Goal: Task Accomplishment & Management: Complete application form

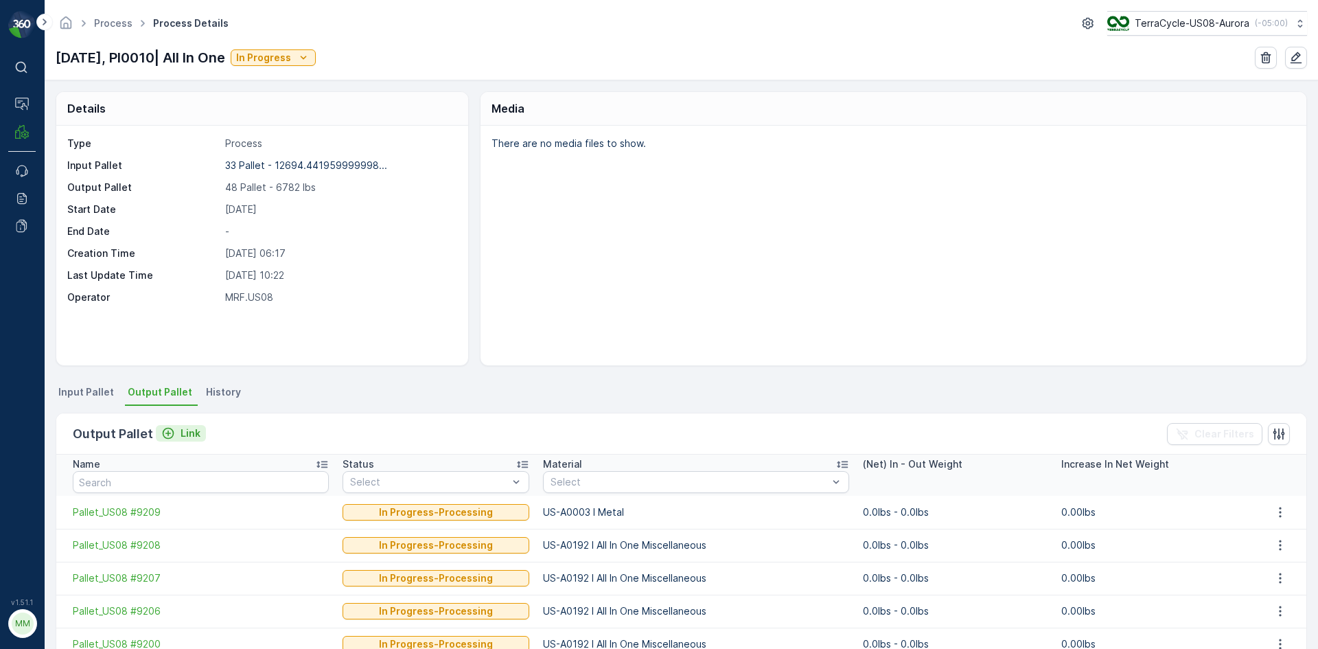
click at [183, 430] on p "Link" at bounding box center [191, 433] width 20 height 14
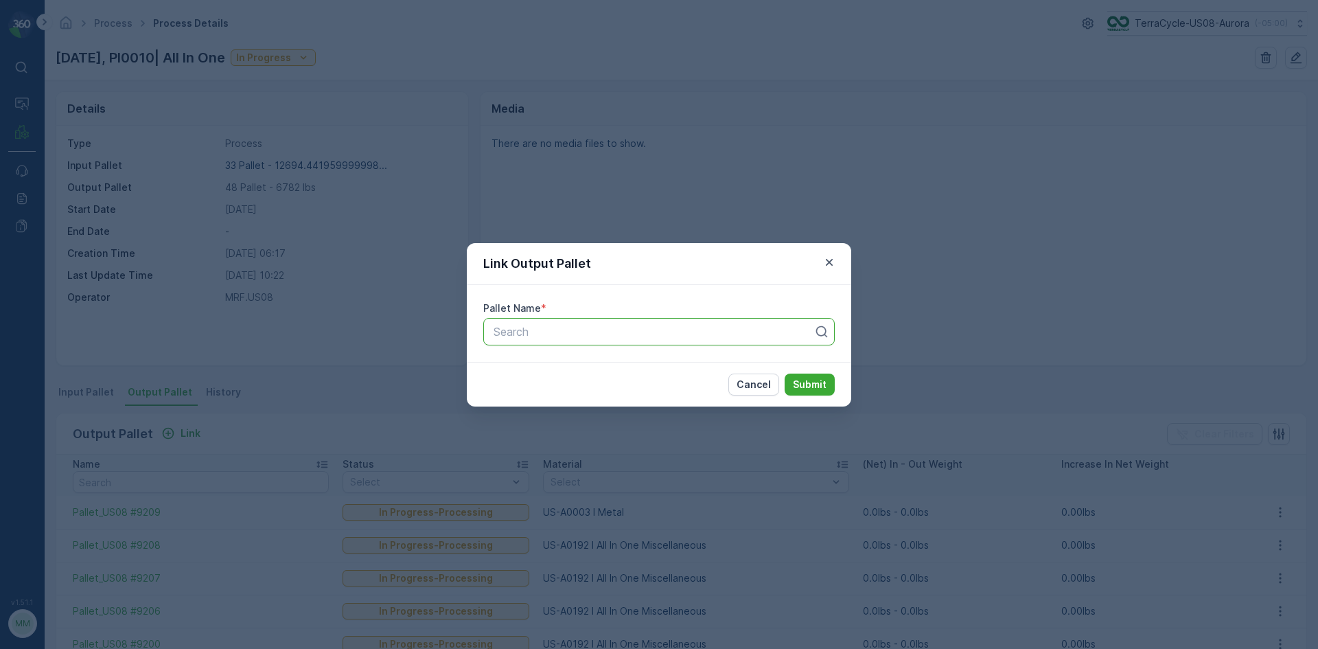
click at [568, 337] on div at bounding box center [653, 331] width 323 height 12
type input "9215"
click at [617, 382] on div "Pallet_US08 #9215" at bounding box center [658, 388] width 335 height 12
click at [801, 382] on p "Submit" at bounding box center [810, 384] width 34 height 14
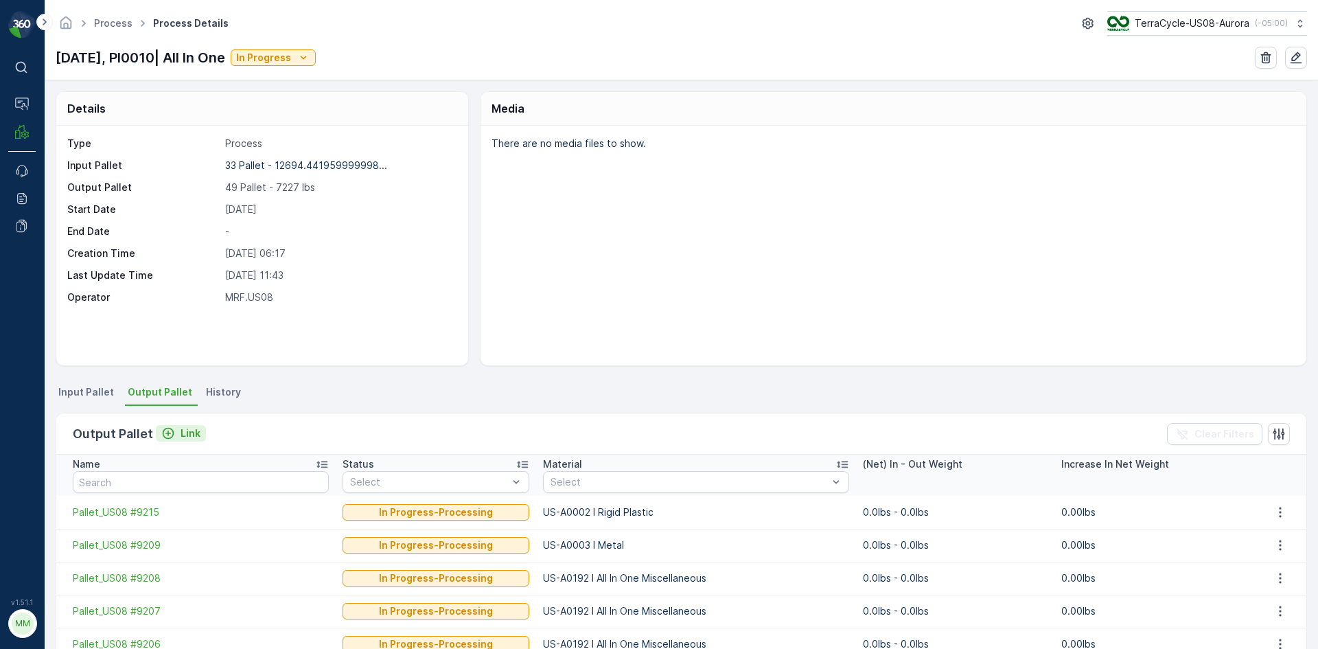
click at [184, 434] on p "Link" at bounding box center [191, 433] width 20 height 14
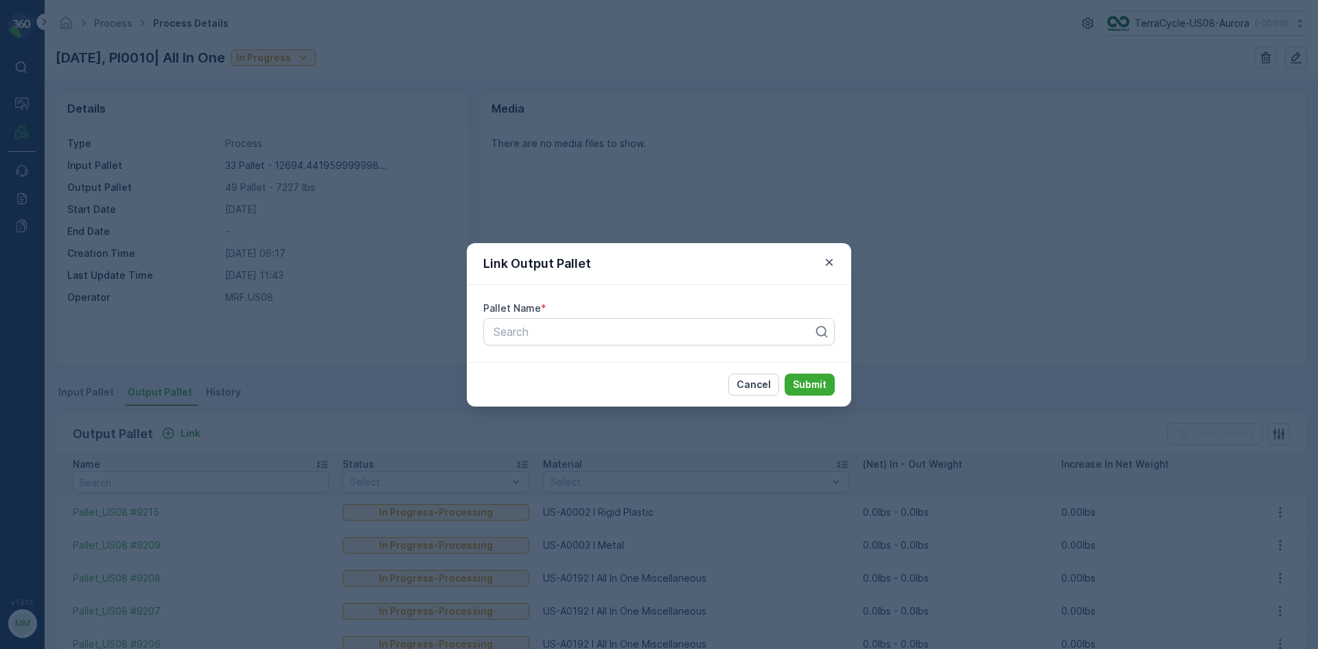
click at [573, 310] on div "Pallet Name *" at bounding box center [658, 308] width 351 height 14
click at [572, 329] on div at bounding box center [653, 331] width 323 height 12
type input "9211"
click at [574, 392] on span "Pallet_US08 #9211" at bounding box center [538, 388] width 95 height 12
click at [817, 387] on p "Submit" at bounding box center [810, 384] width 34 height 14
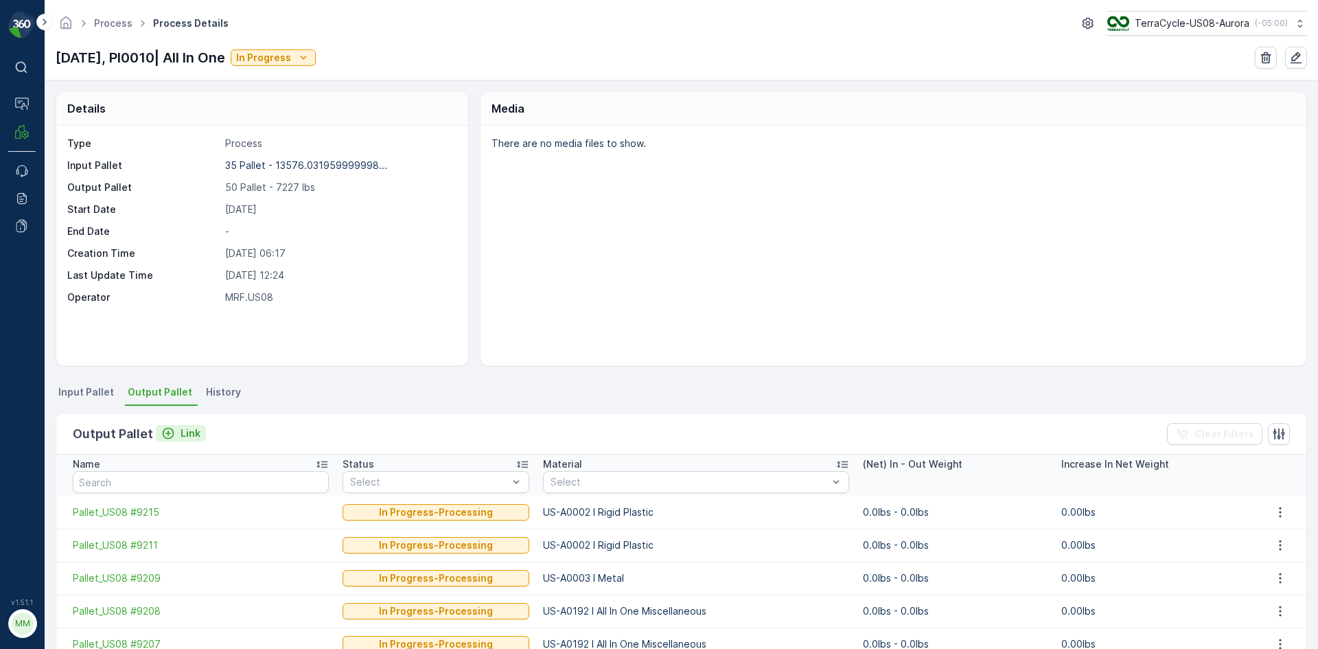
click at [165, 428] on icon "Link" at bounding box center [169, 434] width 12 height 12
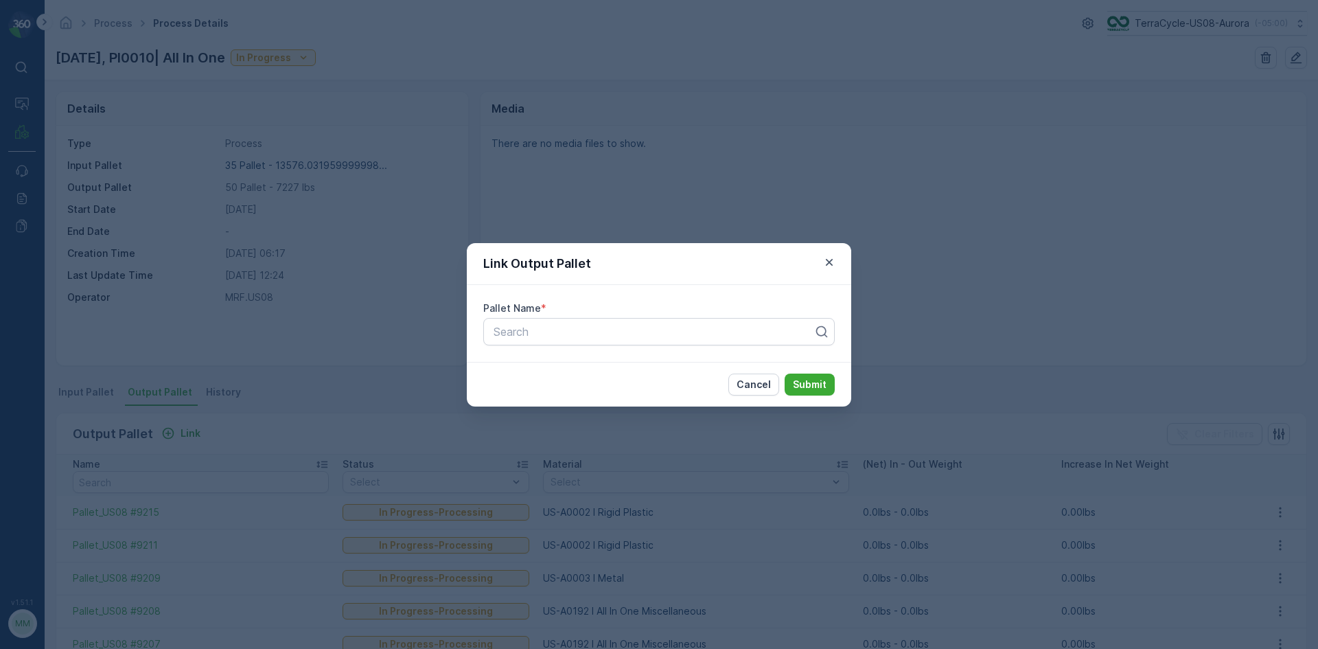
click at [865, 178] on div "Link Output Pallet Pallet Name * Search Cancel Submit" at bounding box center [659, 324] width 1318 height 649
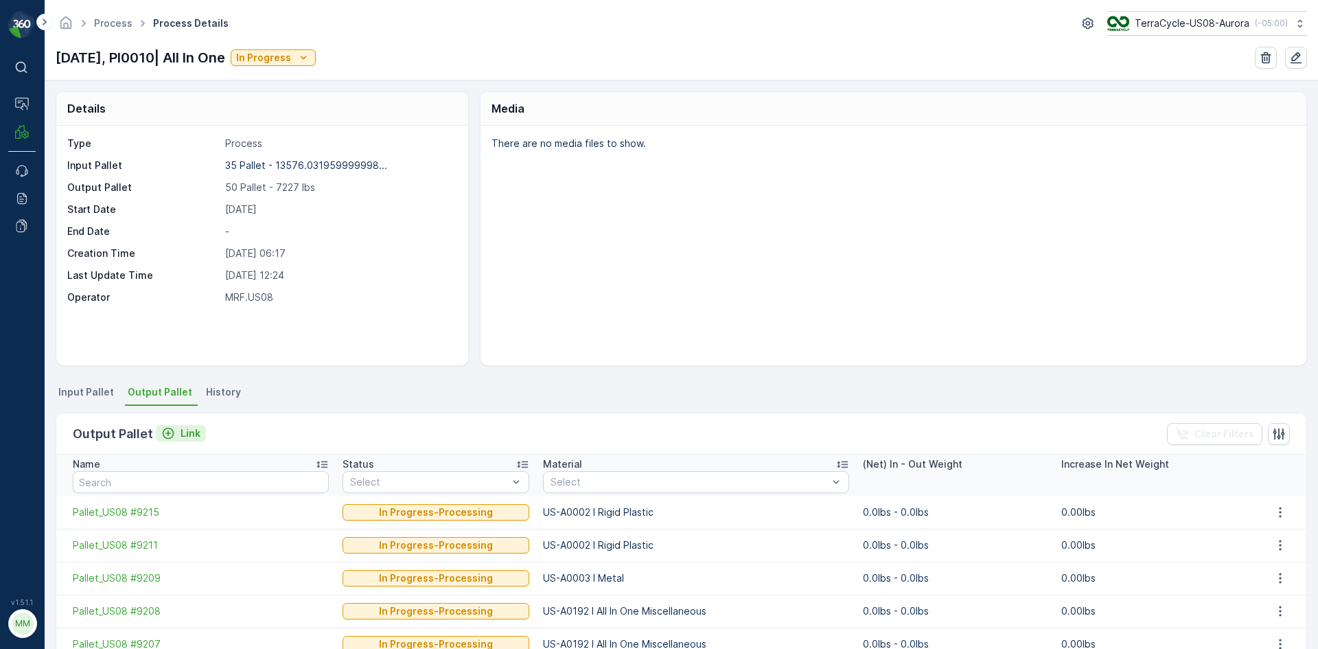
click at [174, 428] on div "Link" at bounding box center [180, 433] width 39 height 14
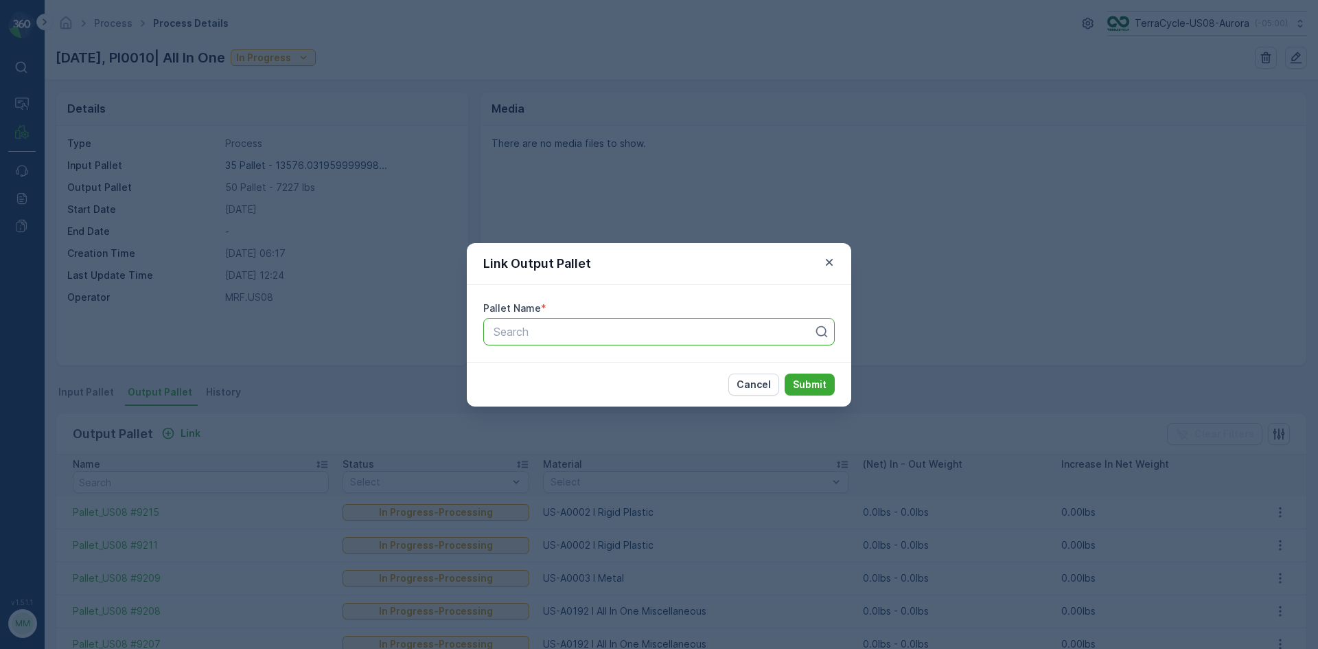
click at [518, 336] on div at bounding box center [653, 331] width 323 height 12
type input "9212"
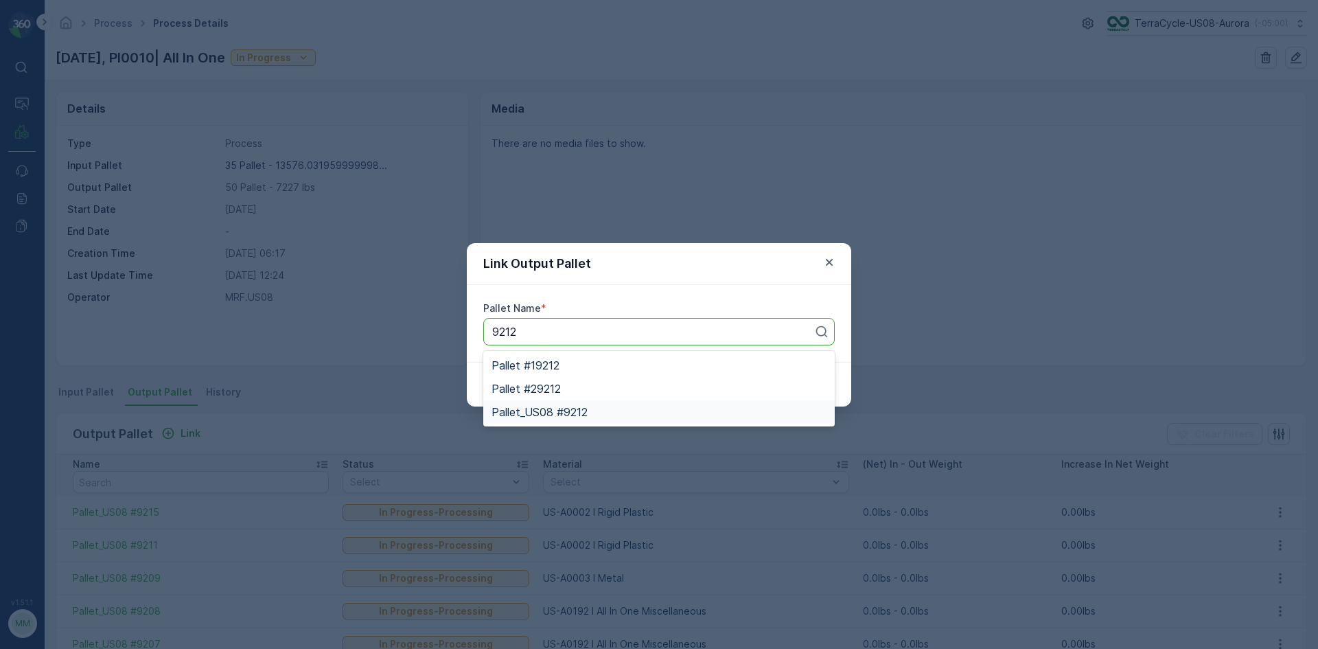
click at [577, 416] on span "Pallet_US08 #9212" at bounding box center [539, 412] width 96 height 12
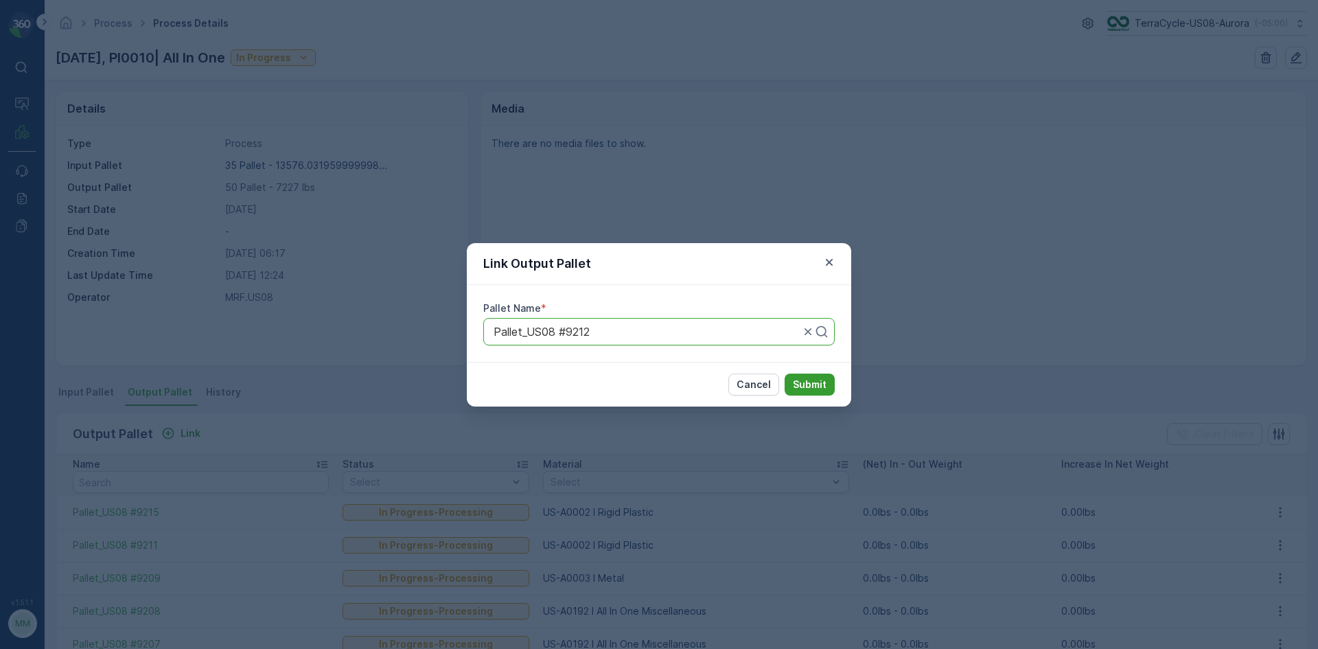
click at [816, 385] on p "Submit" at bounding box center [810, 384] width 34 height 14
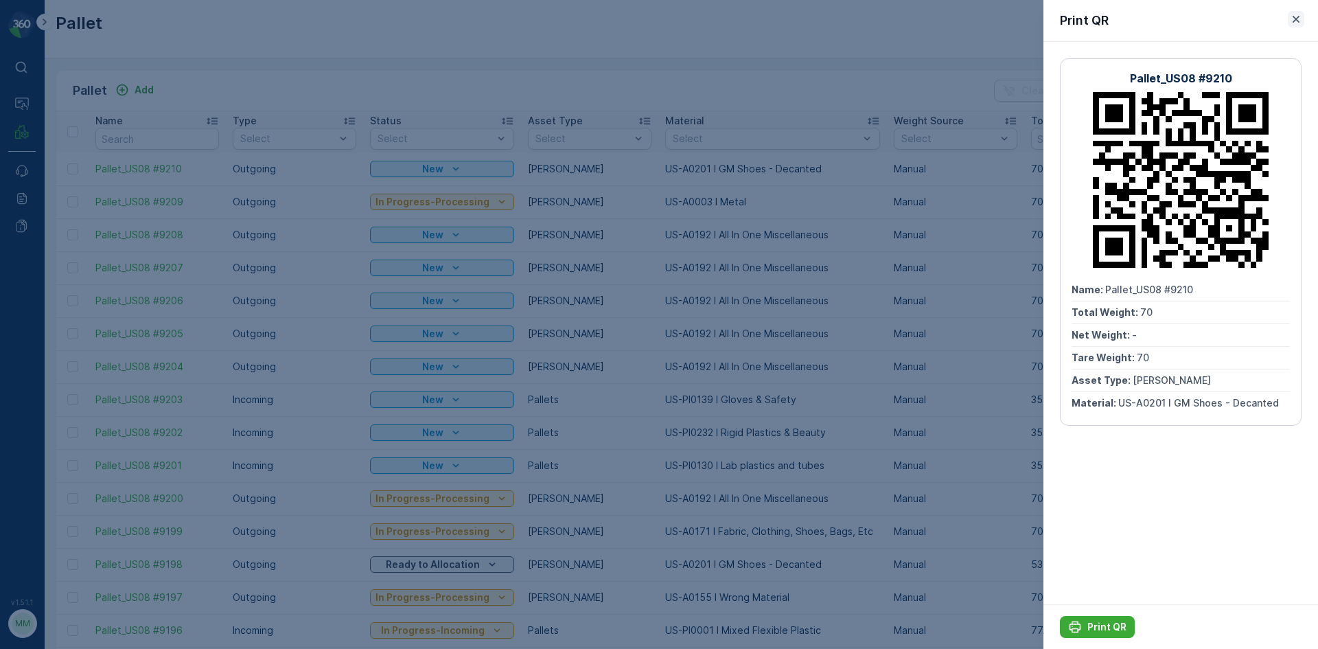
click at [1303, 15] on button "button" at bounding box center [1296, 19] width 16 height 16
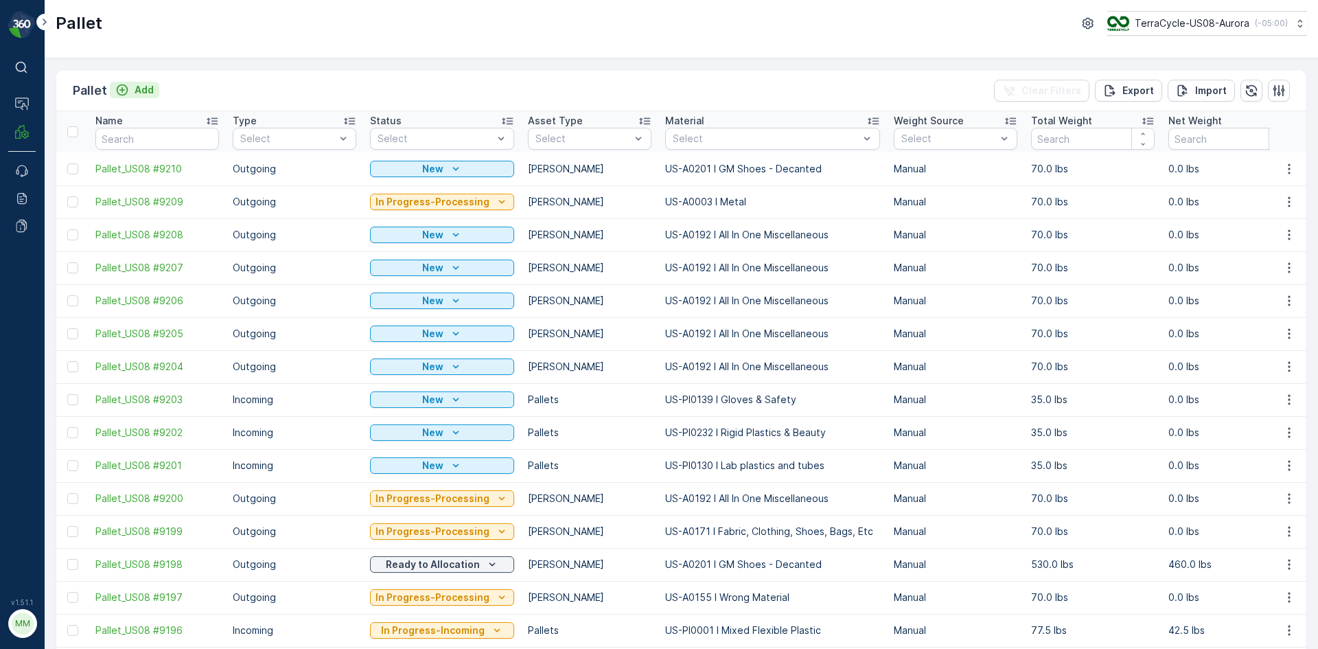
click at [129, 87] on div "Add" at bounding box center [134, 90] width 38 height 14
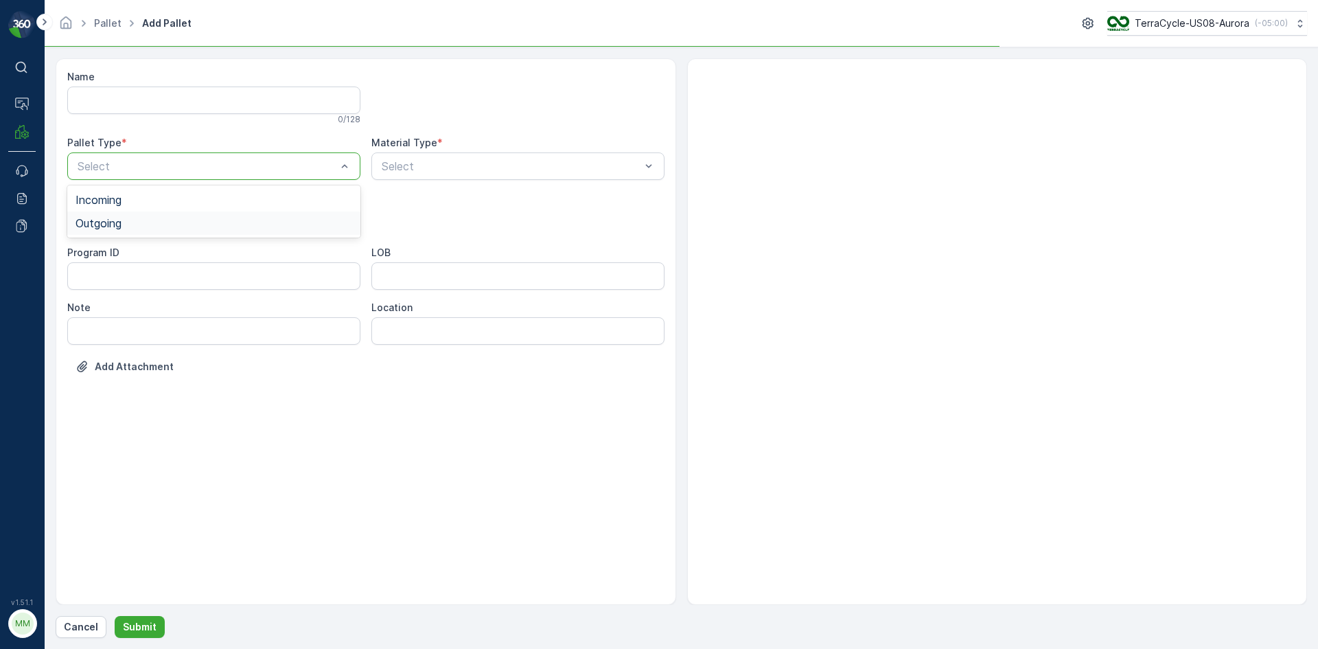
click at [202, 220] on div "Outgoing" at bounding box center [213, 223] width 277 height 12
click at [176, 259] on div "Gaylord" at bounding box center [213, 254] width 277 height 12
type input "0002"
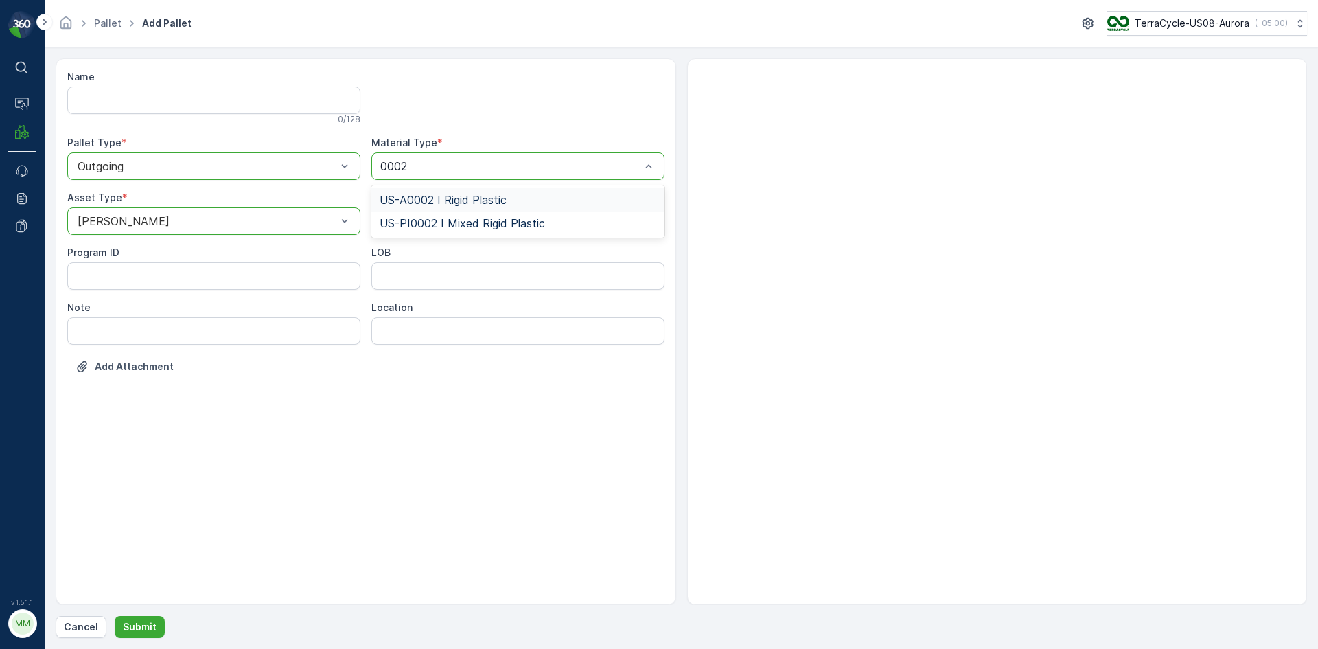
click at [474, 203] on span "US-A0002 I Rigid Plastic" at bounding box center [443, 200] width 127 height 12
click at [146, 624] on p "Submit" at bounding box center [140, 627] width 34 height 14
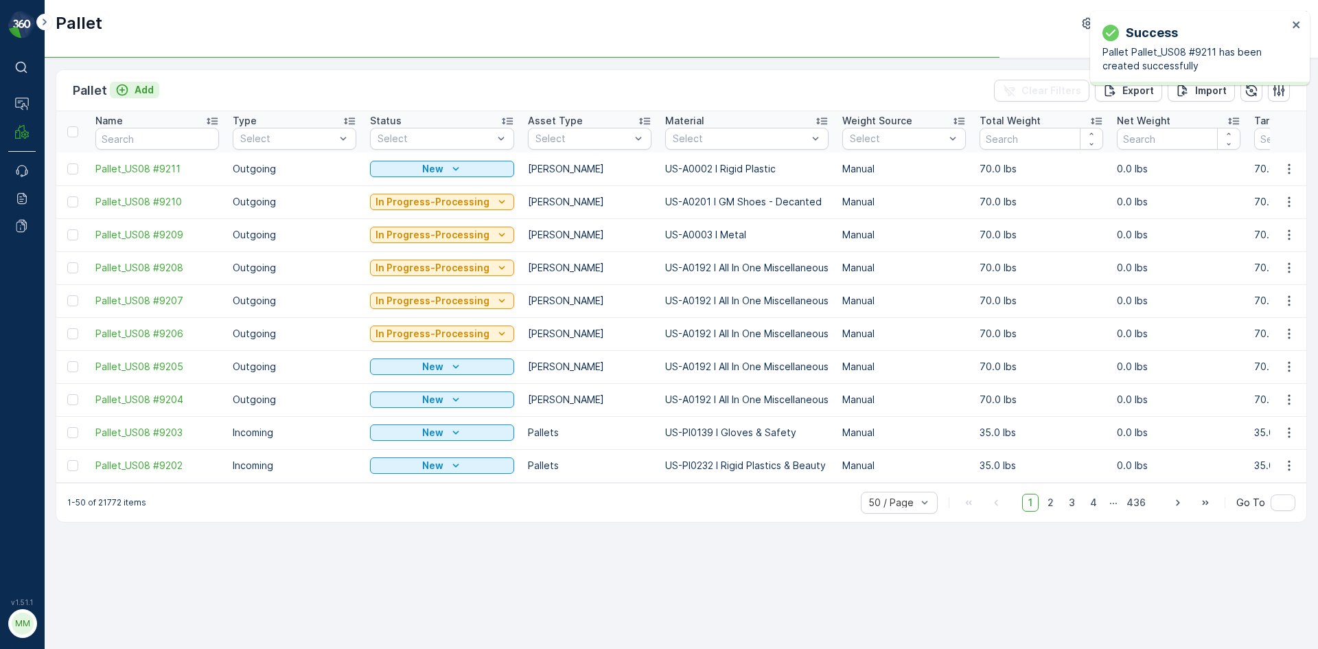
click at [143, 89] on p "Add" at bounding box center [144, 90] width 19 height 14
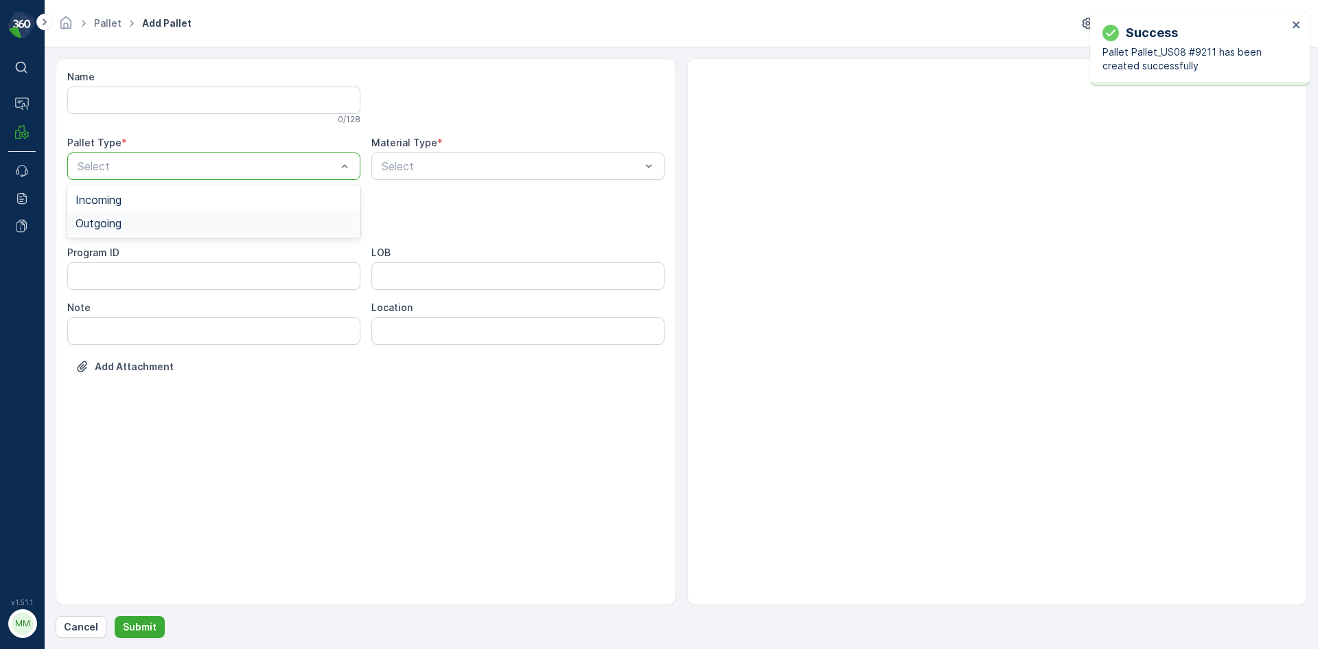
click at [143, 226] on div "Outgoing" at bounding box center [213, 223] width 277 height 12
drag, startPoint x: 139, startPoint y: 257, endPoint x: 353, endPoint y: 205, distance: 220.2
click at [139, 256] on div "Gaylord" at bounding box center [213, 254] width 277 height 12
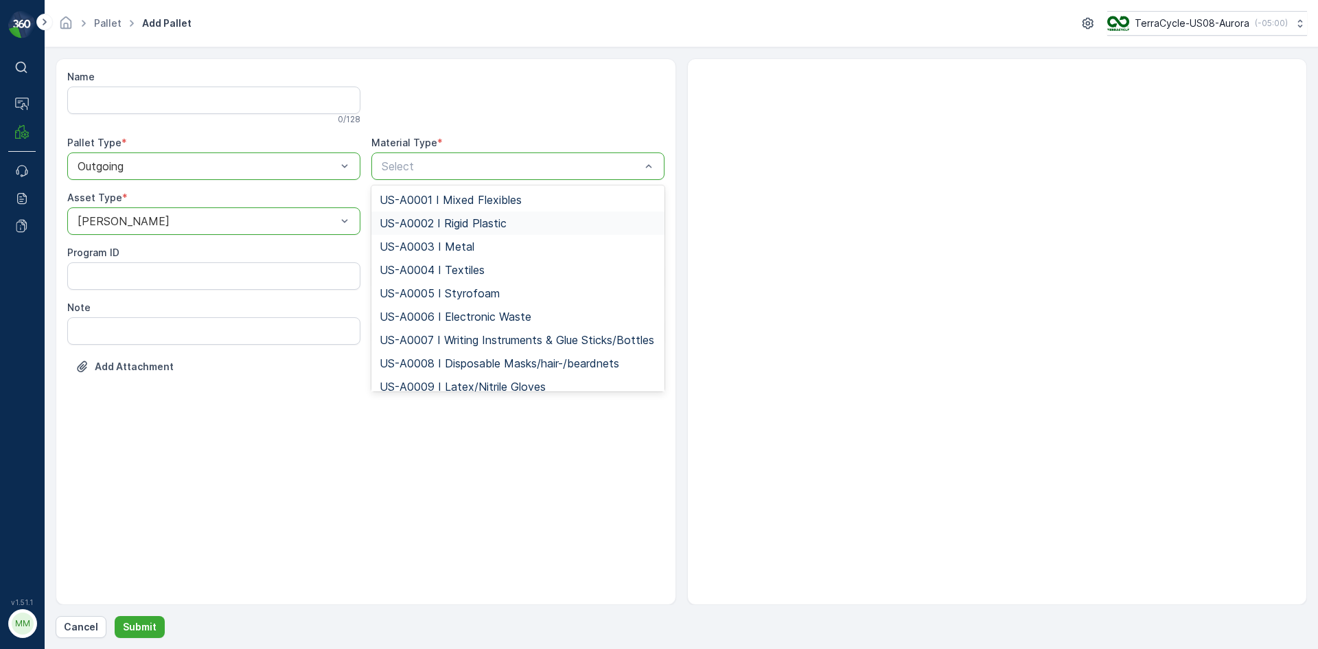
click at [469, 219] on span "US-A0002 I Rigid Plastic" at bounding box center [443, 223] width 127 height 12
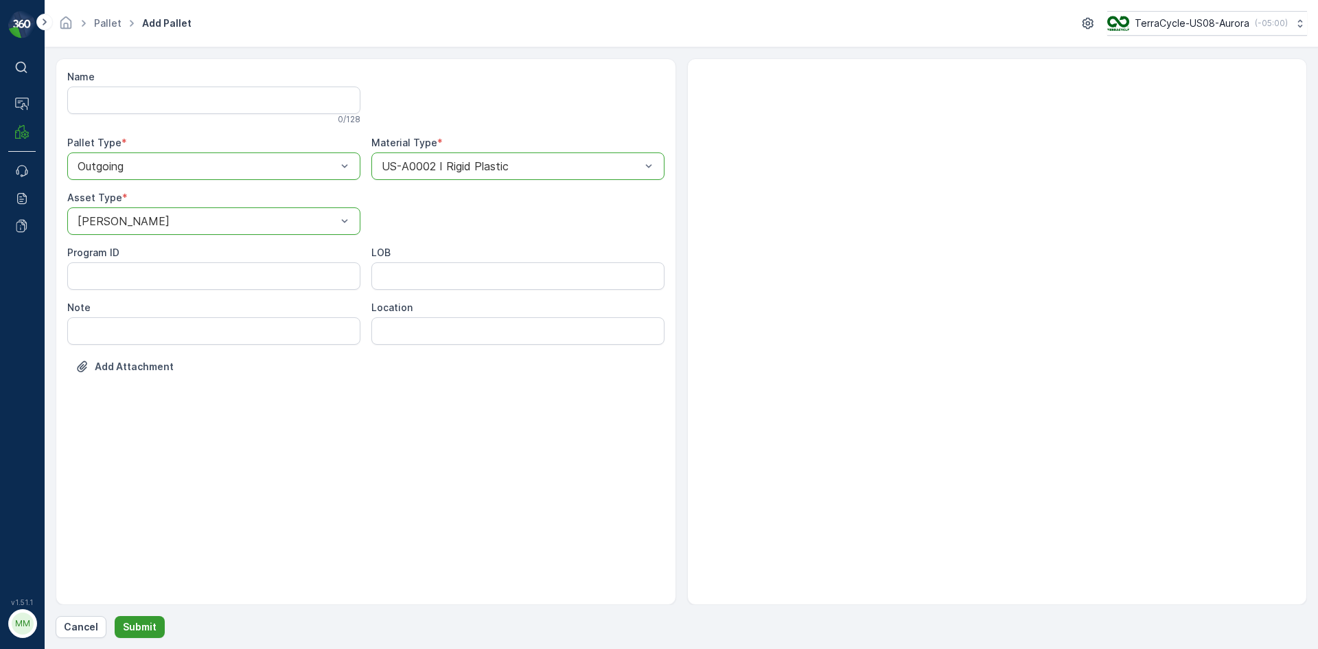
click at [141, 627] on p "Submit" at bounding box center [140, 627] width 34 height 14
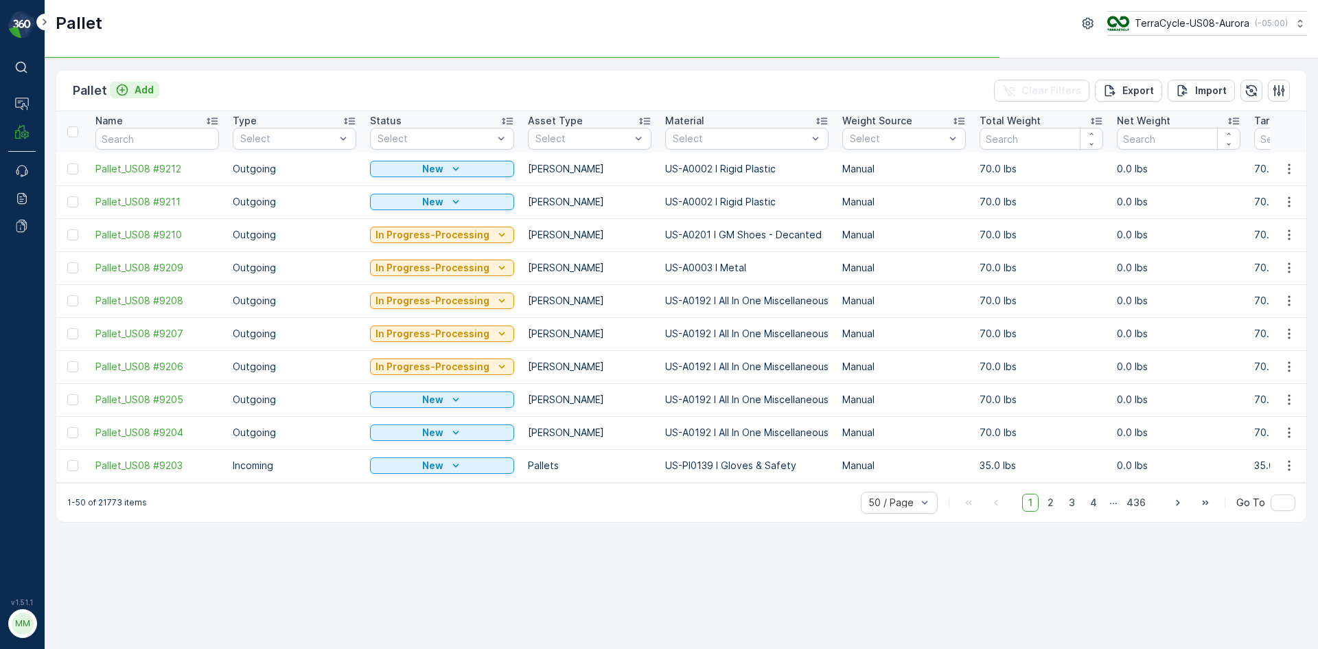
click at [143, 86] on p "Add" at bounding box center [144, 90] width 19 height 14
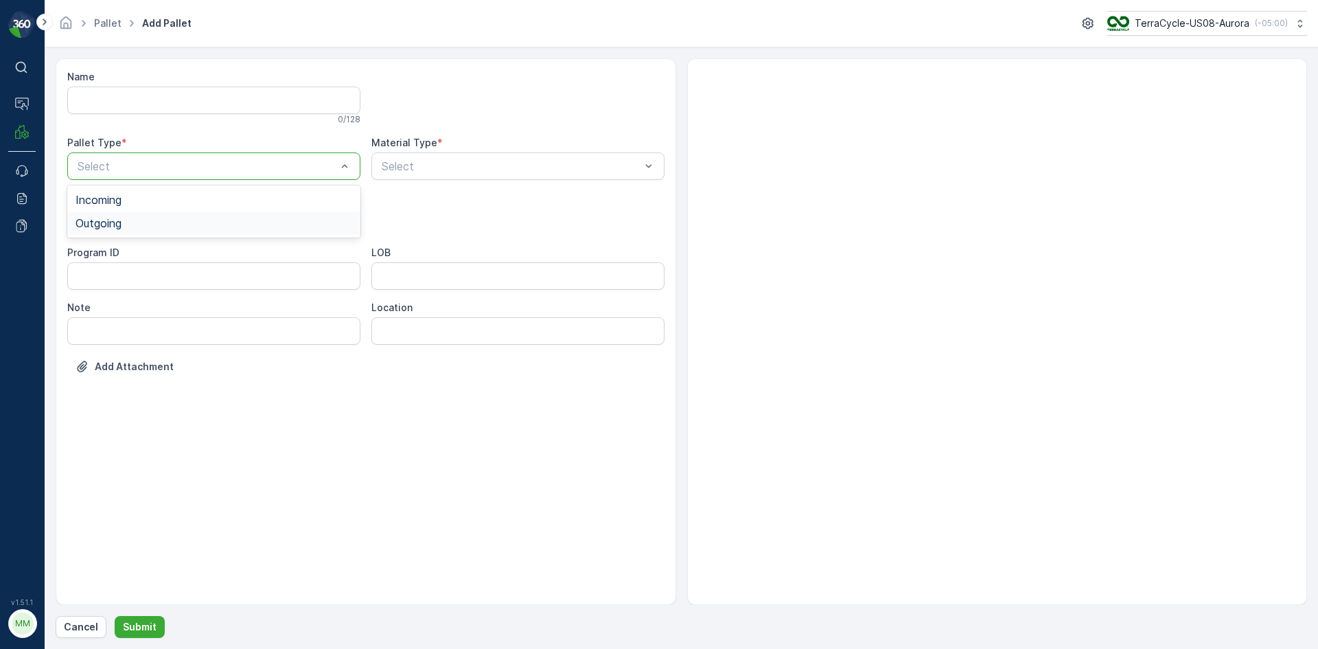
click at [230, 229] on div "Outgoing" at bounding box center [213, 222] width 293 height 23
click at [229, 259] on div "Gaylord" at bounding box center [213, 254] width 277 height 12
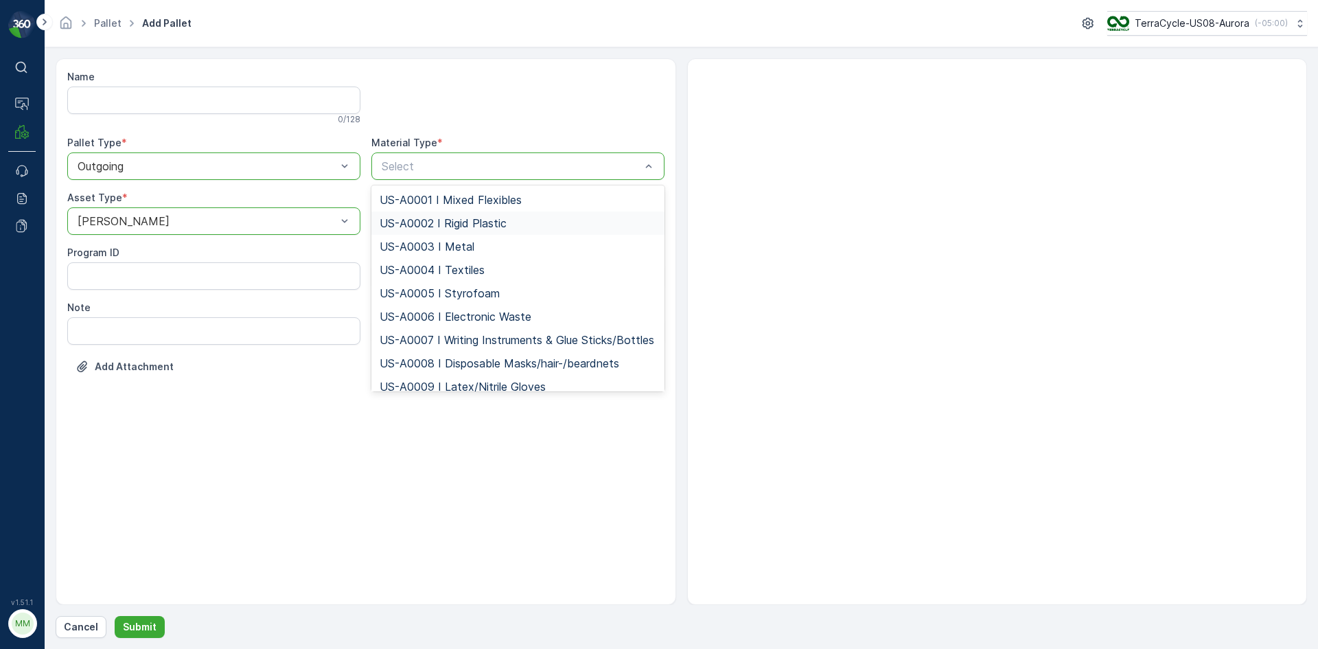
click at [498, 222] on span "US-A0002 I Rigid Plastic" at bounding box center [443, 223] width 127 height 12
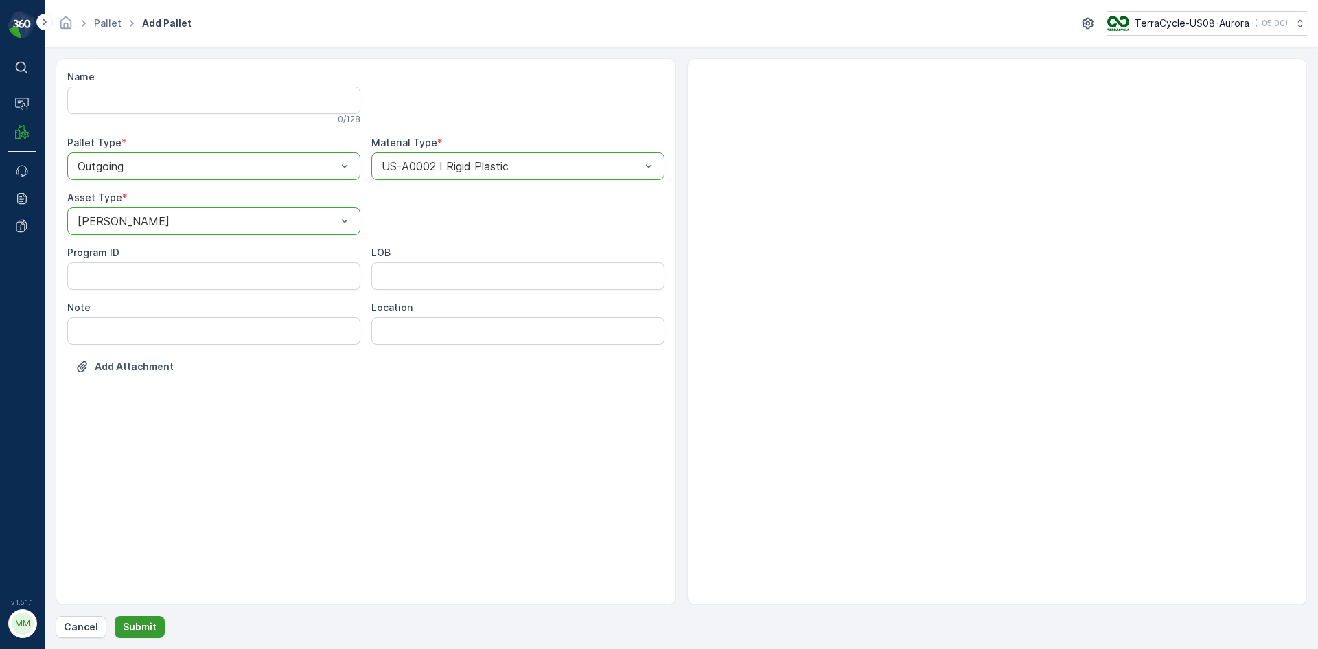
click at [145, 623] on p "Submit" at bounding box center [140, 627] width 34 height 14
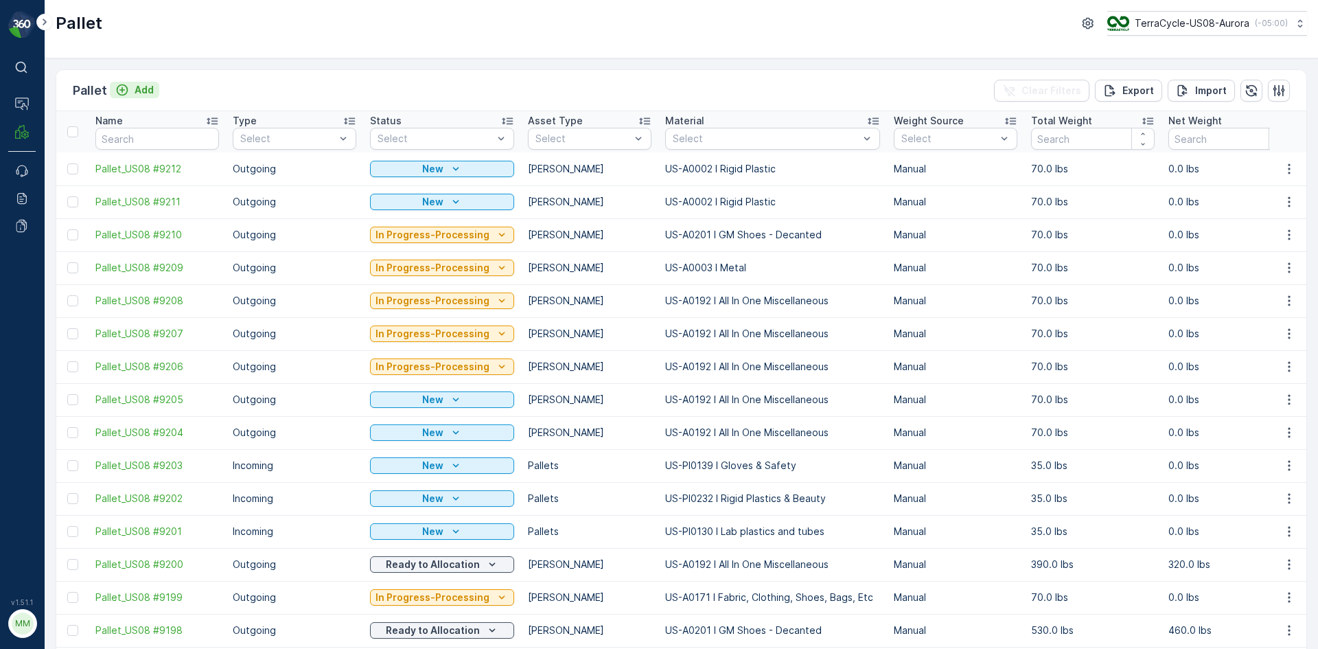
click at [127, 90] on icon "Add" at bounding box center [122, 90] width 14 height 14
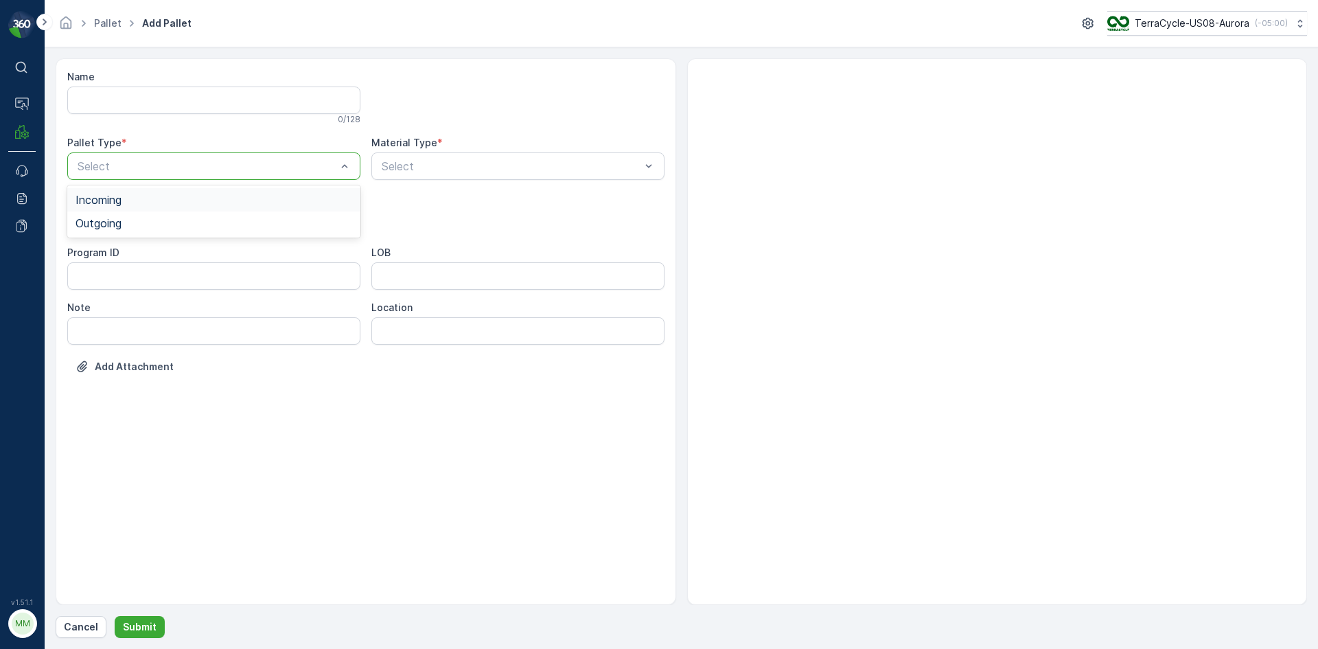
drag, startPoint x: 185, startPoint y: 171, endPoint x: 188, endPoint y: 165, distance: 7.1
click at [178, 233] on div "Outgoing" at bounding box center [213, 222] width 293 height 23
click at [178, 233] on div "Select" at bounding box center [213, 220] width 293 height 27
click at [175, 255] on div "Gaylord" at bounding box center [213, 254] width 277 height 12
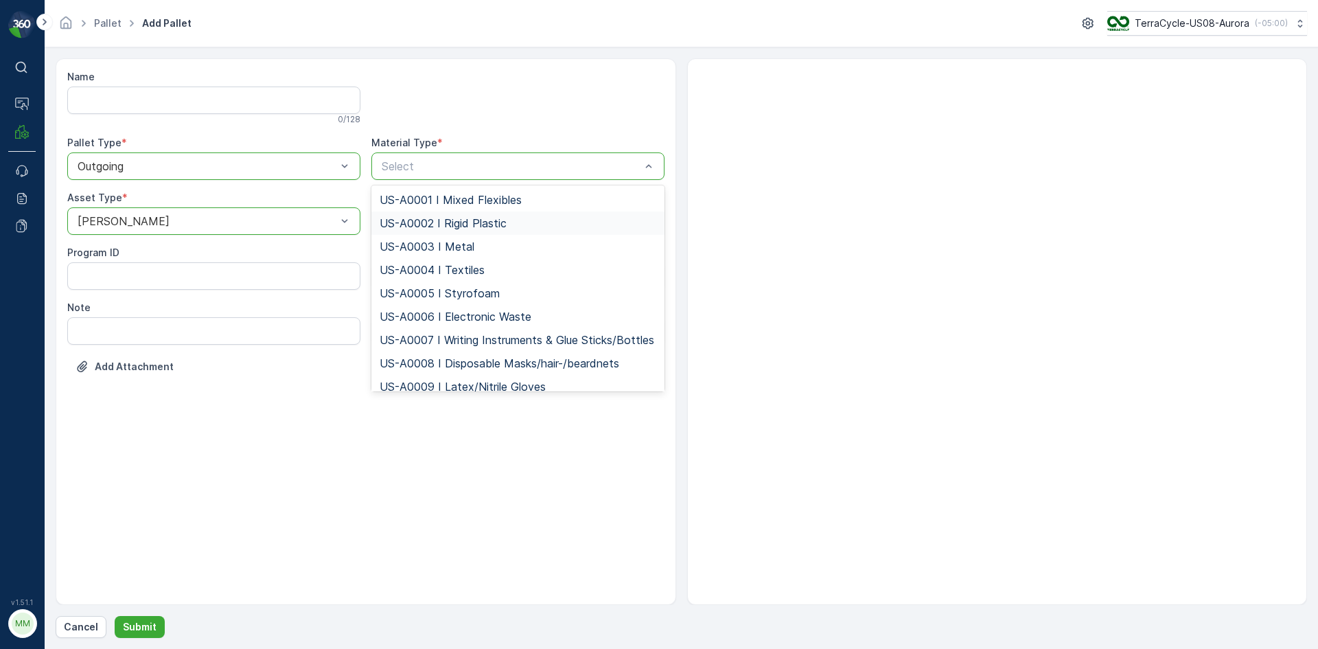
click at [543, 221] on div "US-A0002 I Rigid Plastic" at bounding box center [518, 223] width 277 height 12
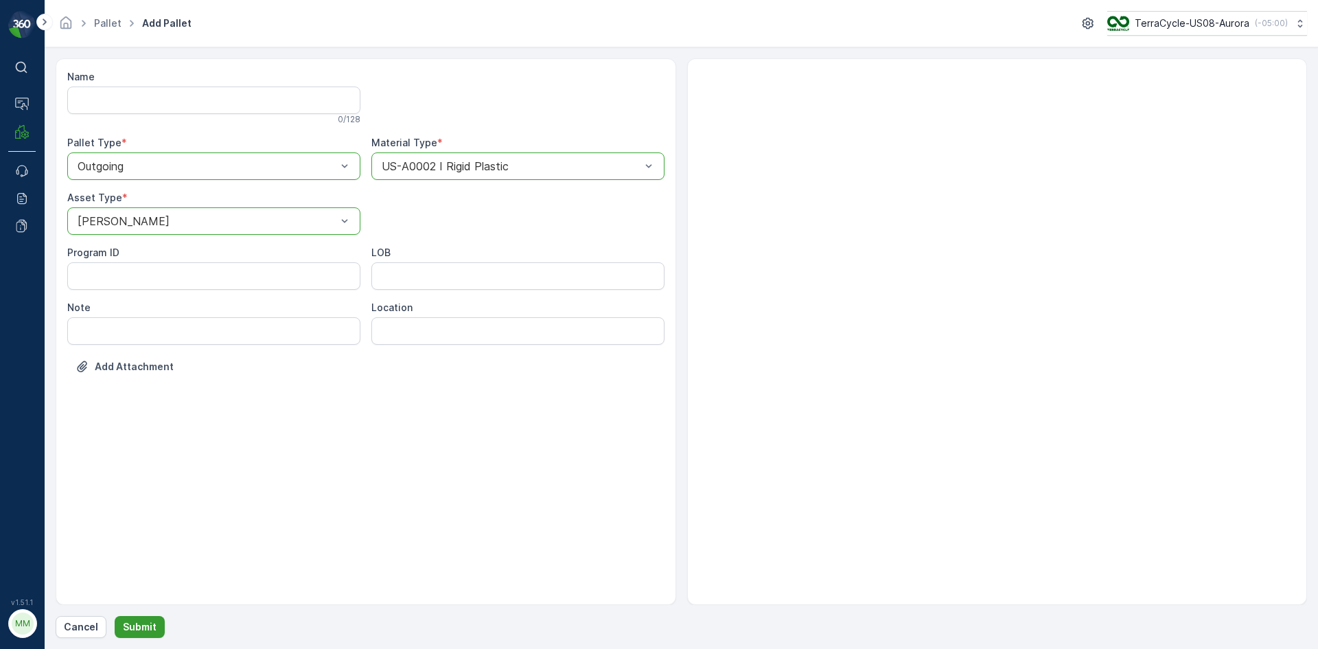
click at [131, 628] on p "Submit" at bounding box center [140, 627] width 34 height 14
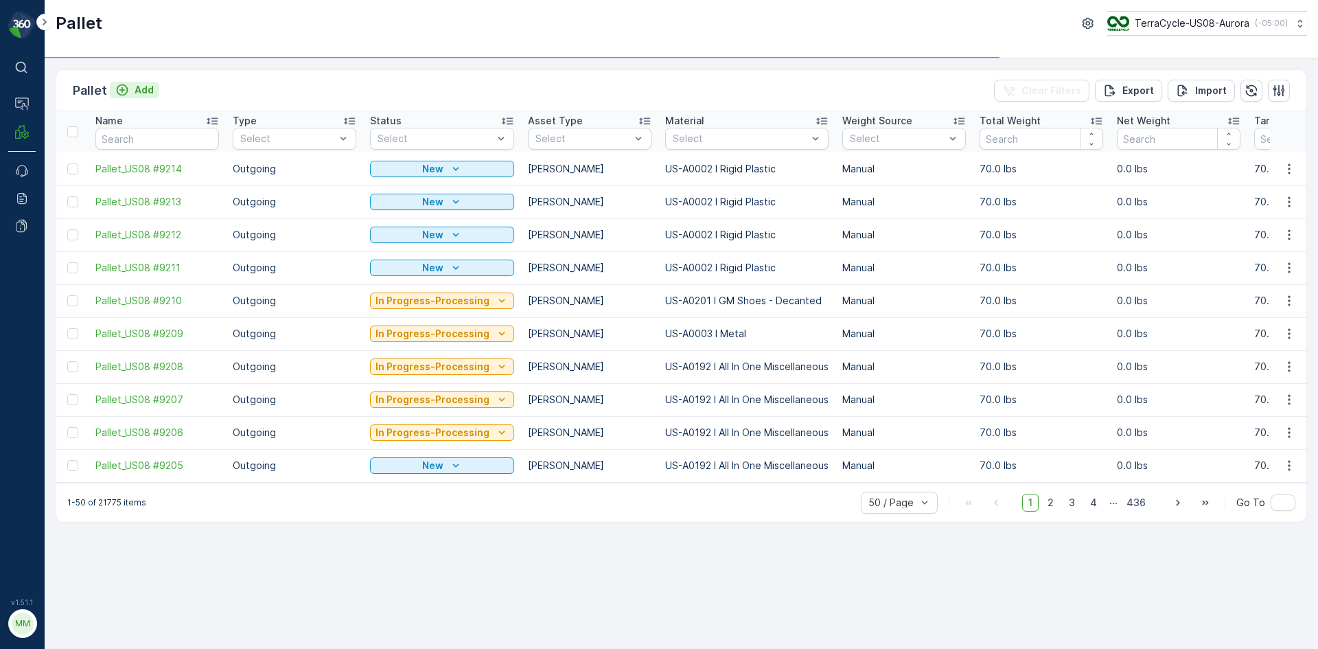
click at [146, 86] on p "Add" at bounding box center [144, 90] width 19 height 14
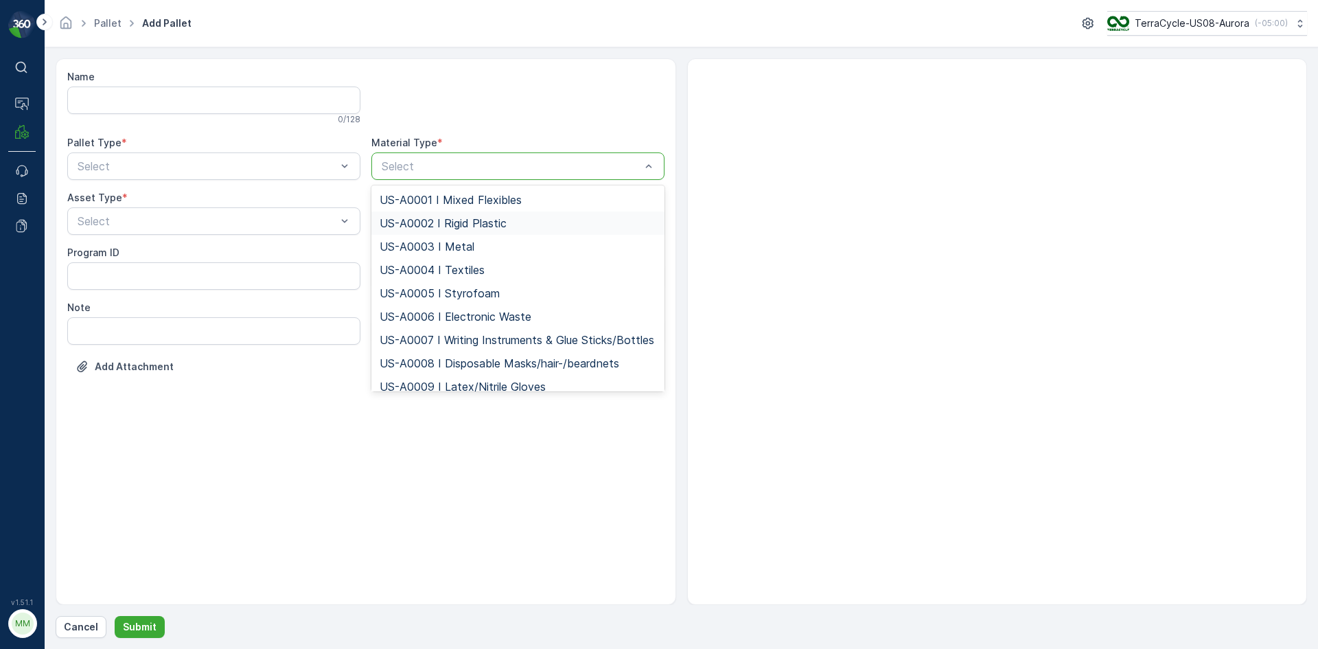
click at [434, 228] on span "US-A0002 I Rigid Plastic" at bounding box center [443, 223] width 127 height 12
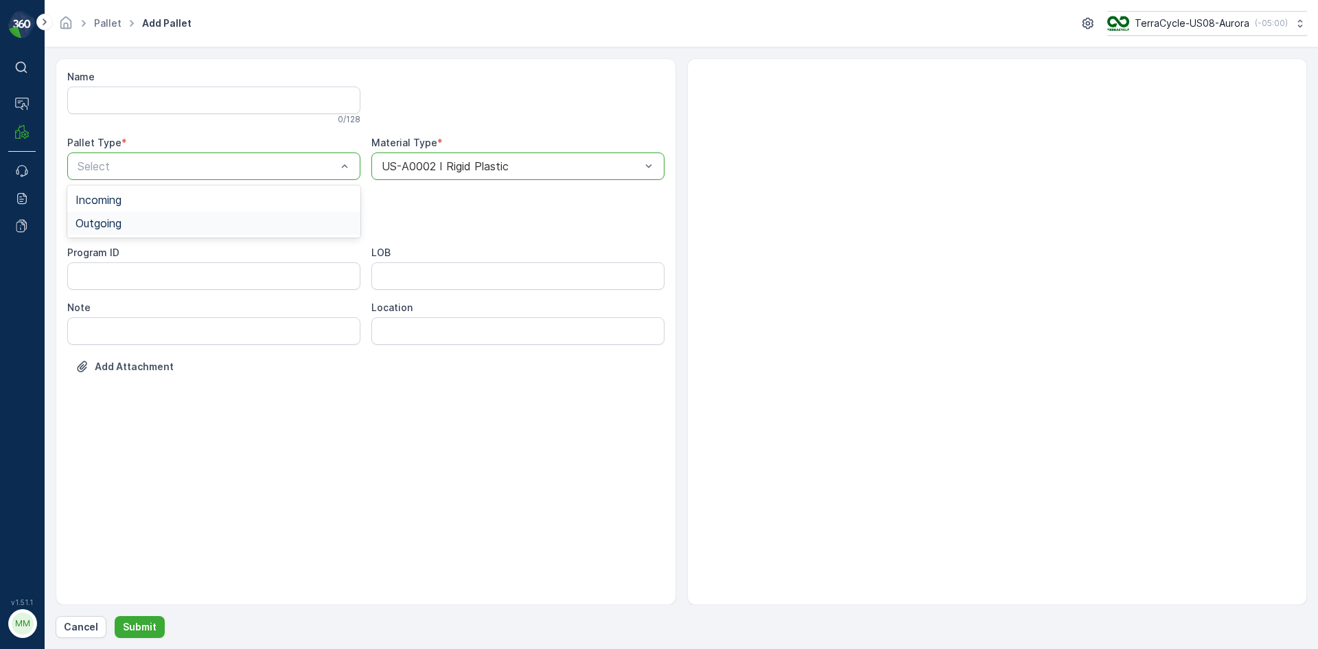
click at [292, 219] on div "Outgoing" at bounding box center [213, 223] width 277 height 12
click at [148, 628] on p "Submit" at bounding box center [140, 627] width 34 height 14
click at [281, 210] on div "Select" at bounding box center [213, 220] width 293 height 27
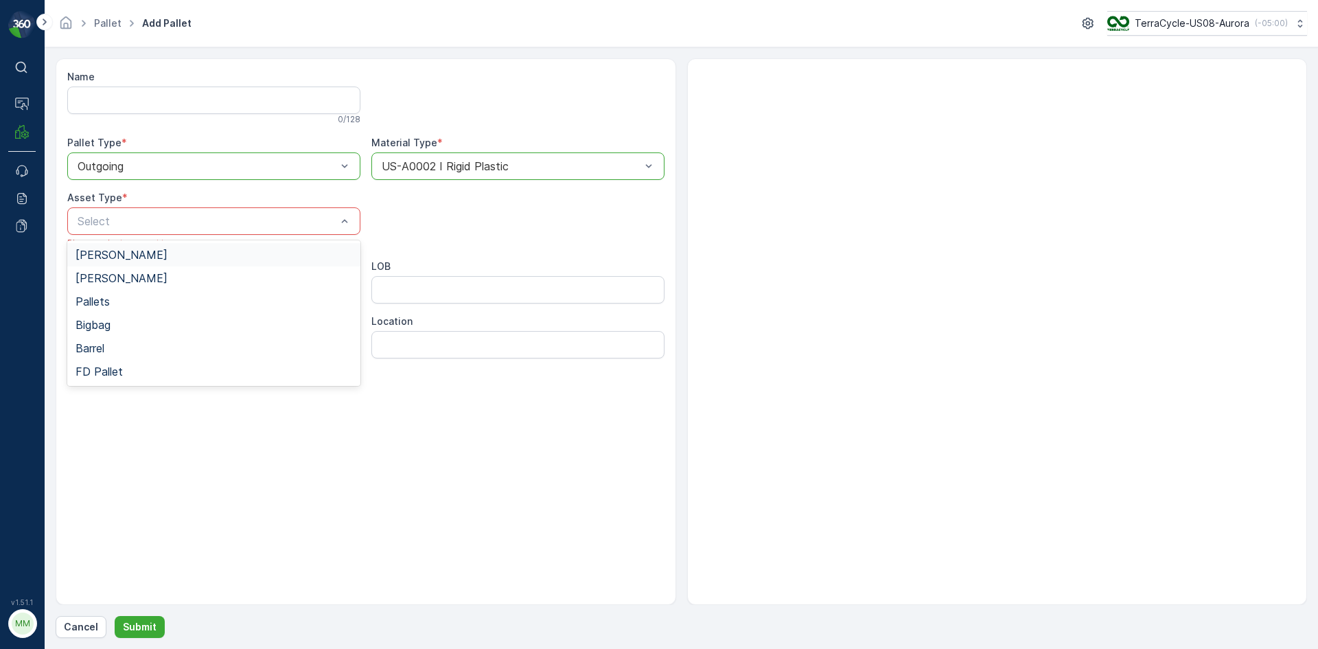
click at [85, 251] on span "Gaylord" at bounding box center [121, 254] width 92 height 12
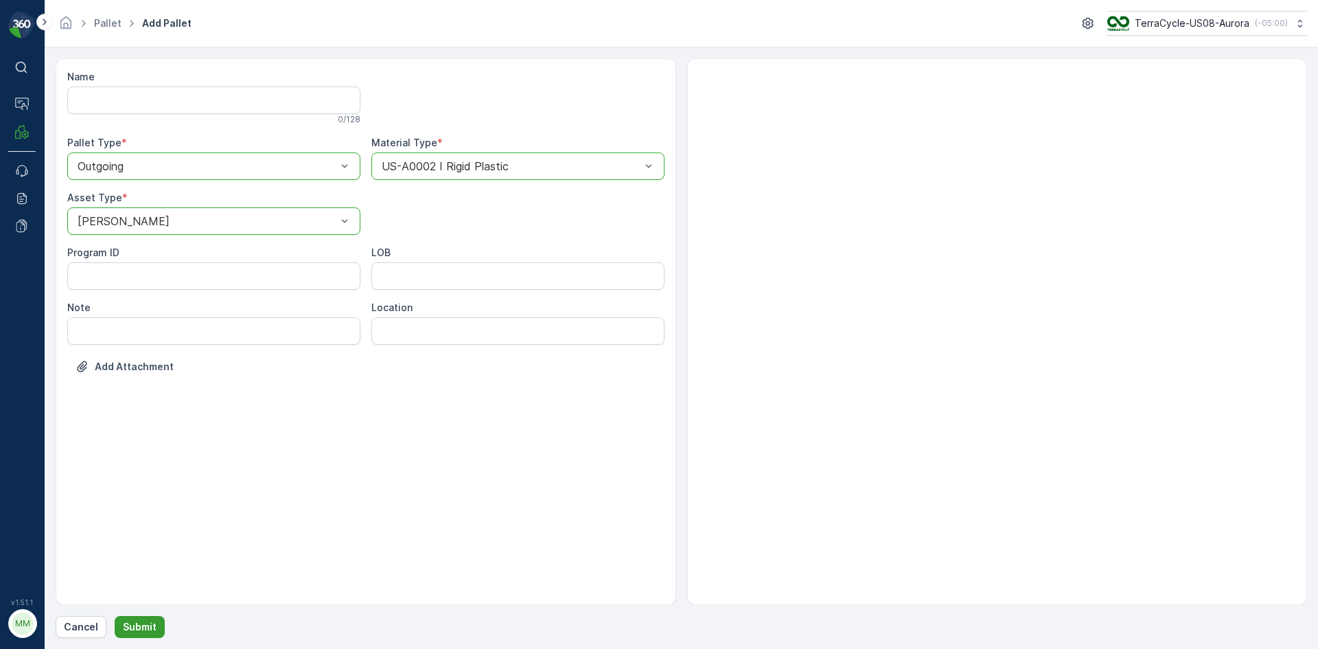
click at [157, 630] on button "Submit" at bounding box center [140, 627] width 50 height 22
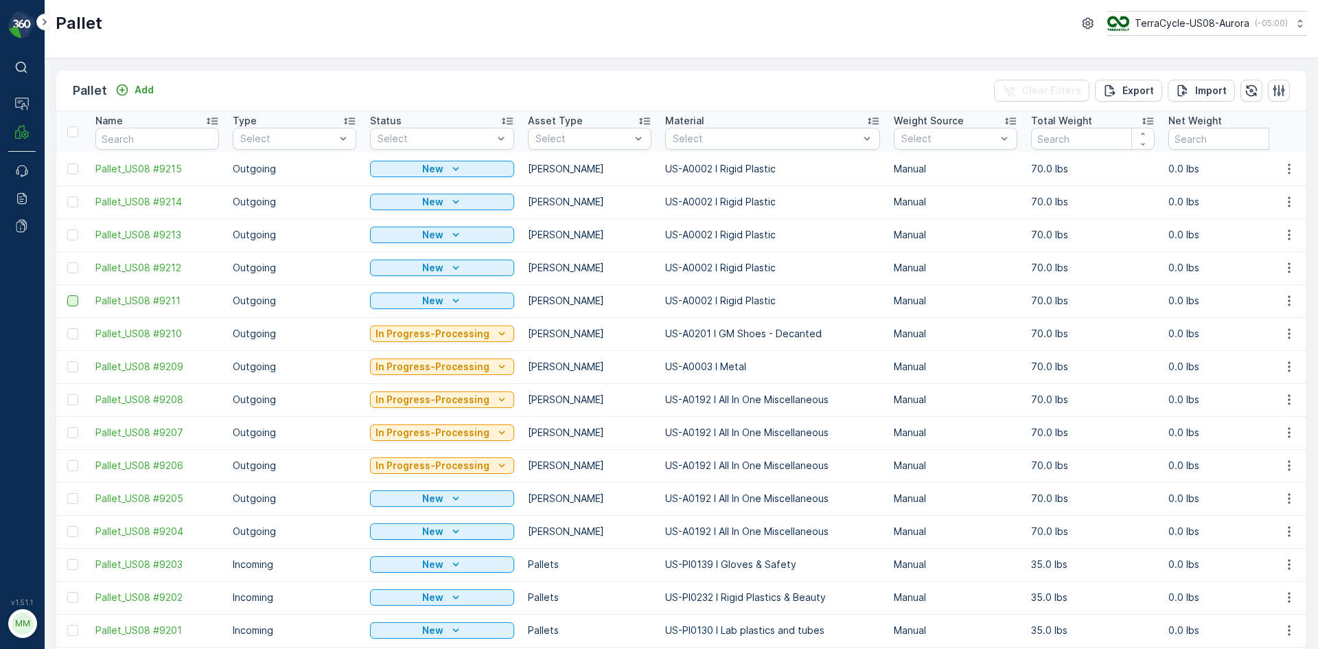
click at [73, 303] on div at bounding box center [72, 300] width 11 height 11
click at [67, 295] on input "checkbox" at bounding box center [67, 295] width 0 height 0
click at [71, 270] on div at bounding box center [72, 267] width 11 height 11
click at [67, 262] on input "checkbox" at bounding box center [67, 262] width 0 height 0
click at [71, 233] on div at bounding box center [72, 234] width 11 height 11
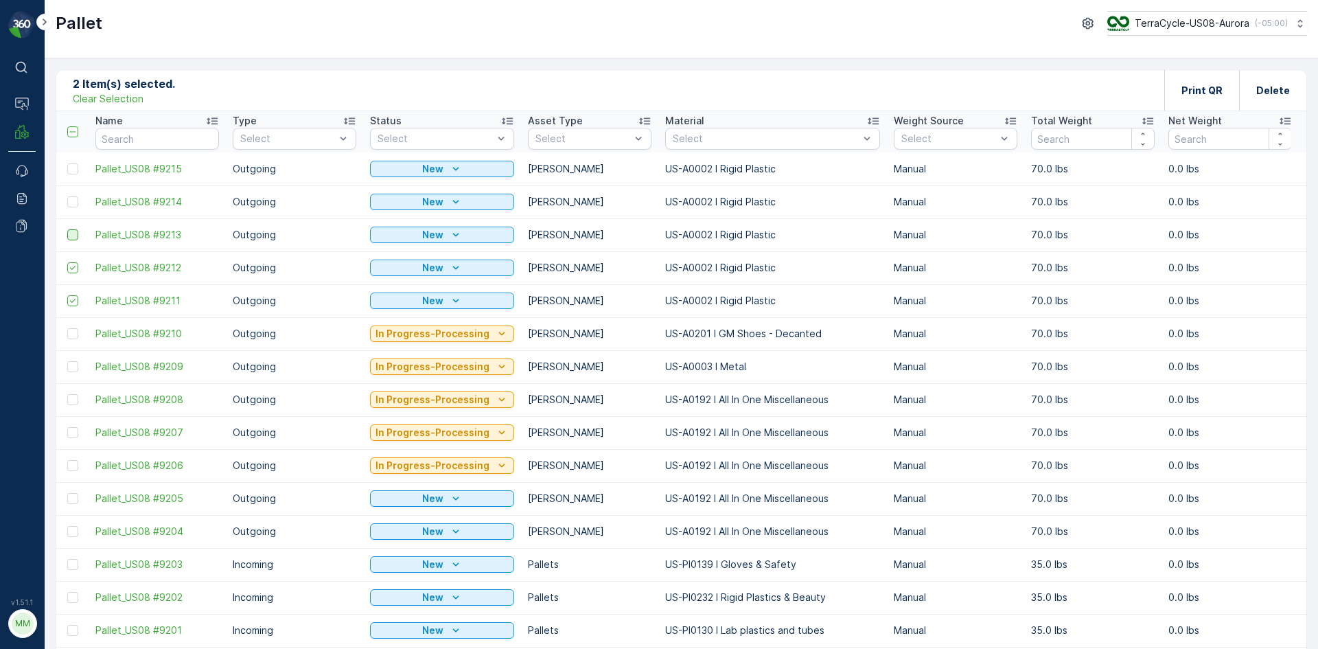
click at [67, 229] on input "checkbox" at bounding box center [67, 229] width 0 height 0
click at [71, 205] on div at bounding box center [72, 201] width 11 height 11
click at [67, 196] on input "checkbox" at bounding box center [67, 196] width 0 height 0
click at [71, 171] on div at bounding box center [72, 168] width 11 height 11
click at [67, 163] on input "checkbox" at bounding box center [67, 163] width 0 height 0
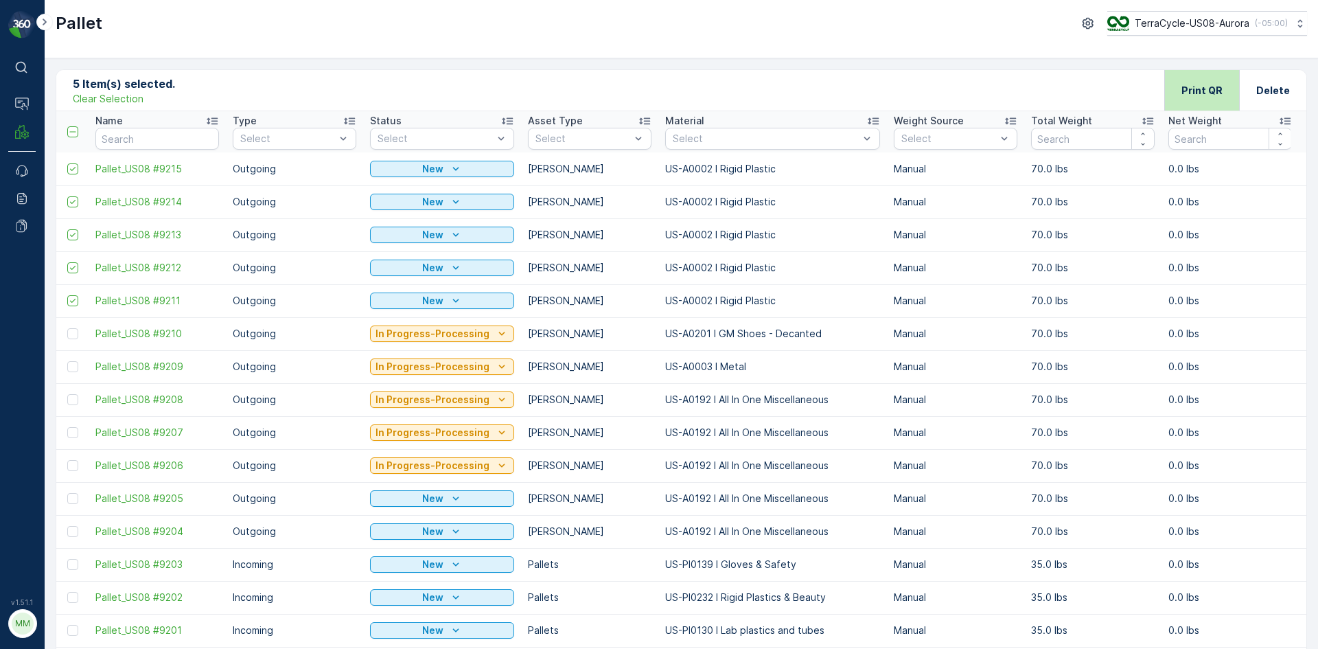
click at [1198, 91] on p "Print QR" at bounding box center [1201, 91] width 41 height 14
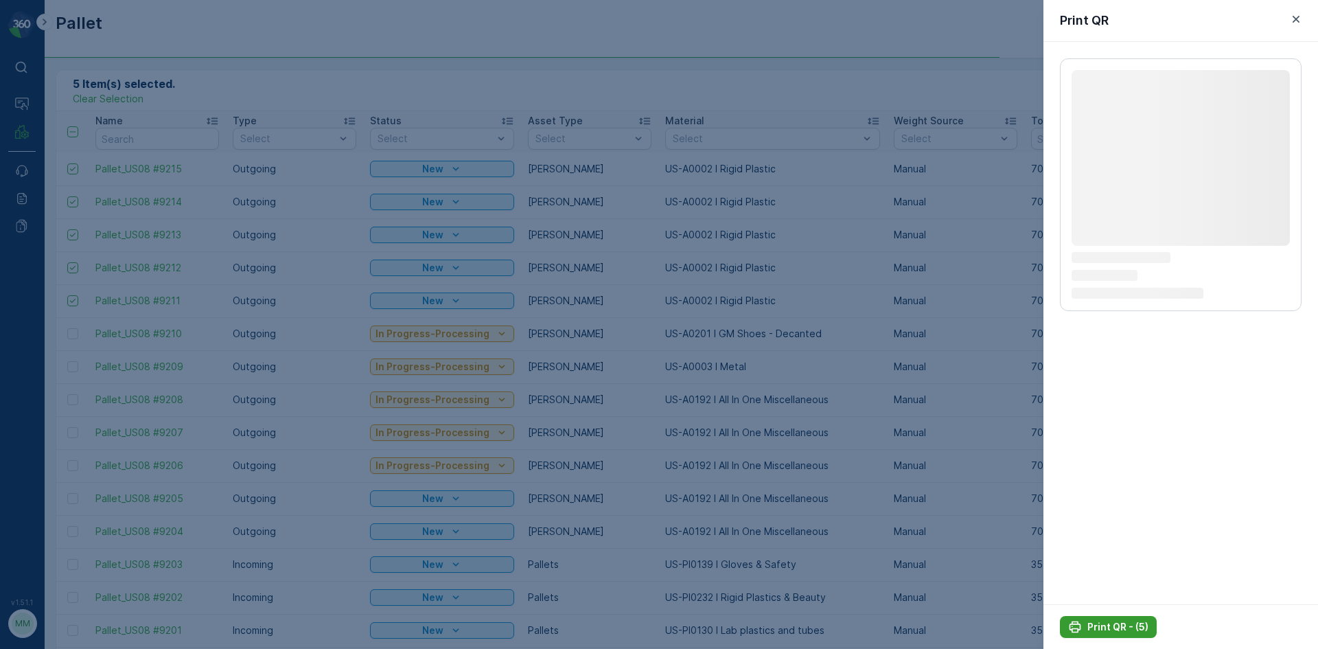
click at [1135, 627] on p "Print QR - (5)" at bounding box center [1117, 627] width 61 height 14
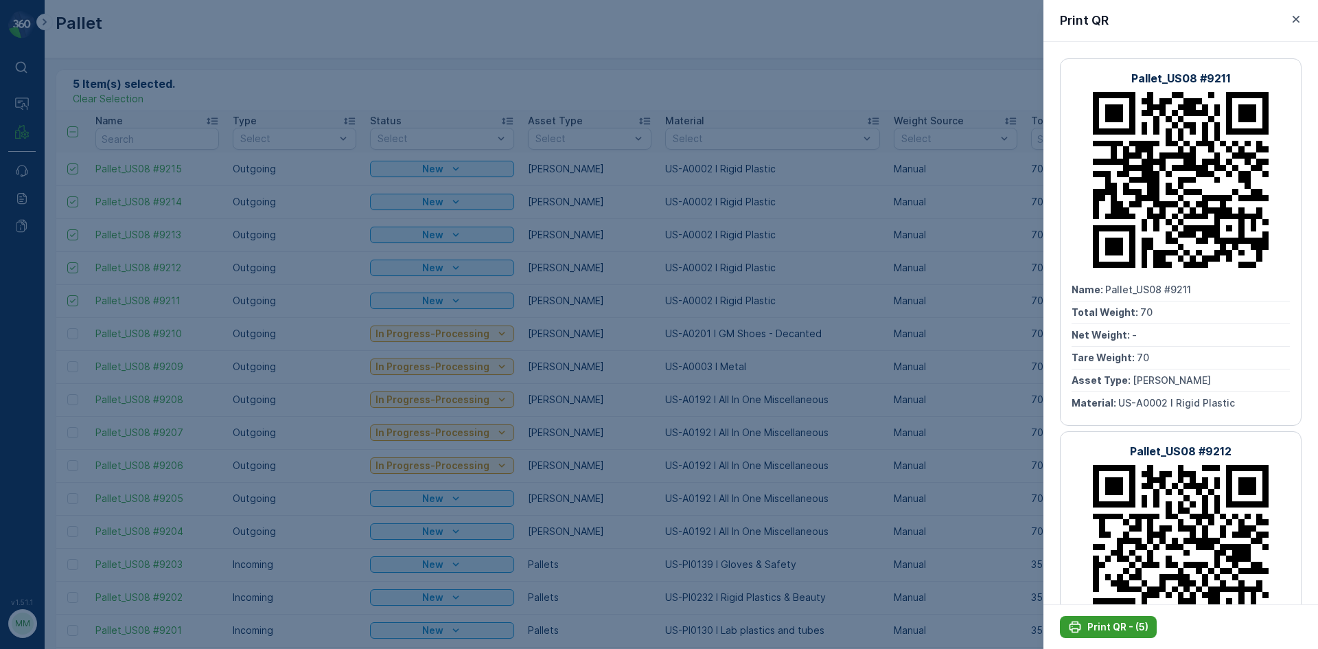
click at [1110, 630] on p "Print QR - (5)" at bounding box center [1117, 627] width 61 height 14
click at [1299, 17] on icon "button" at bounding box center [1296, 19] width 14 height 14
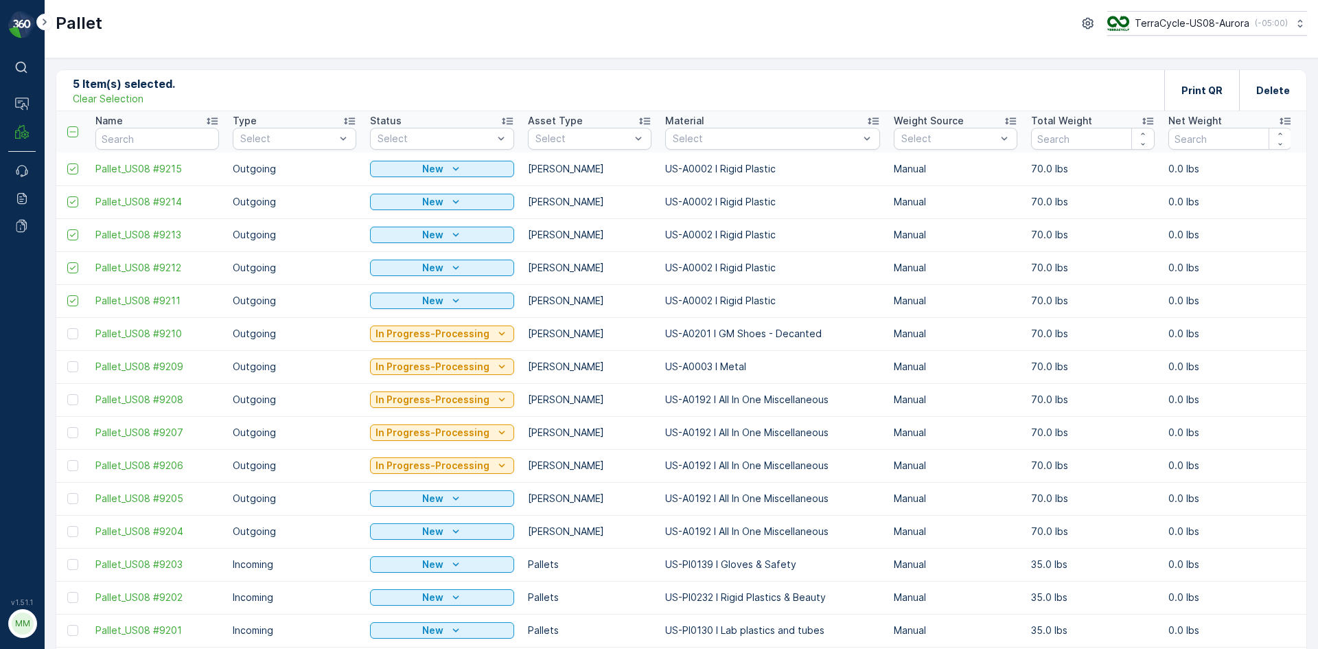
click at [110, 98] on p "Clear Selection" at bounding box center [108, 99] width 71 height 14
click at [149, 136] on input "text" at bounding box center [157, 139] width 124 height 22
type input "SC"
click at [163, 137] on input "SC" at bounding box center [157, 139] width 124 height 22
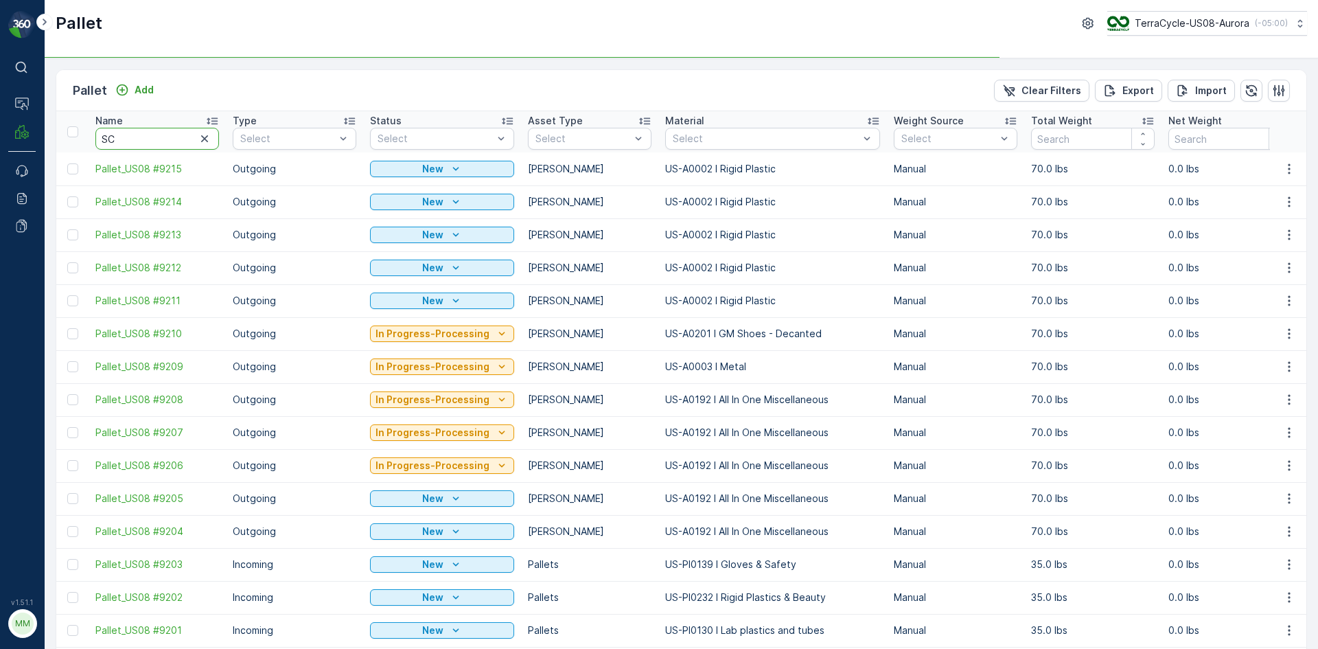
click at [163, 137] on input "SC" at bounding box center [157, 139] width 124 height 22
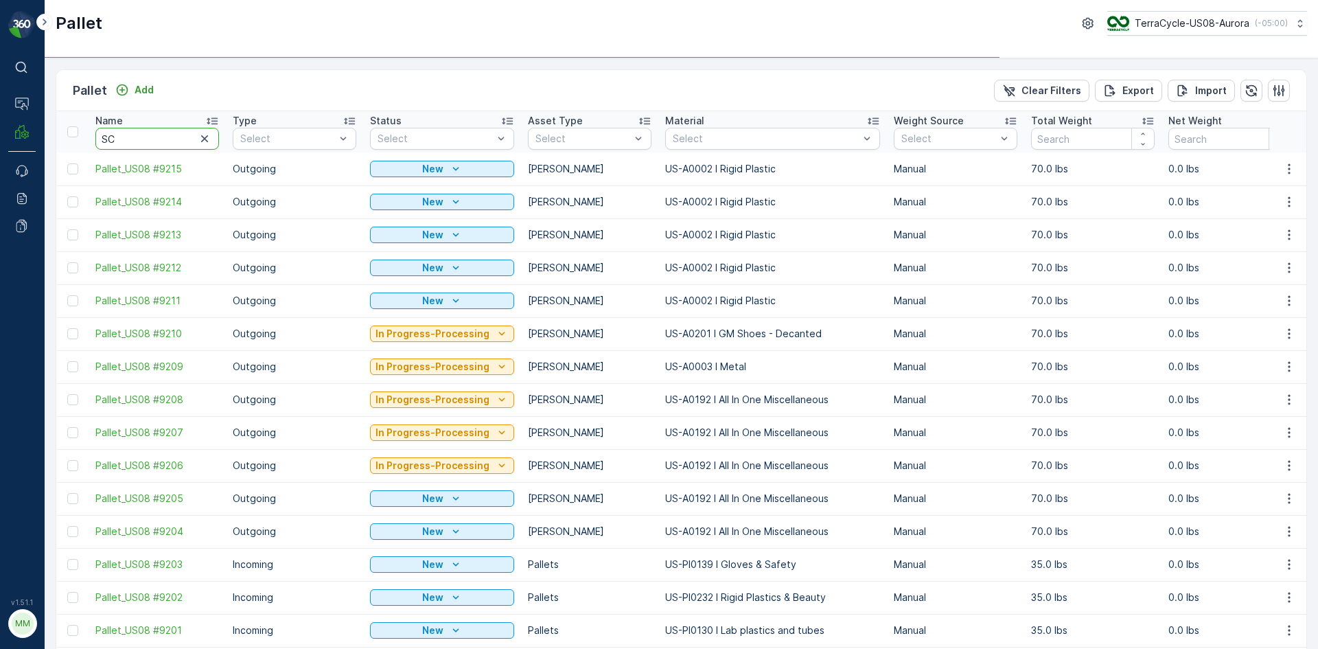
click at [163, 137] on input "SC" at bounding box center [157, 139] width 124 height 22
click at [146, 139] on input "SC" at bounding box center [157, 139] width 124 height 22
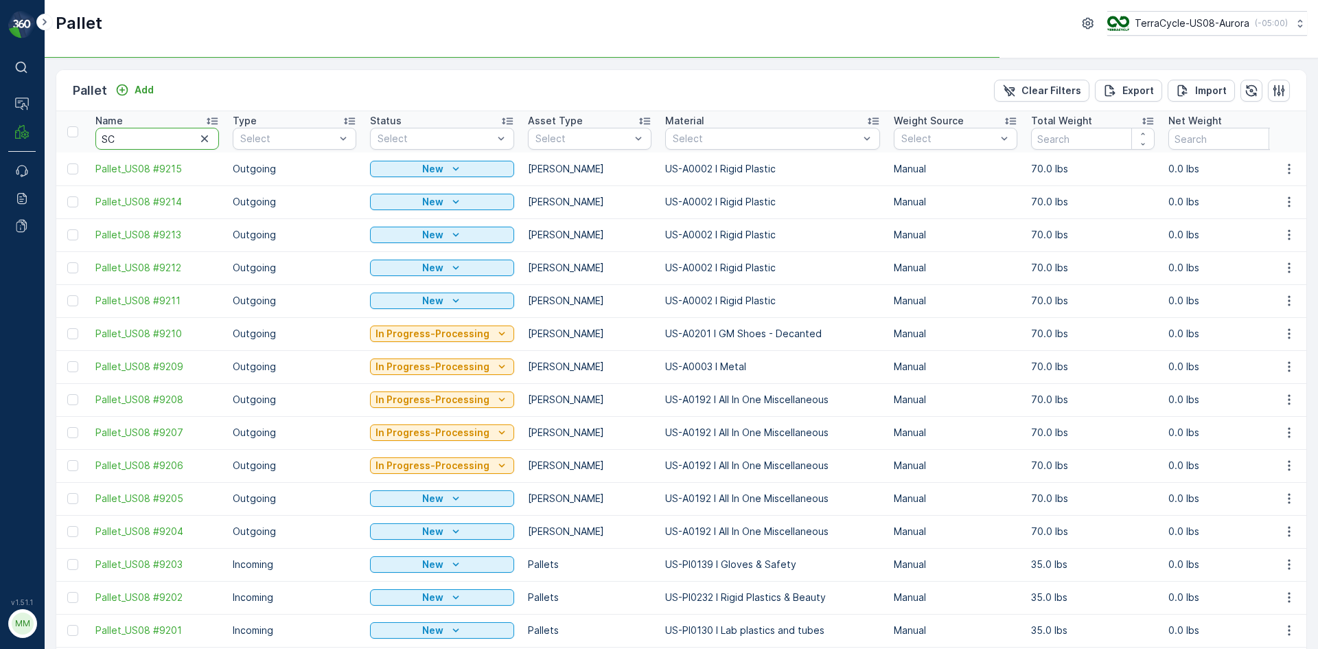
click at [203, 88] on div "Pallet Add Clear Filters Export Import" at bounding box center [681, 90] width 1250 height 41
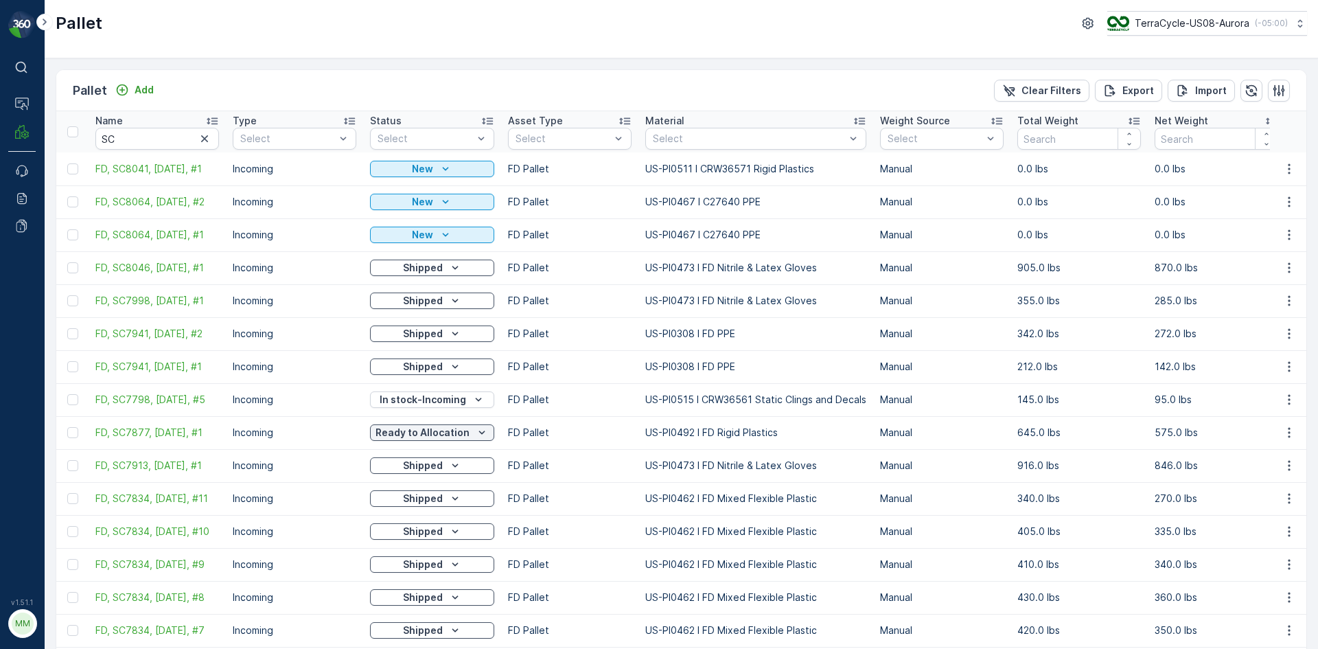
click at [161, 139] on input "SC" at bounding box center [157, 139] width 124 height 22
type input "SC8041"
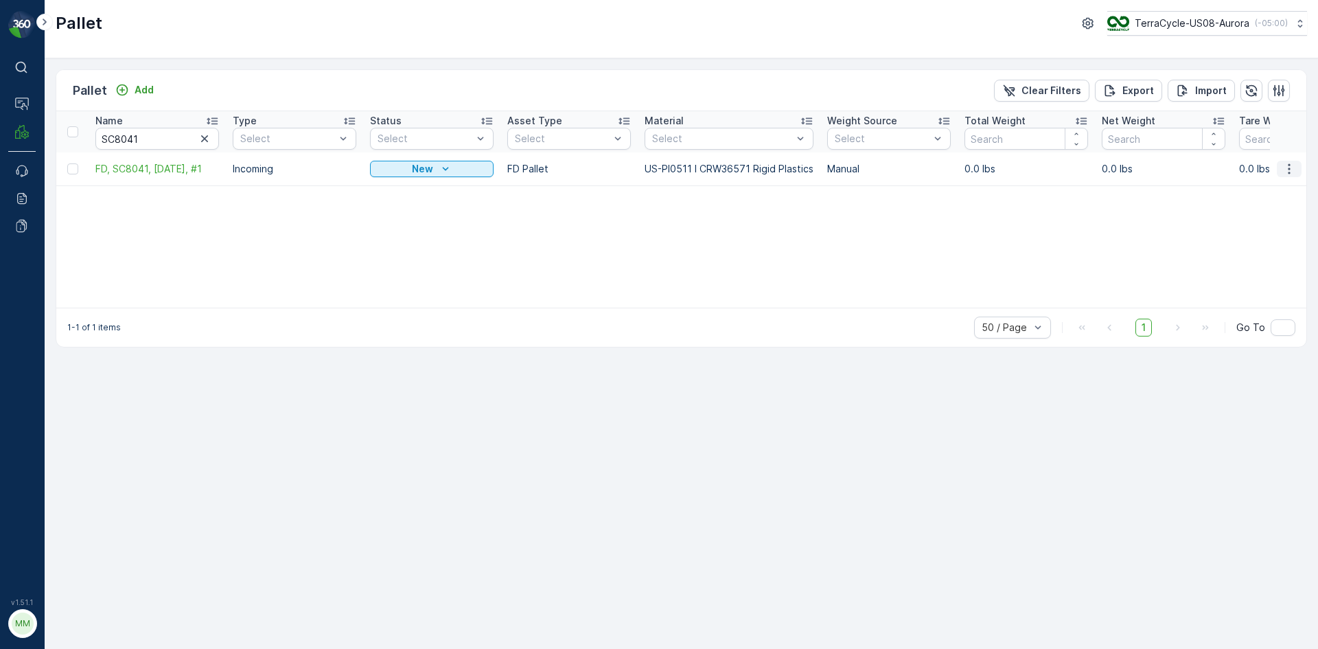
click at [1290, 170] on icon "button" at bounding box center [1289, 168] width 2 height 10
click at [1263, 264] on span "Print QR" at bounding box center [1252, 266] width 38 height 14
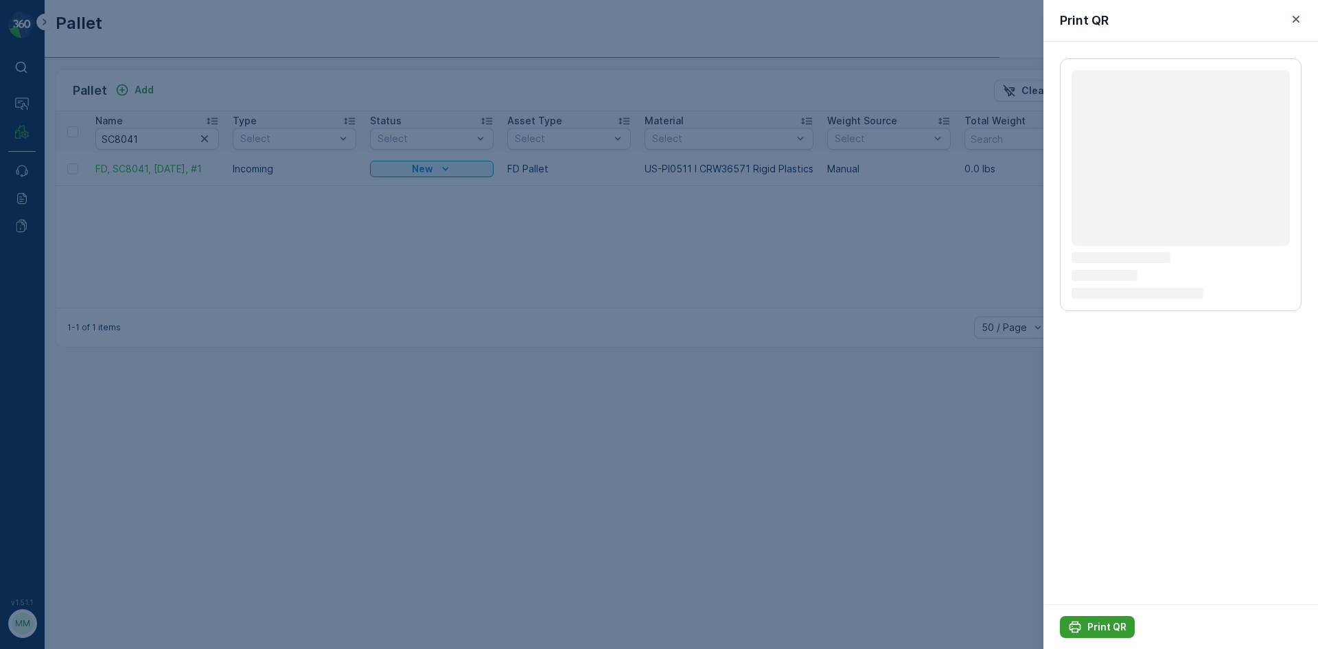
click at [1107, 626] on p "Print QR" at bounding box center [1106, 627] width 39 height 14
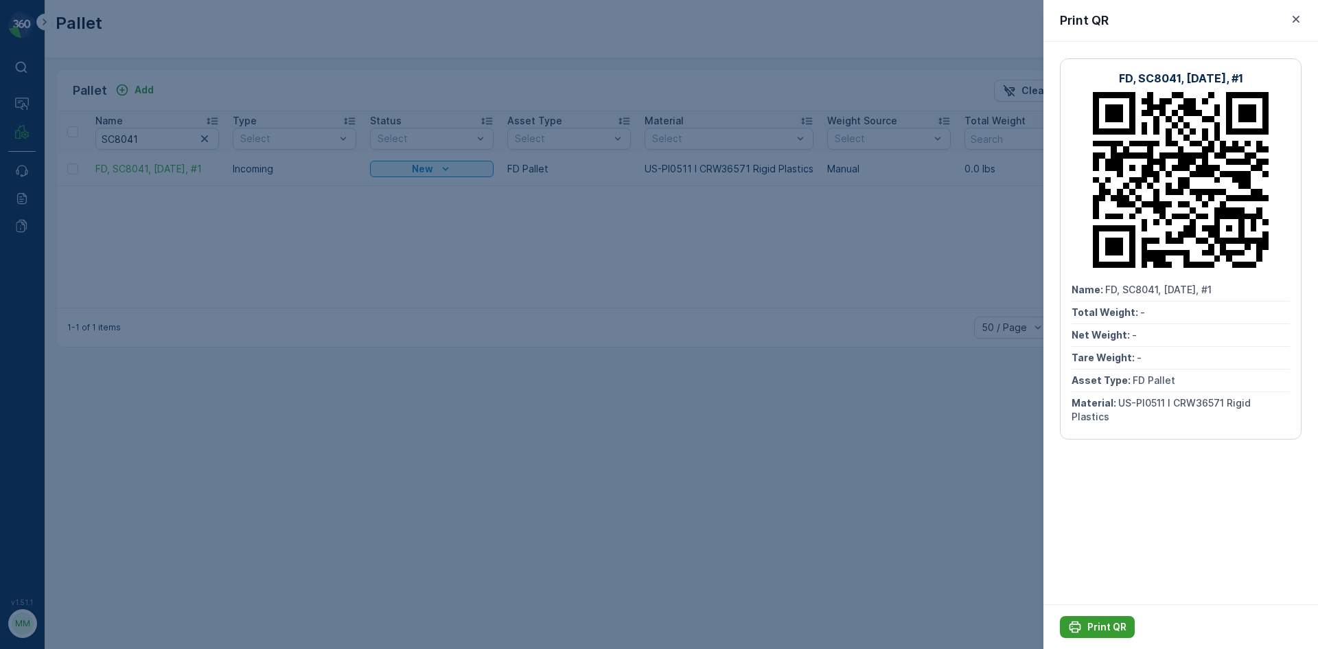
click at [1107, 626] on p "Print QR" at bounding box center [1106, 627] width 39 height 14
click at [1299, 17] on icon "button" at bounding box center [1295, 19] width 7 height 7
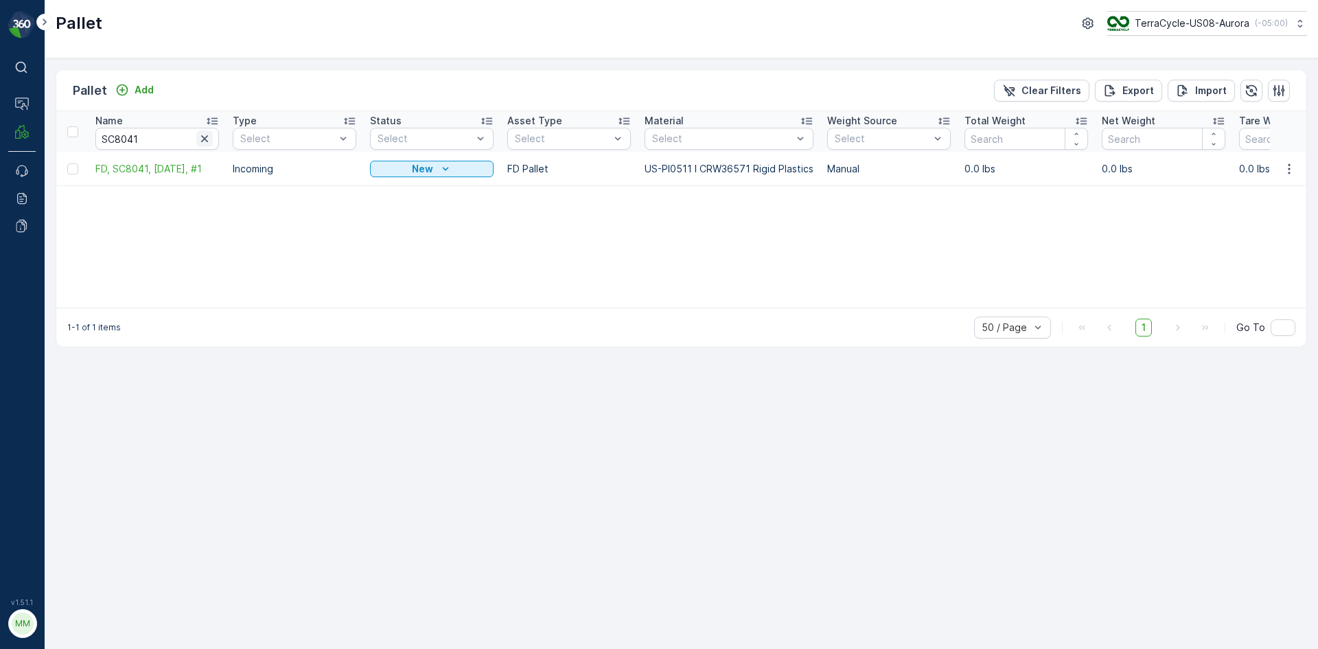
click at [204, 139] on icon "button" at bounding box center [204, 138] width 7 height 7
click at [146, 84] on p "Add" at bounding box center [144, 90] width 19 height 14
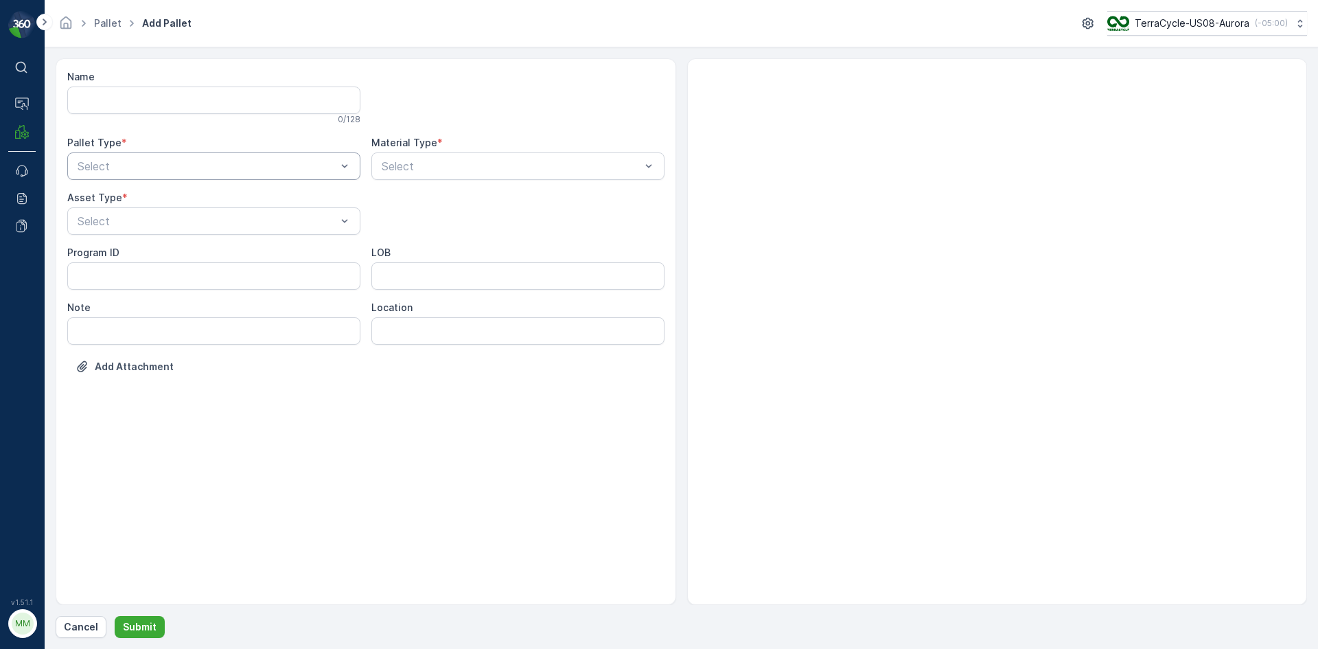
click at [100, 154] on div "Select" at bounding box center [213, 165] width 293 height 27
click at [106, 226] on span "Outgoing" at bounding box center [98, 223] width 46 height 12
type input "006"
click at [430, 154] on div "Select" at bounding box center [517, 165] width 293 height 27
click at [434, 159] on p "Select" at bounding box center [511, 166] width 259 height 16
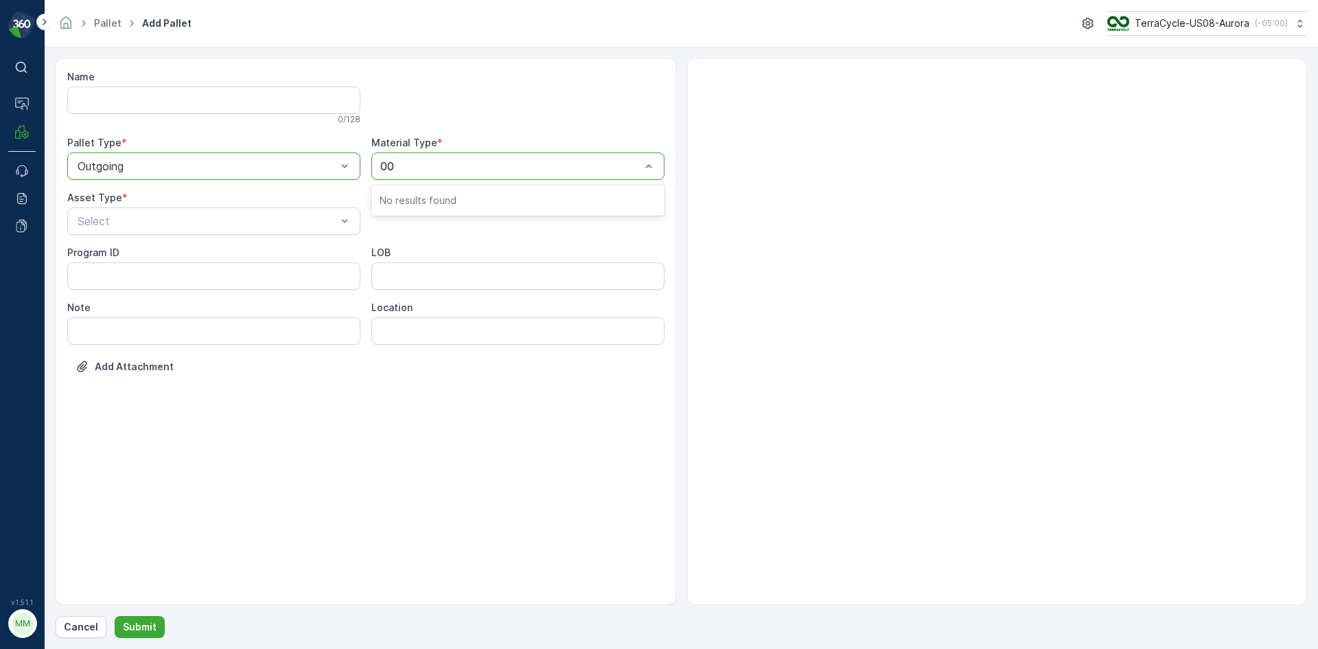
type input "006"
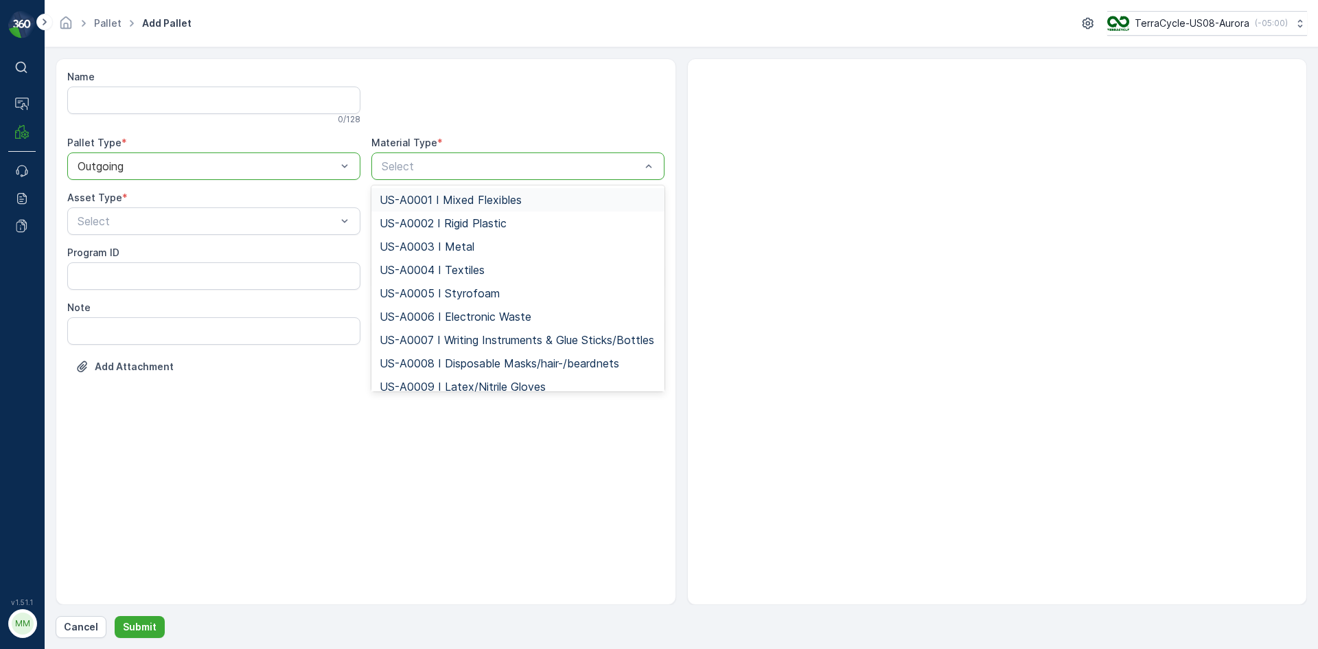
click at [408, 165] on div at bounding box center [510, 166] width 261 height 12
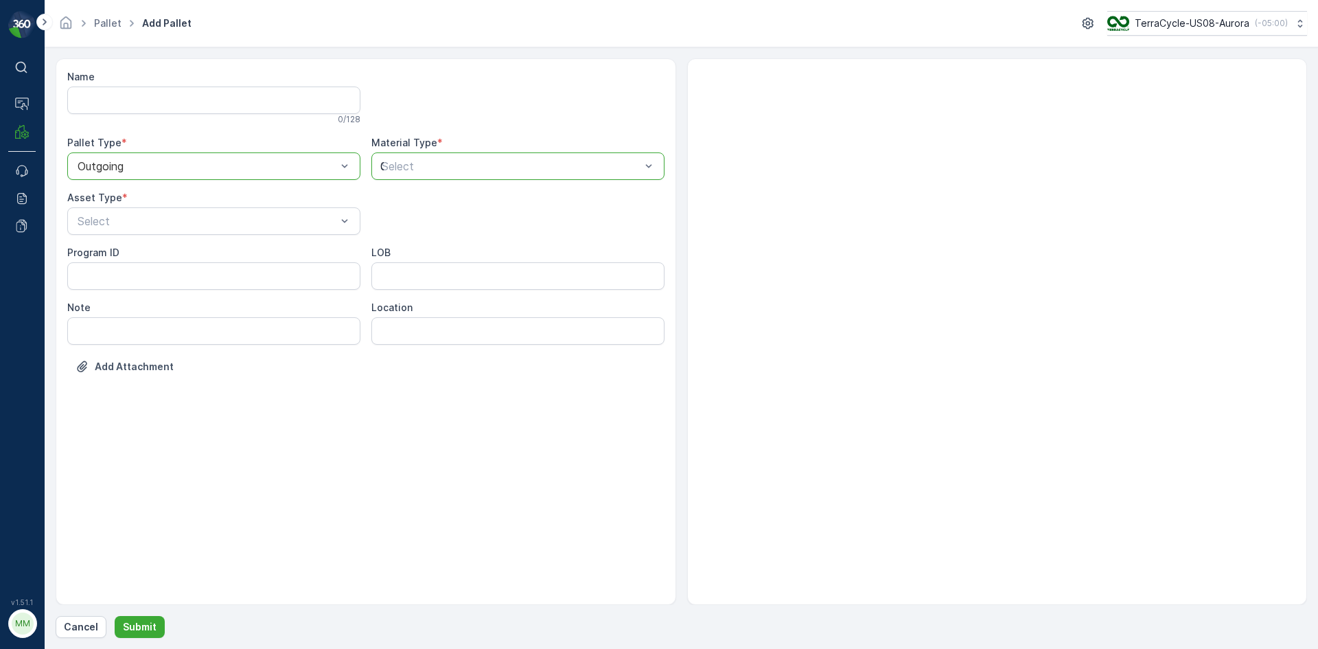
type input "006"
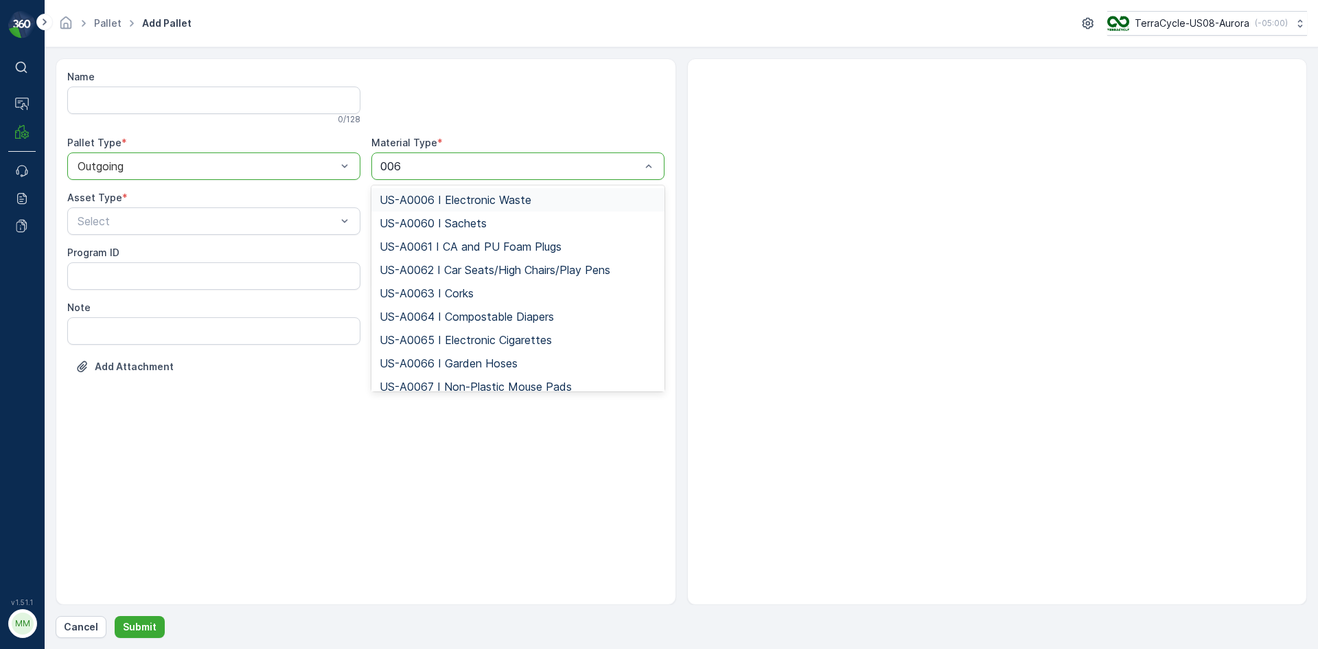
click at [434, 200] on span "US-A0006 I Electronic Waste" at bounding box center [456, 200] width 152 height 12
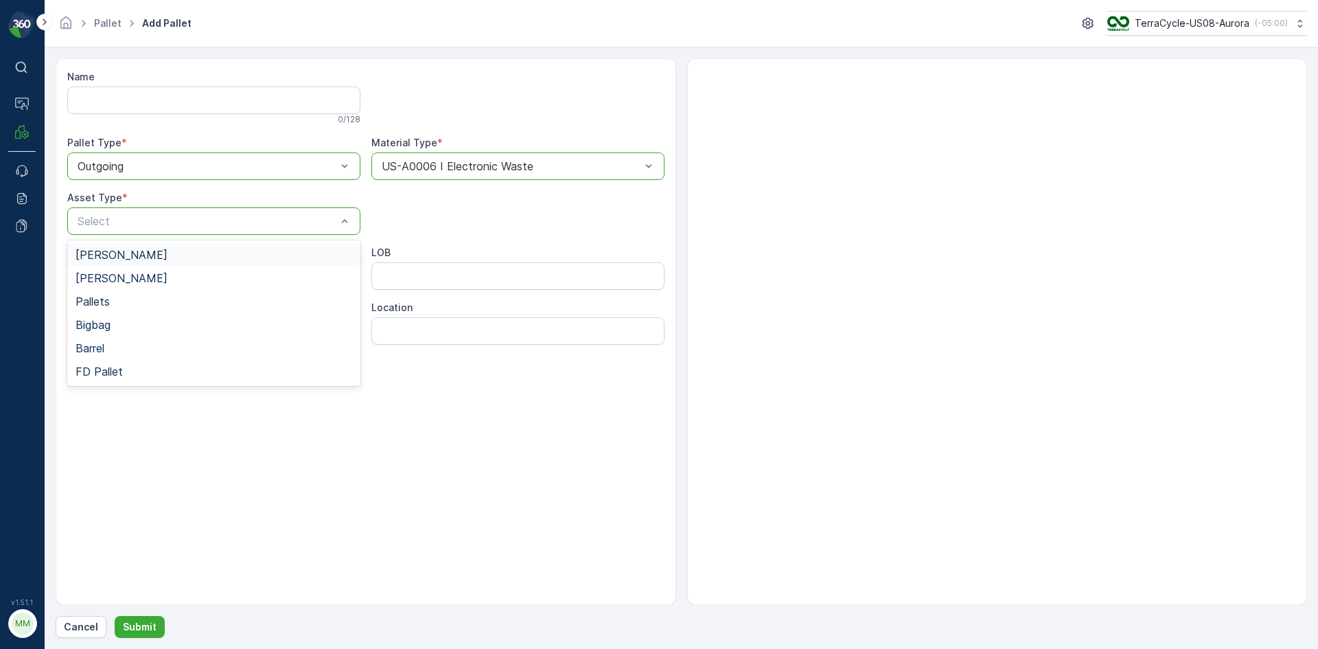
click at [119, 257] on div "Gaylord" at bounding box center [213, 254] width 277 height 12
click at [148, 622] on p "Submit" at bounding box center [140, 627] width 34 height 14
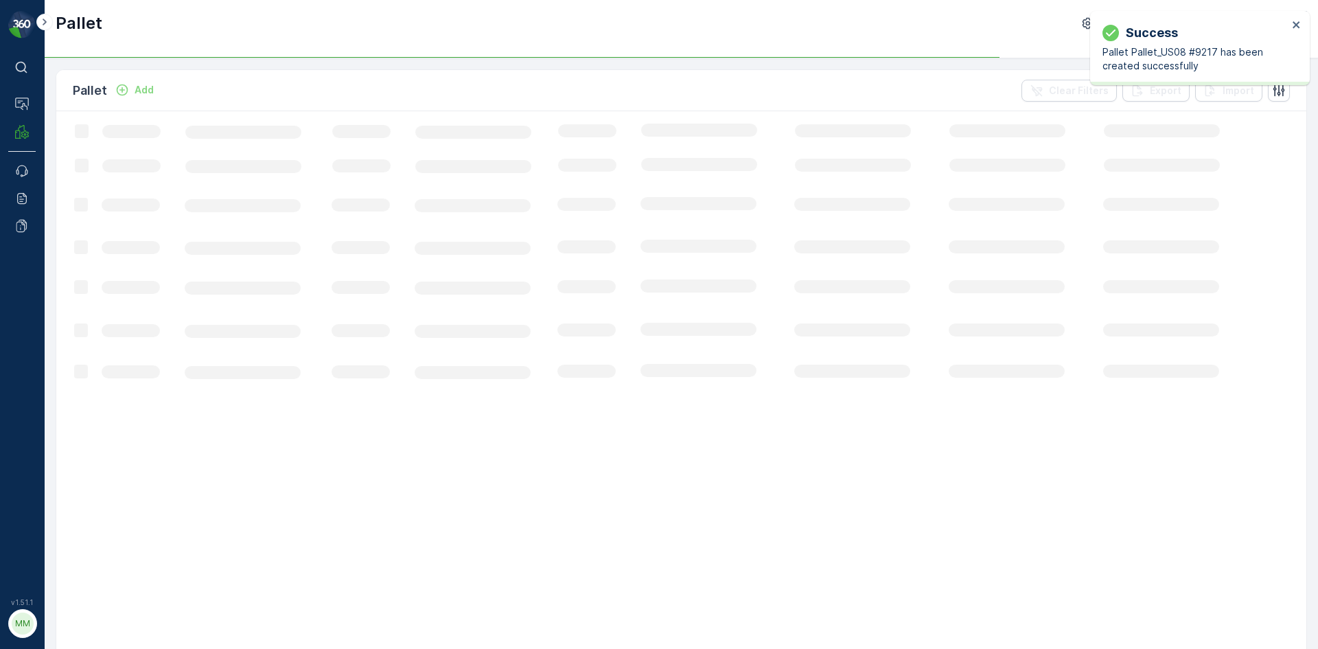
click at [151, 91] on p "Add" at bounding box center [144, 90] width 19 height 14
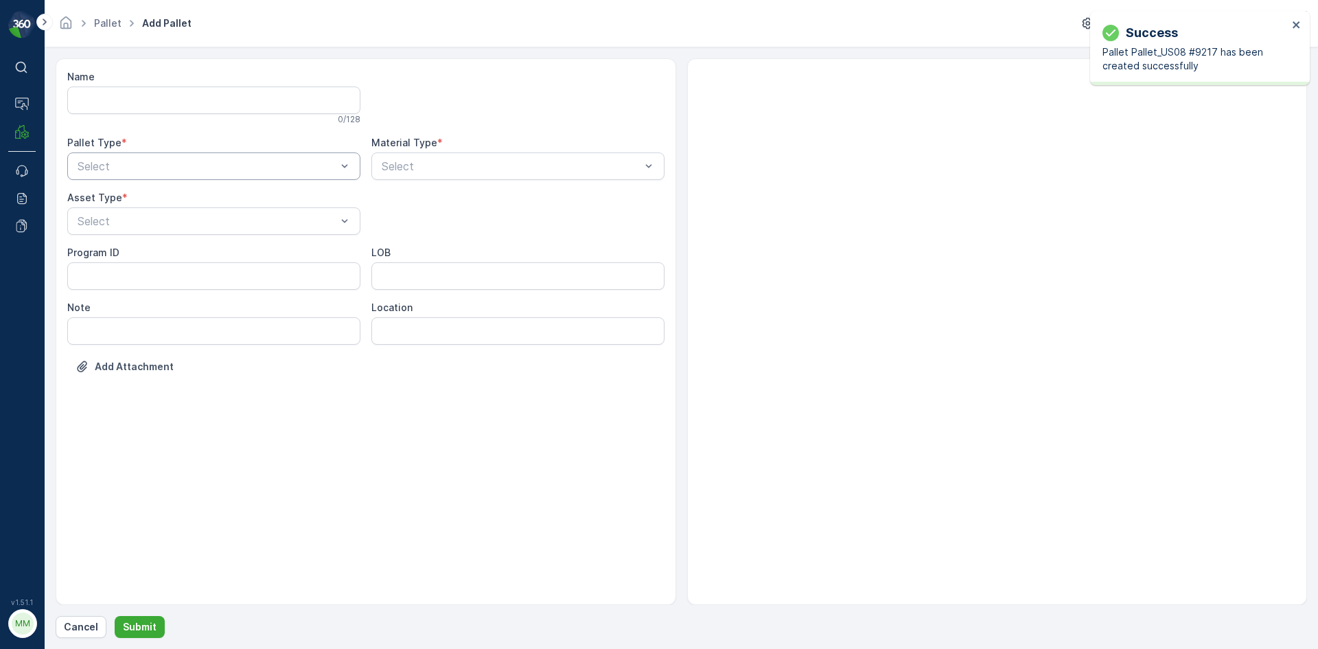
click at [122, 174] on div "Select" at bounding box center [213, 165] width 293 height 27
click at [117, 225] on span "Outgoing" at bounding box center [98, 223] width 46 height 12
click at [116, 210] on div "Select" at bounding box center [213, 220] width 293 height 27
click at [112, 251] on span "Gaylord" at bounding box center [121, 254] width 92 height 12
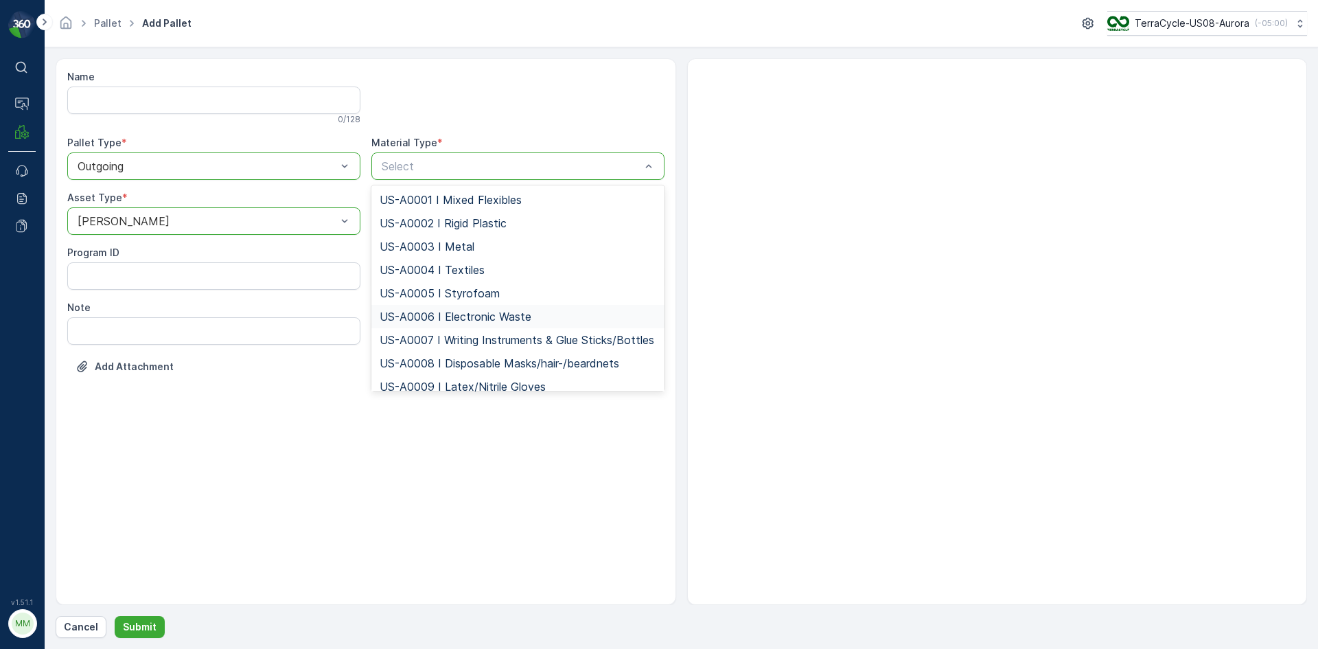
click at [449, 312] on span "US-A0006 I Electronic Waste" at bounding box center [456, 316] width 152 height 12
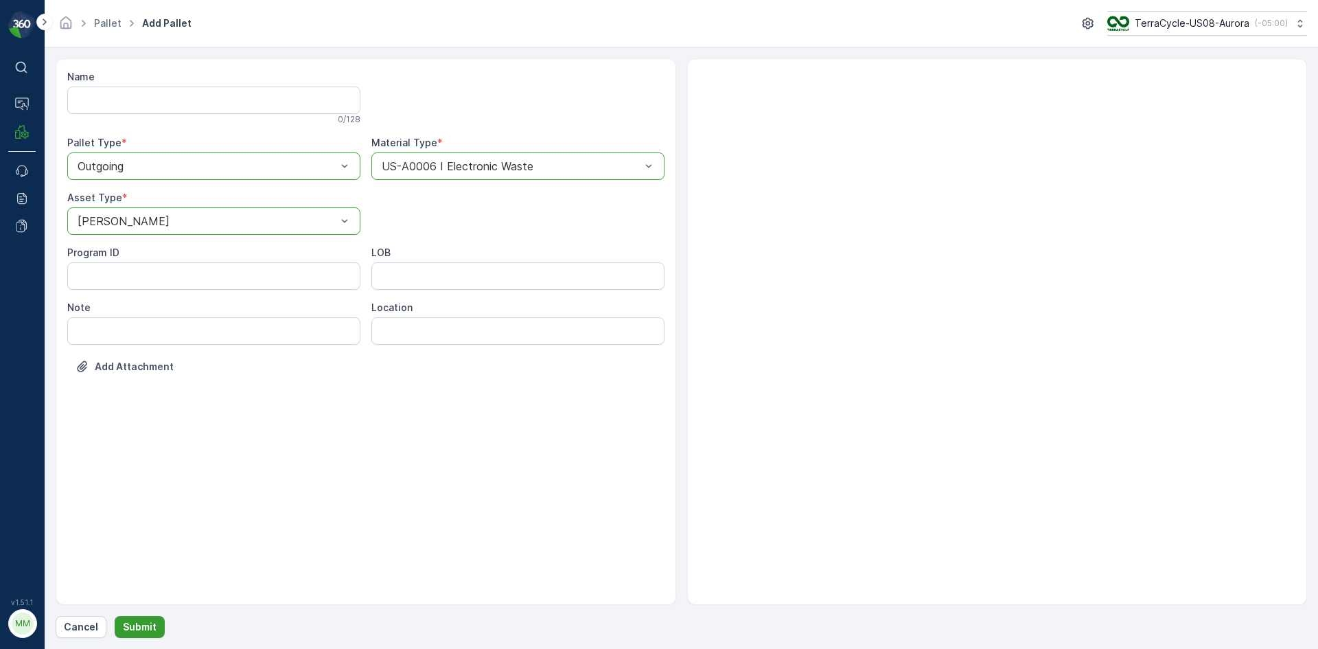
click at [150, 625] on p "Submit" at bounding box center [140, 627] width 34 height 14
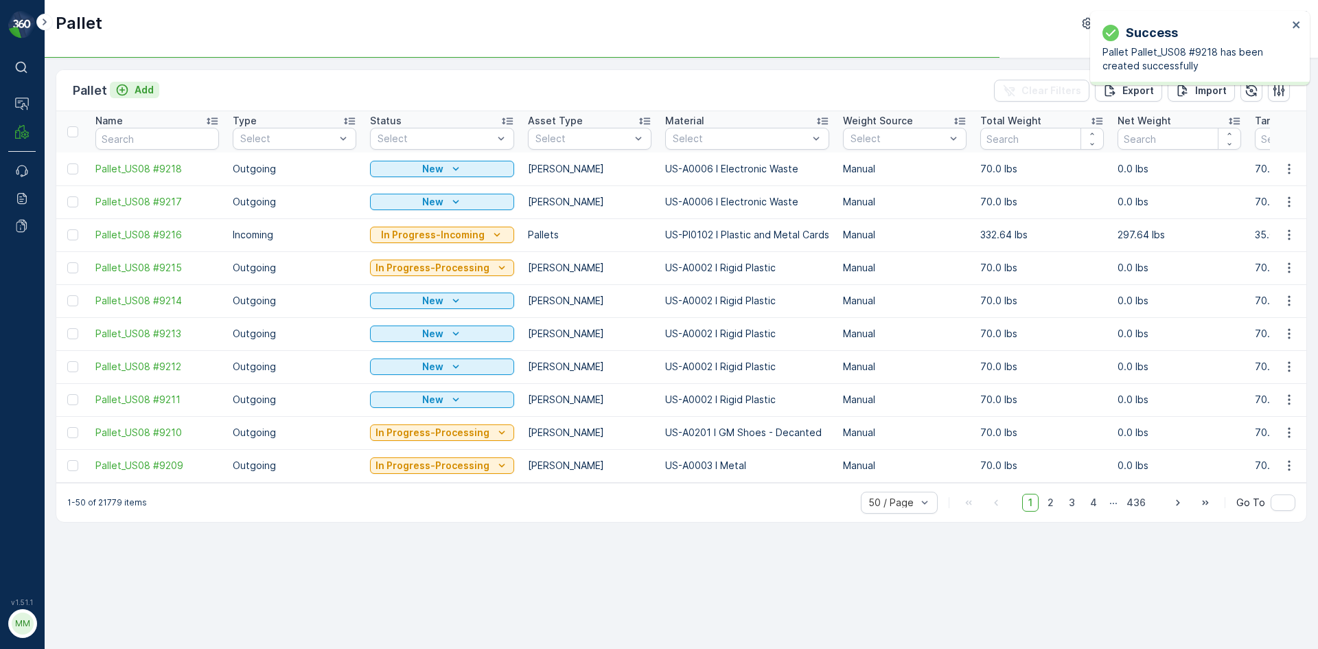
click at [146, 93] on p "Add" at bounding box center [144, 90] width 19 height 14
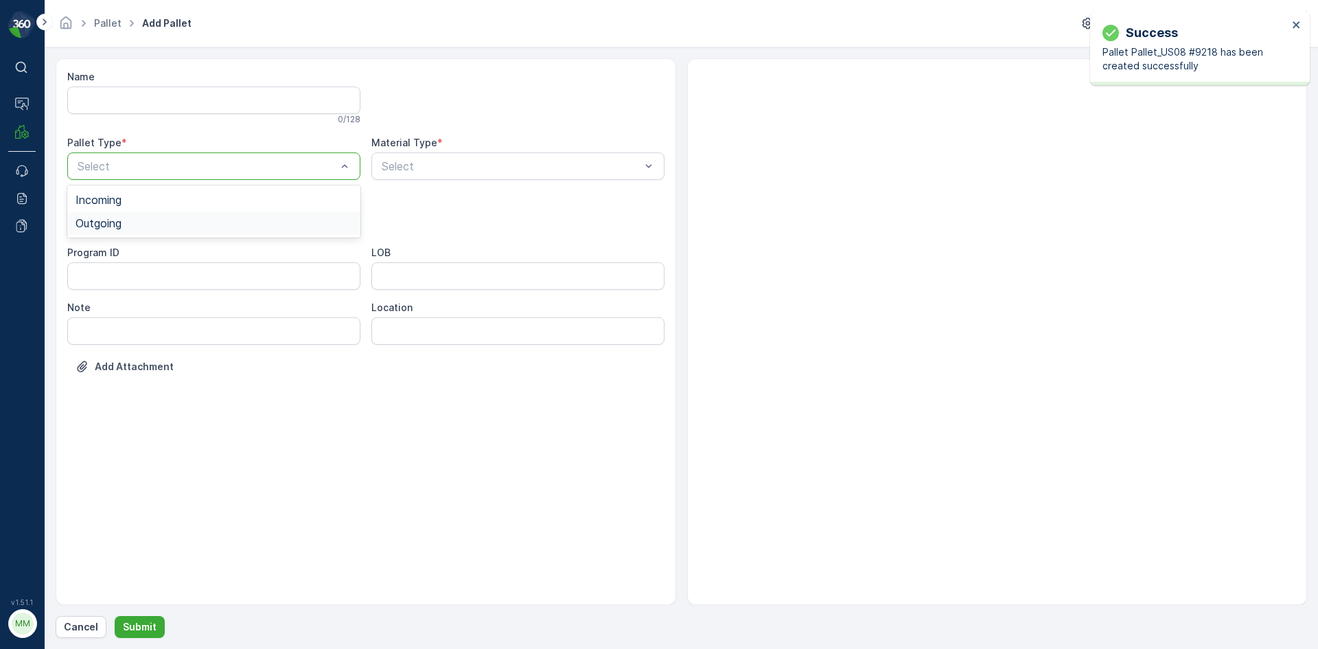
click at [108, 229] on span "Outgoing" at bounding box center [98, 223] width 46 height 12
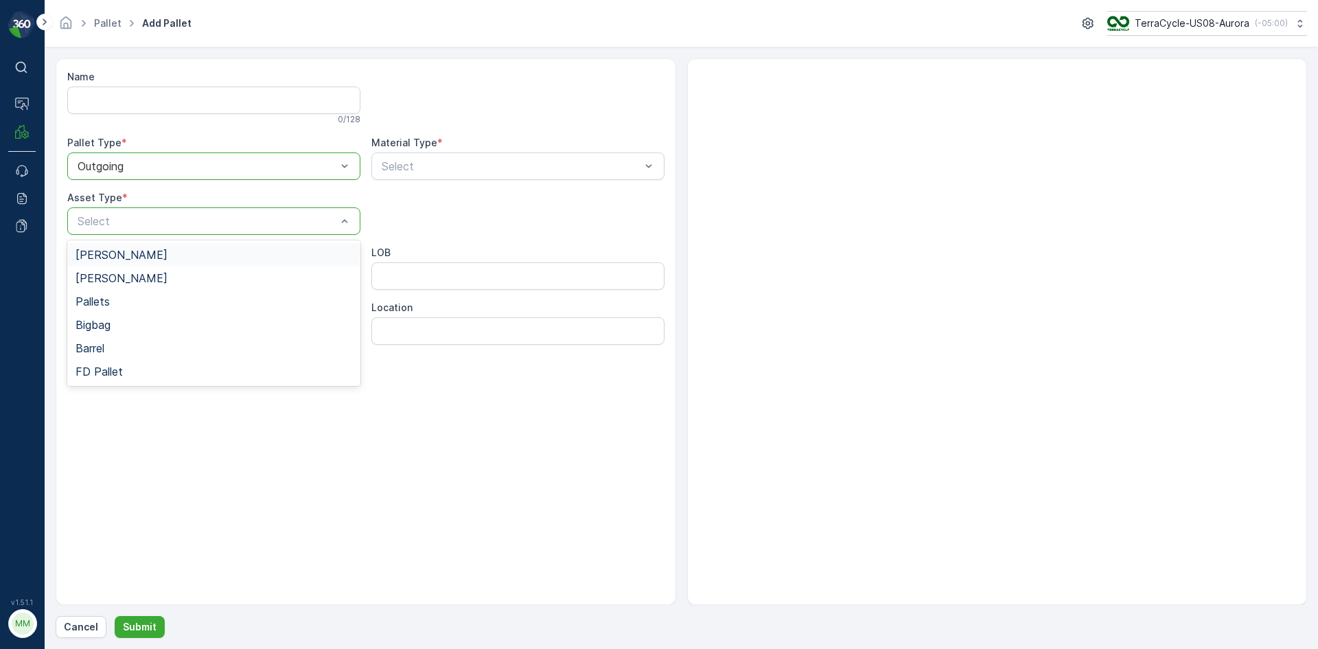
click at [115, 260] on span "Gaylord" at bounding box center [121, 254] width 92 height 12
click at [408, 174] on div "Select" at bounding box center [517, 165] width 293 height 27
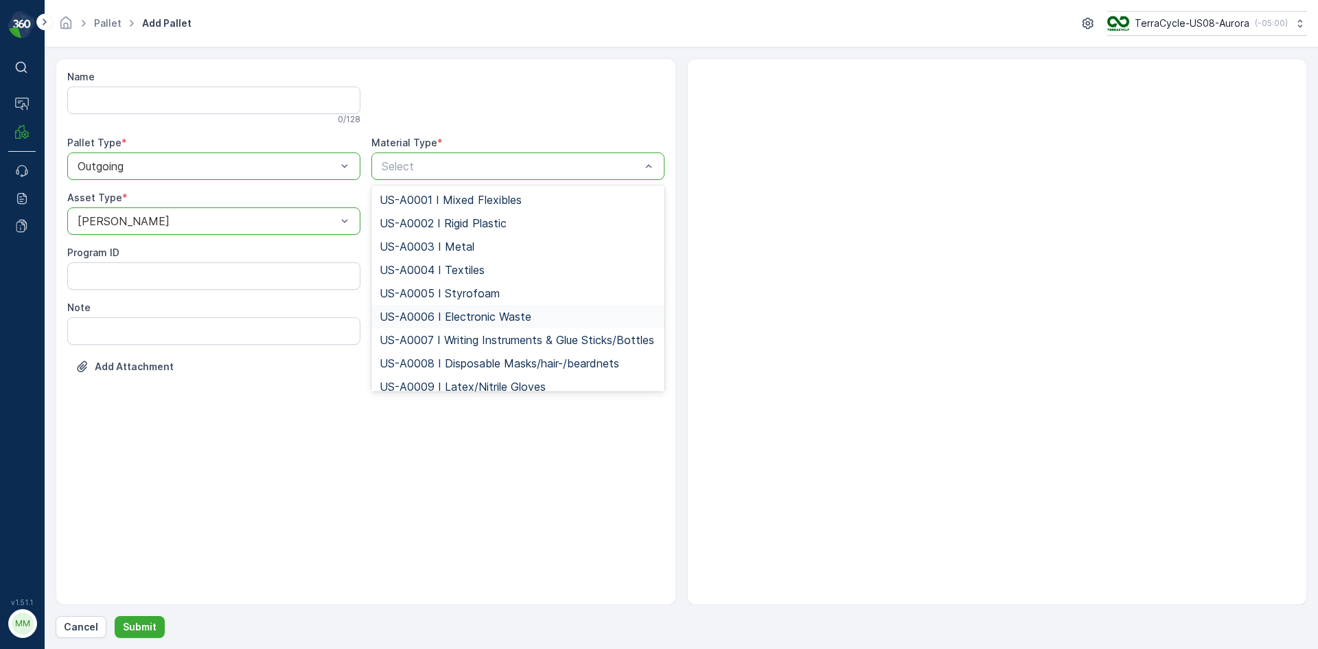
click at [439, 320] on span "US-A0006 I Electronic Waste" at bounding box center [456, 316] width 152 height 12
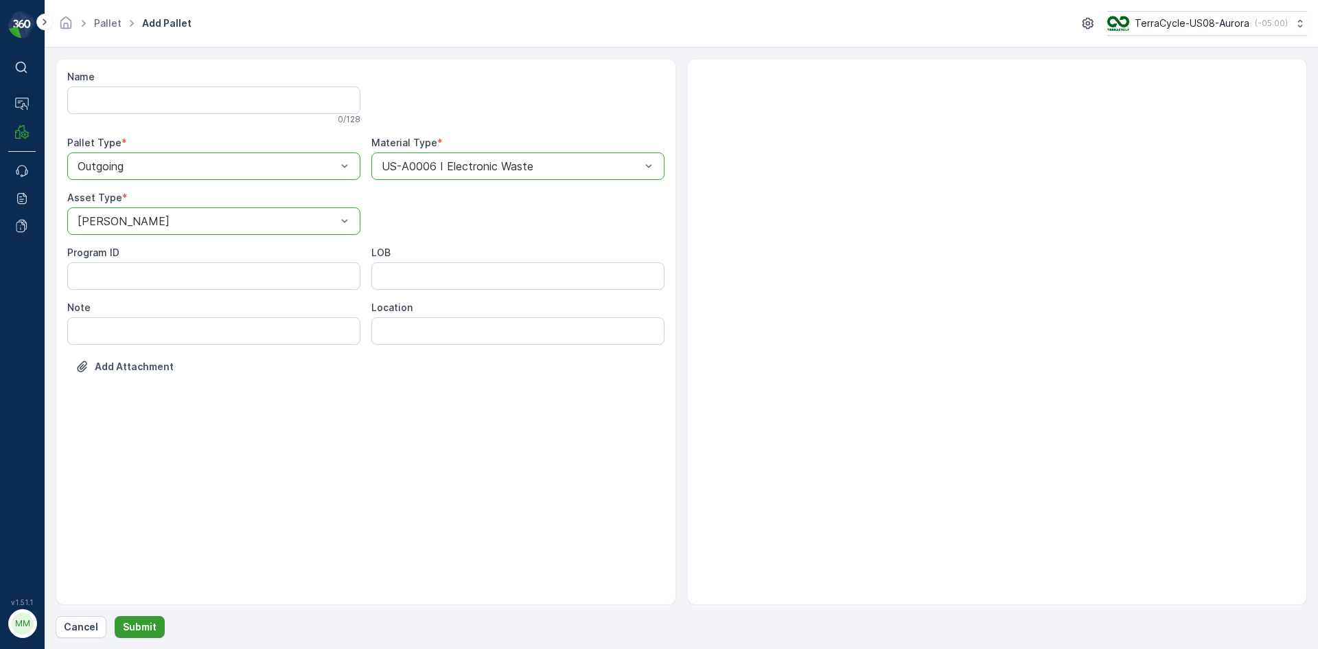
click at [152, 618] on button "Submit" at bounding box center [140, 627] width 50 height 22
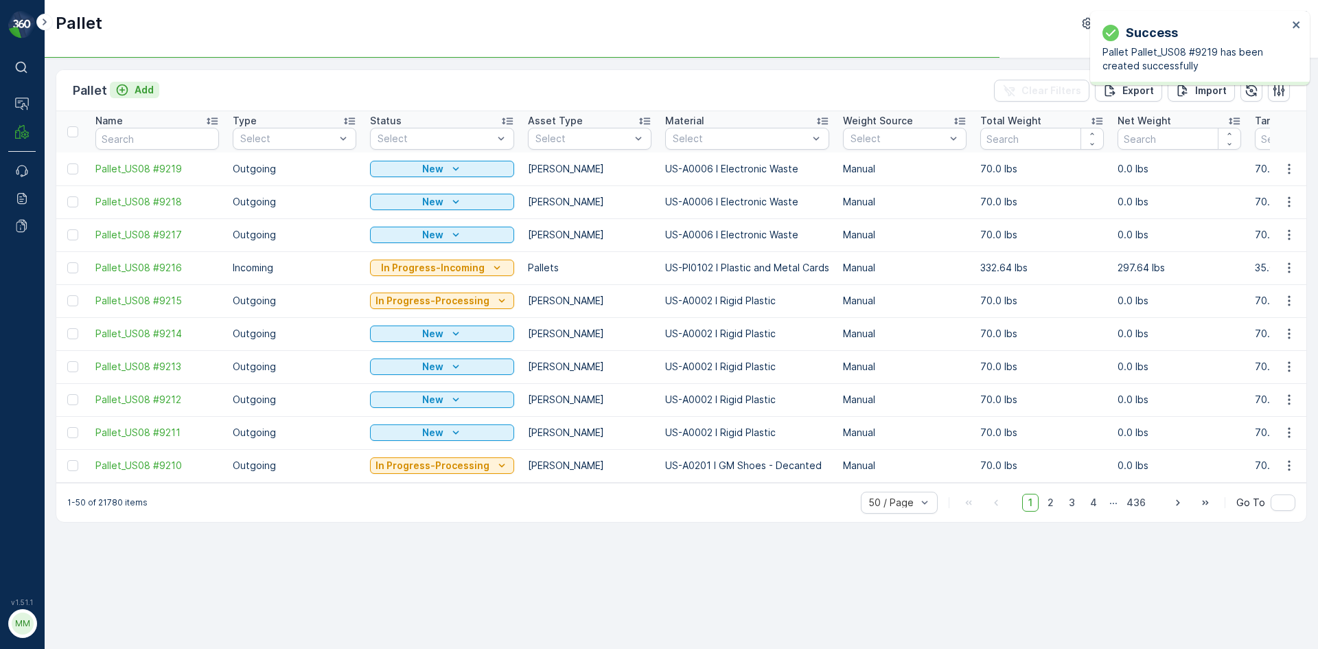
click at [140, 87] on p "Add" at bounding box center [144, 90] width 19 height 14
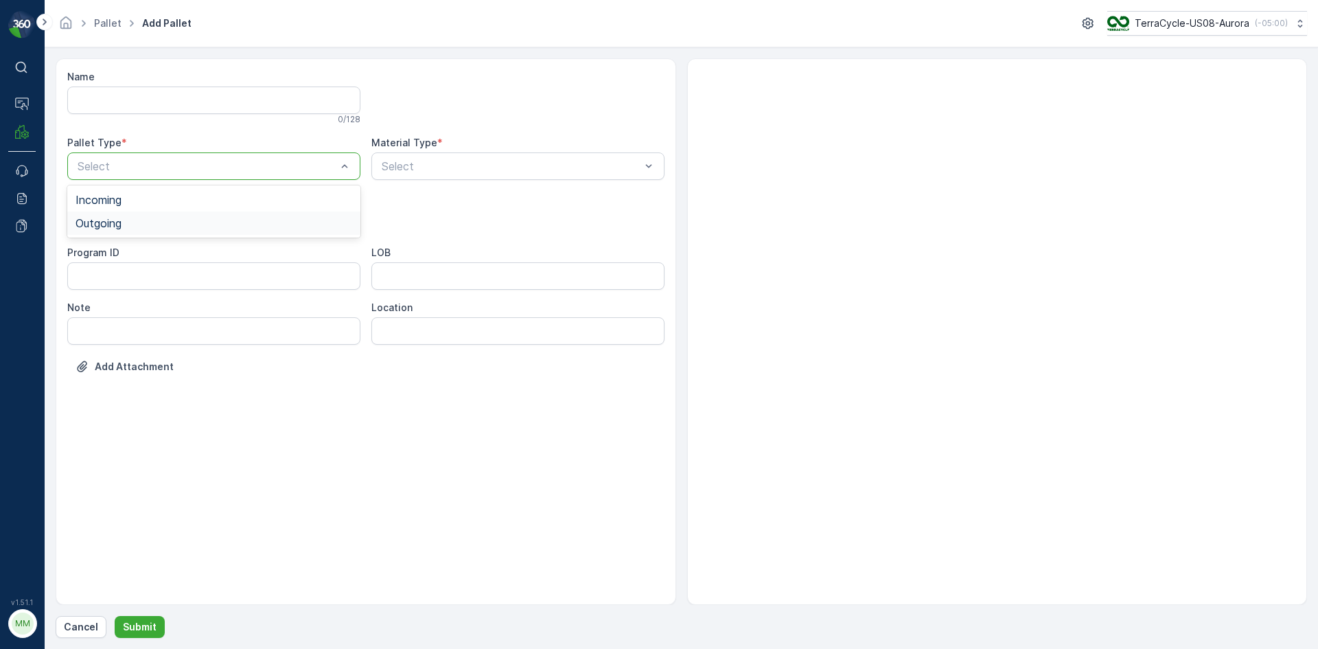
click at [108, 229] on span "Outgoing" at bounding box center [98, 223] width 46 height 12
click at [112, 259] on span "Gaylord" at bounding box center [121, 254] width 92 height 12
click at [402, 176] on div "Select" at bounding box center [517, 165] width 293 height 27
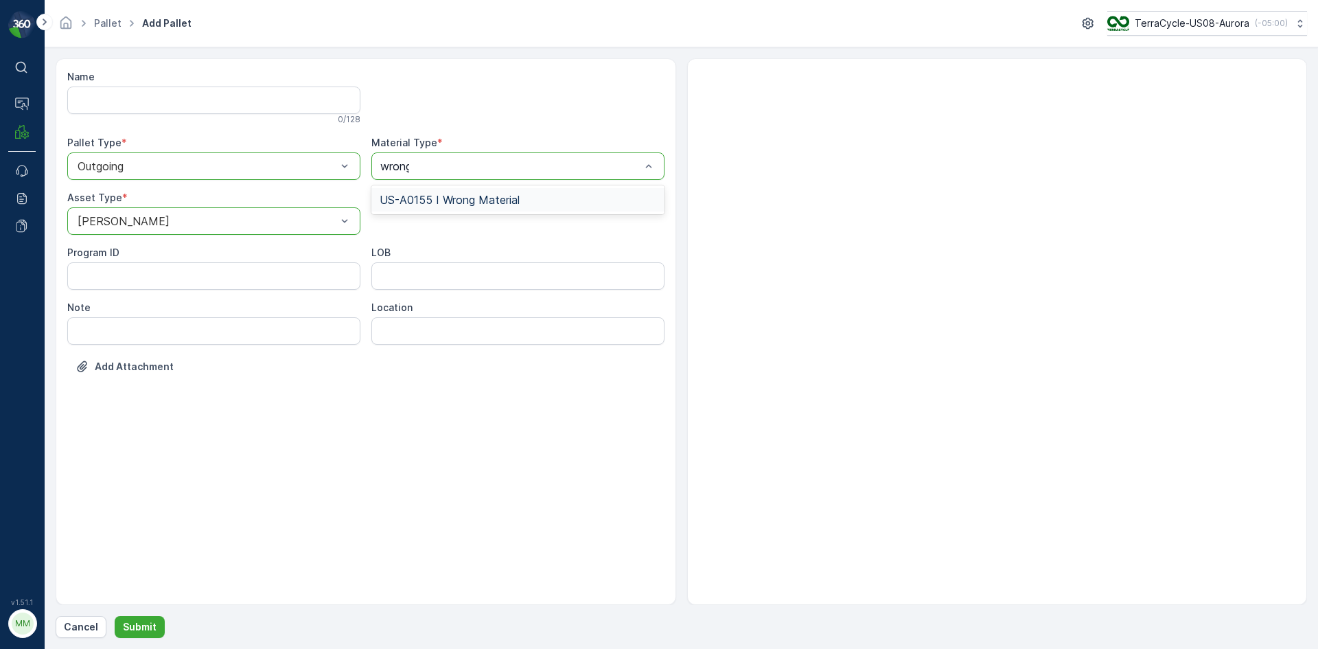
type input "wrong"
click at [439, 191] on div "US-A0155 I Wrong Material" at bounding box center [517, 199] width 293 height 23
click at [139, 628] on p "Submit" at bounding box center [140, 627] width 34 height 14
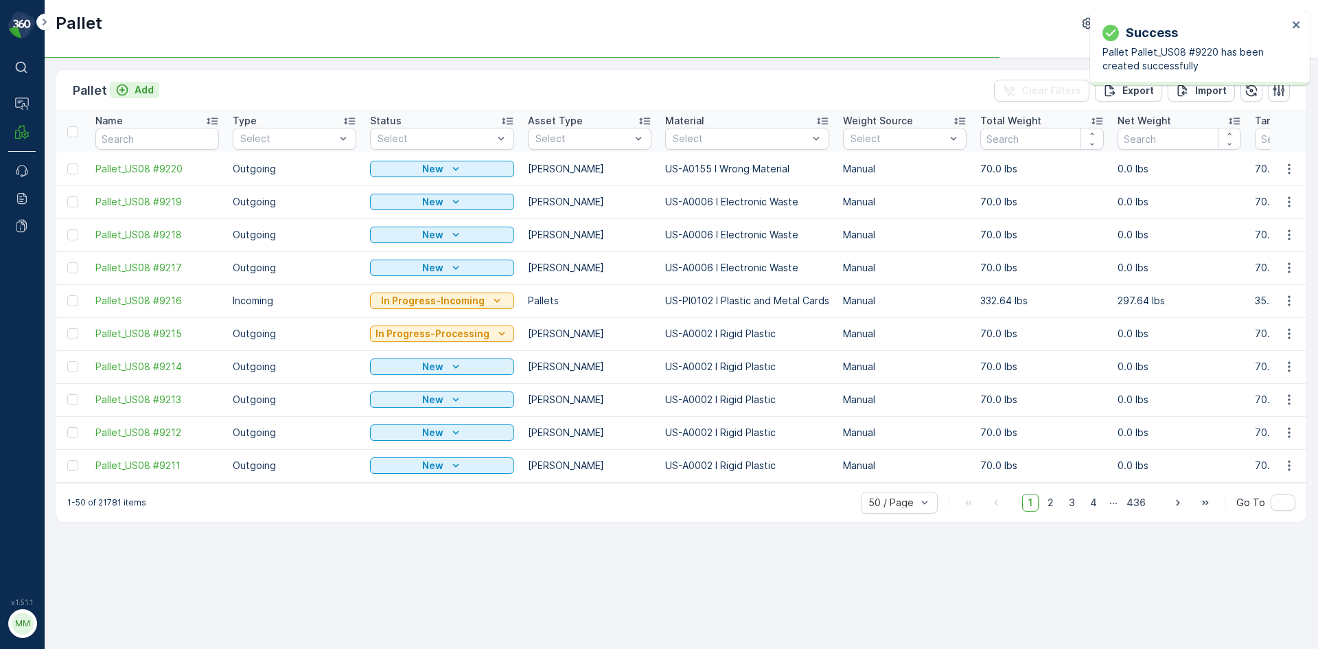
click at [146, 91] on p "Add" at bounding box center [144, 90] width 19 height 14
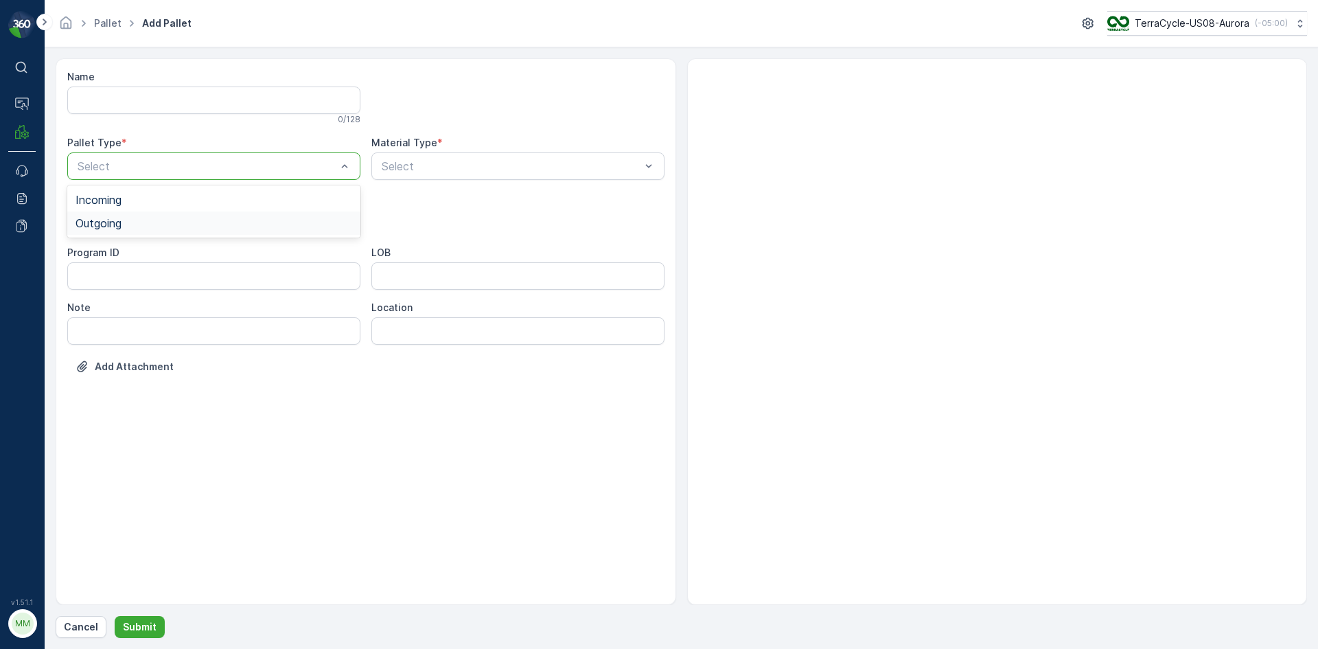
click at [138, 220] on div "Outgoing" at bounding box center [213, 223] width 277 height 12
click at [384, 176] on div "Select" at bounding box center [517, 165] width 293 height 27
type input "wrong"
click at [421, 196] on span "US-A0155 I Wrong Material" at bounding box center [450, 200] width 140 height 12
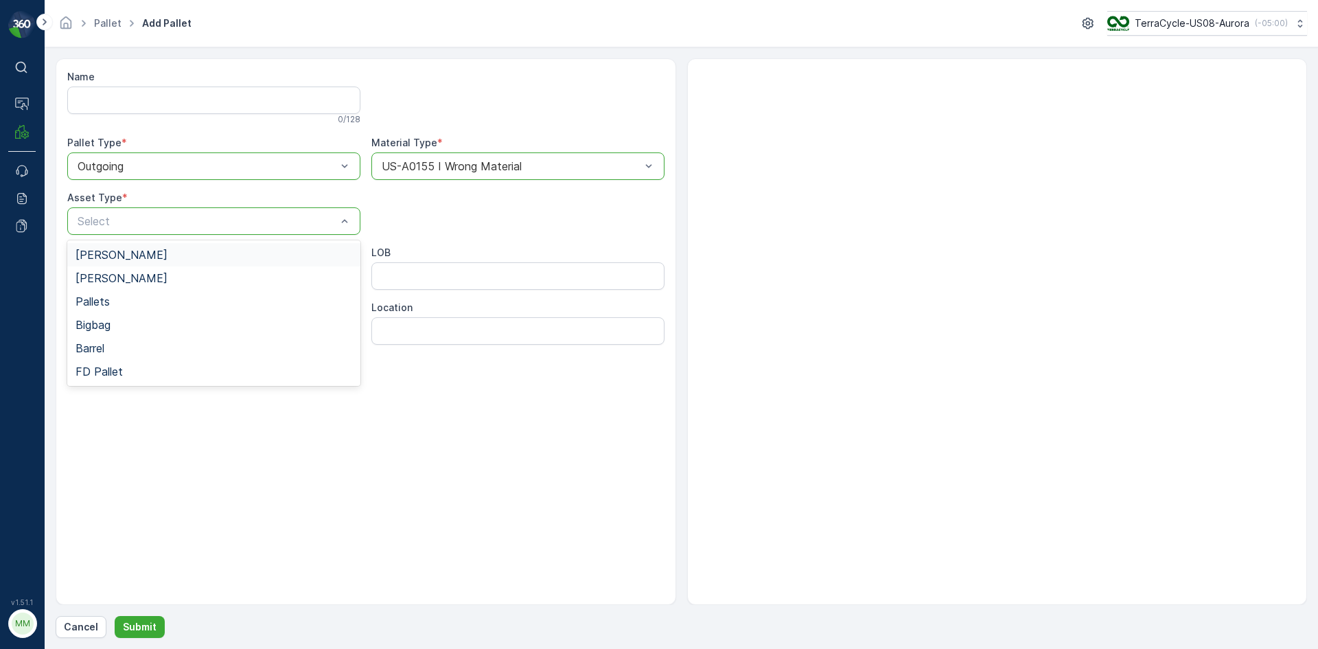
click at [109, 231] on div "Select" at bounding box center [213, 220] width 293 height 27
click at [117, 372] on span "FD Pallet" at bounding box center [98, 371] width 47 height 12
click at [117, 220] on div at bounding box center [206, 221] width 261 height 12
click at [112, 259] on span "Gaylord" at bounding box center [121, 254] width 92 height 12
click at [130, 627] on p "Submit" at bounding box center [140, 627] width 34 height 14
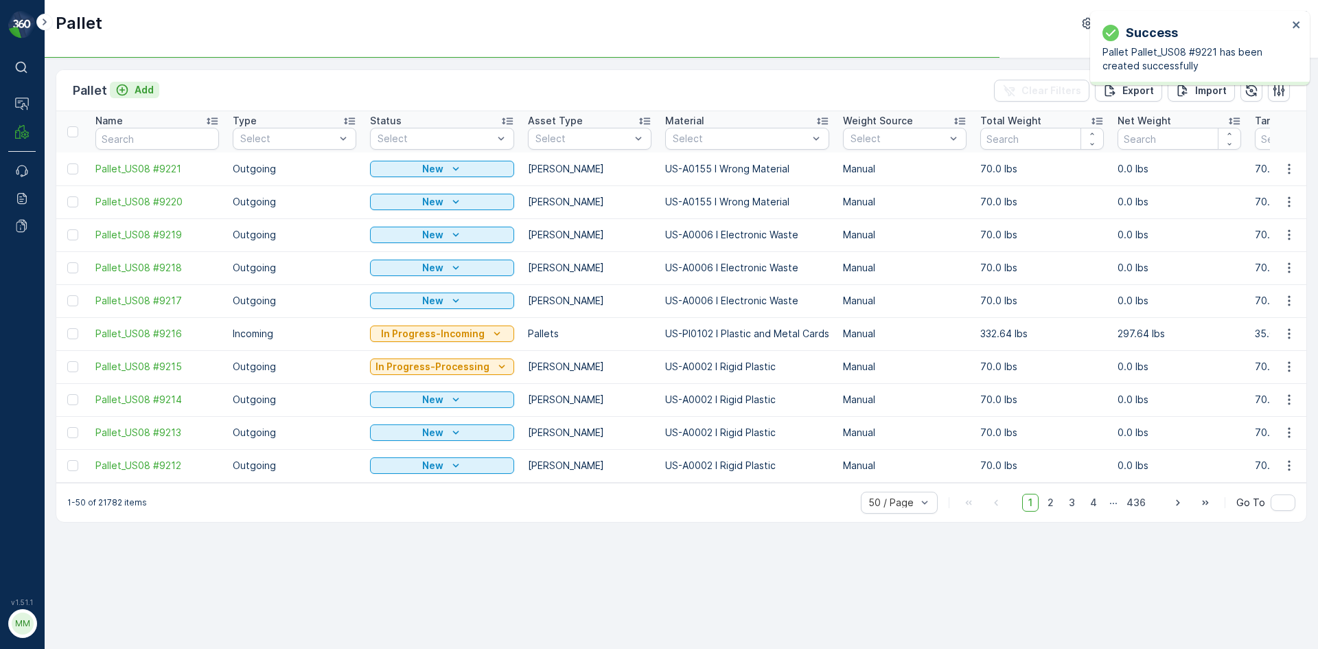
click at [143, 91] on p "Add" at bounding box center [144, 90] width 19 height 14
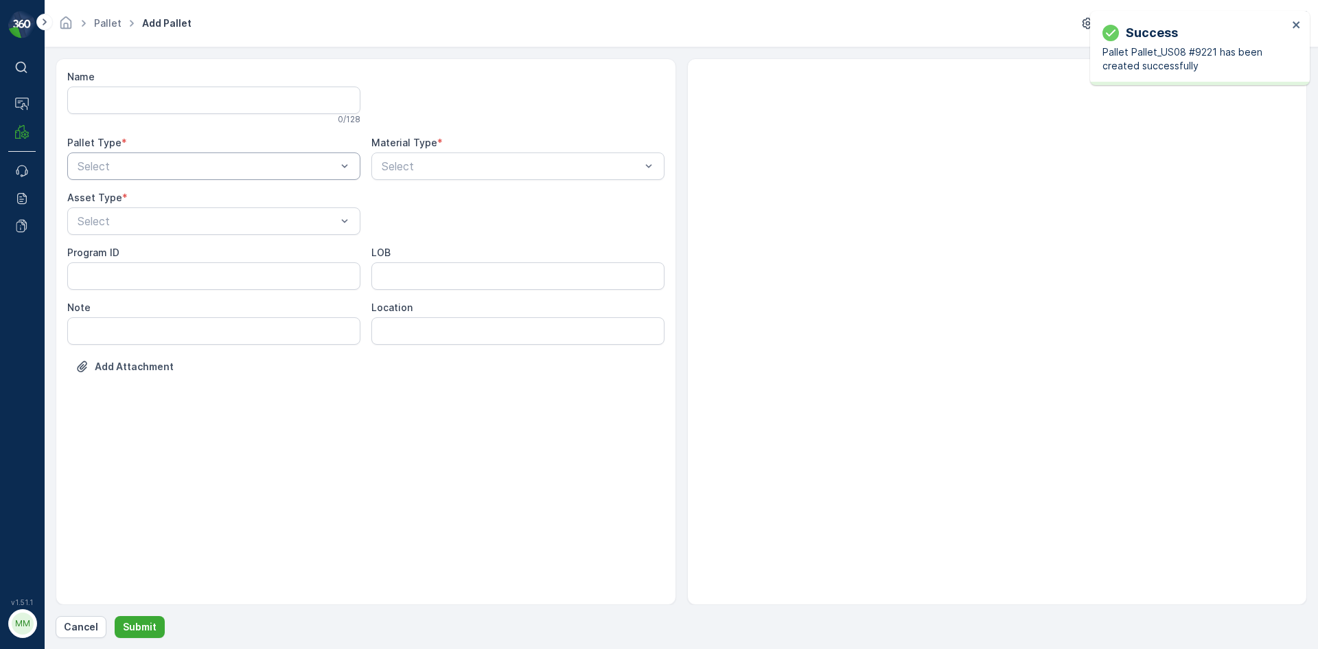
click at [107, 154] on div "Select" at bounding box center [213, 165] width 293 height 27
click at [116, 224] on span "Outgoing" at bounding box center [98, 223] width 46 height 12
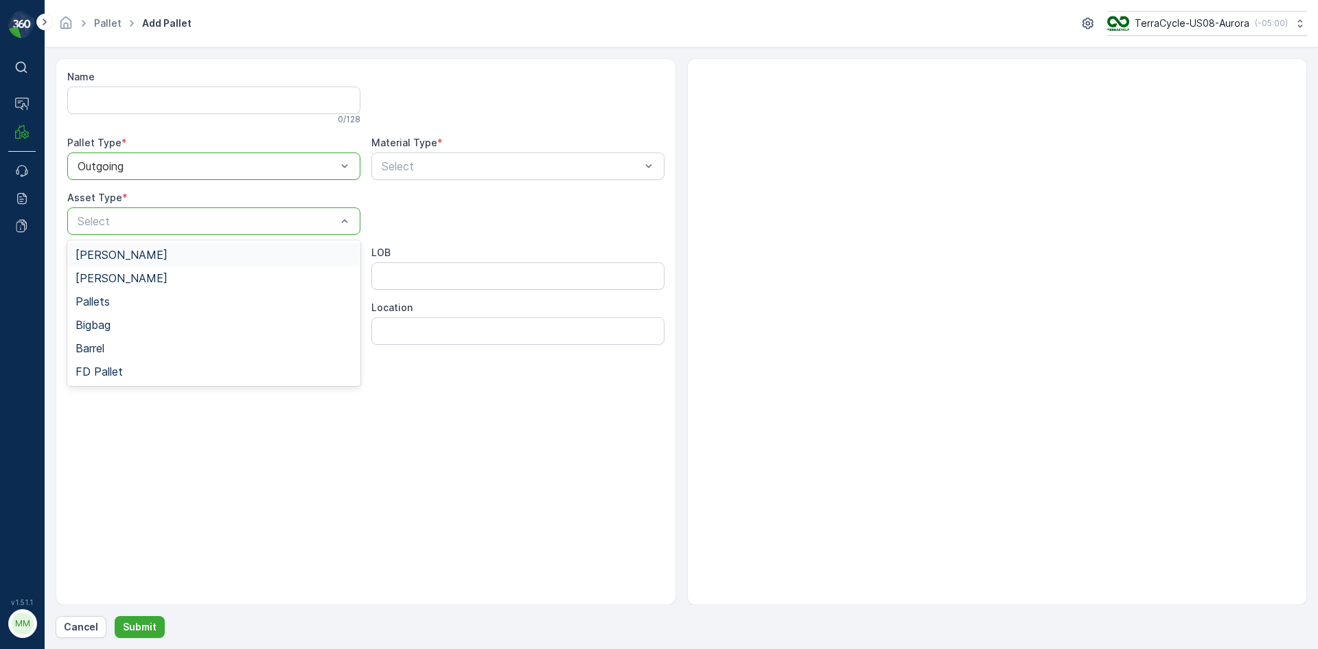
click at [110, 253] on span "Gaylord" at bounding box center [121, 254] width 92 height 12
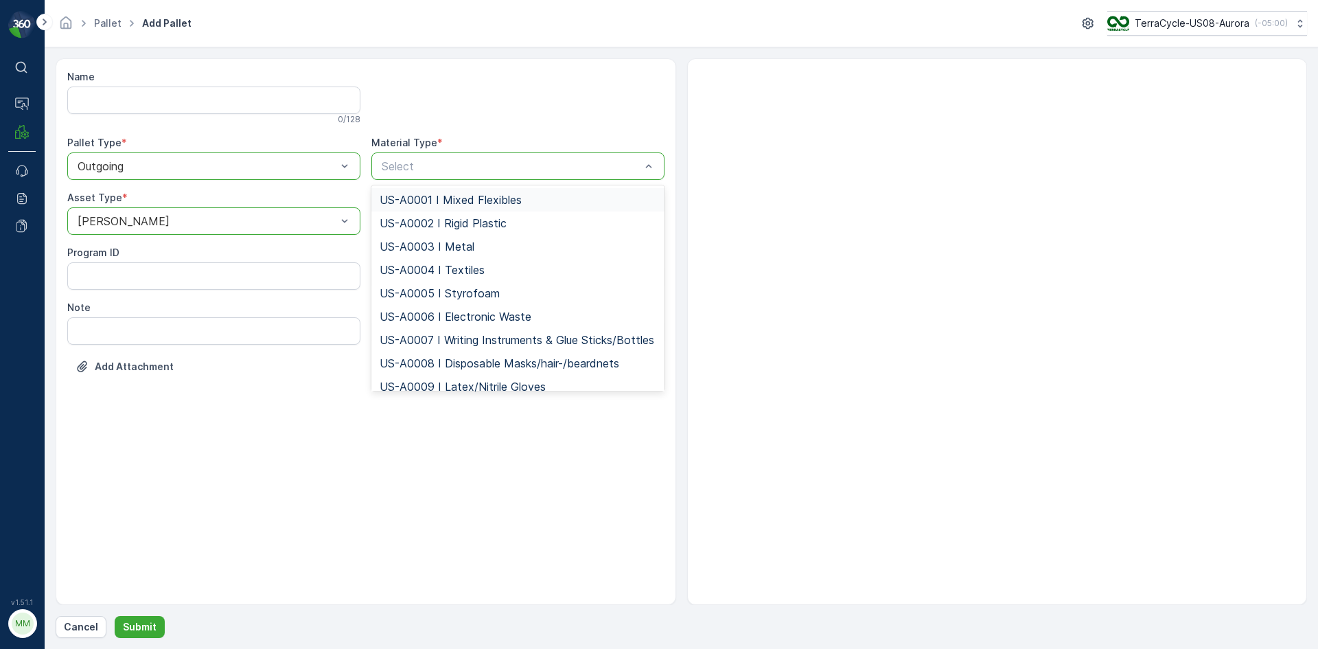
click at [459, 202] on span "US-A0001 I Mixed Flexibles" at bounding box center [451, 200] width 142 height 12
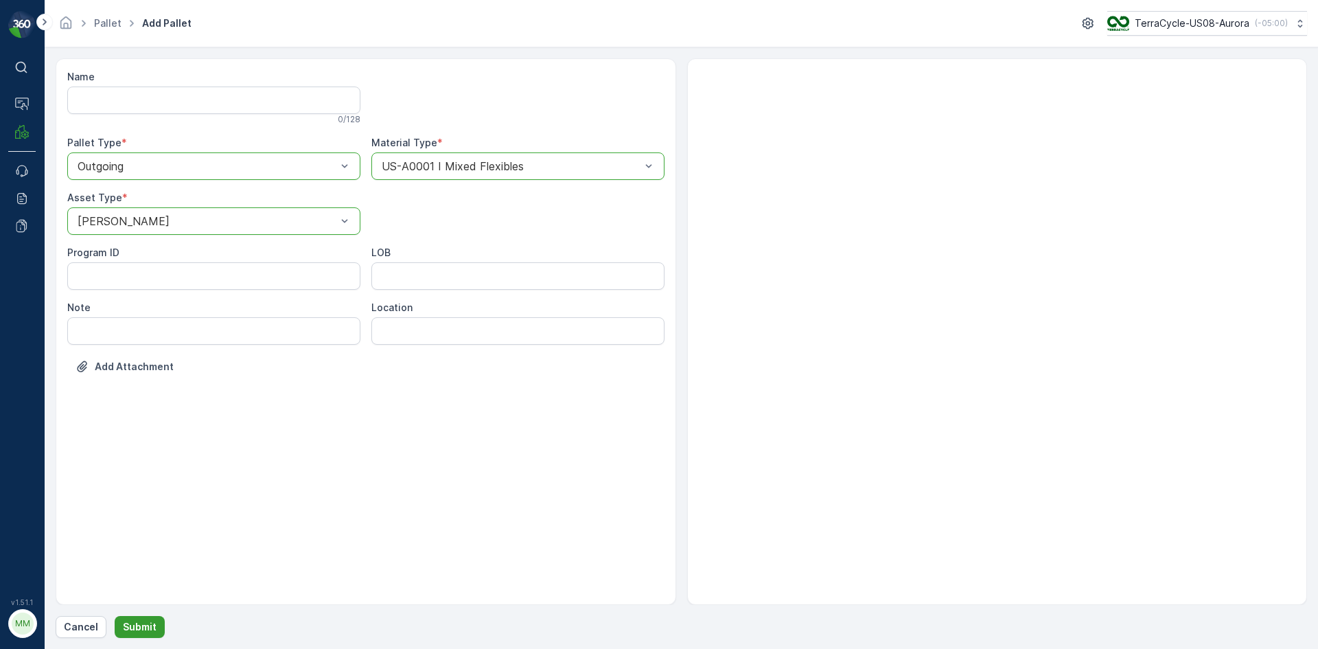
click at [152, 622] on p "Submit" at bounding box center [140, 627] width 34 height 14
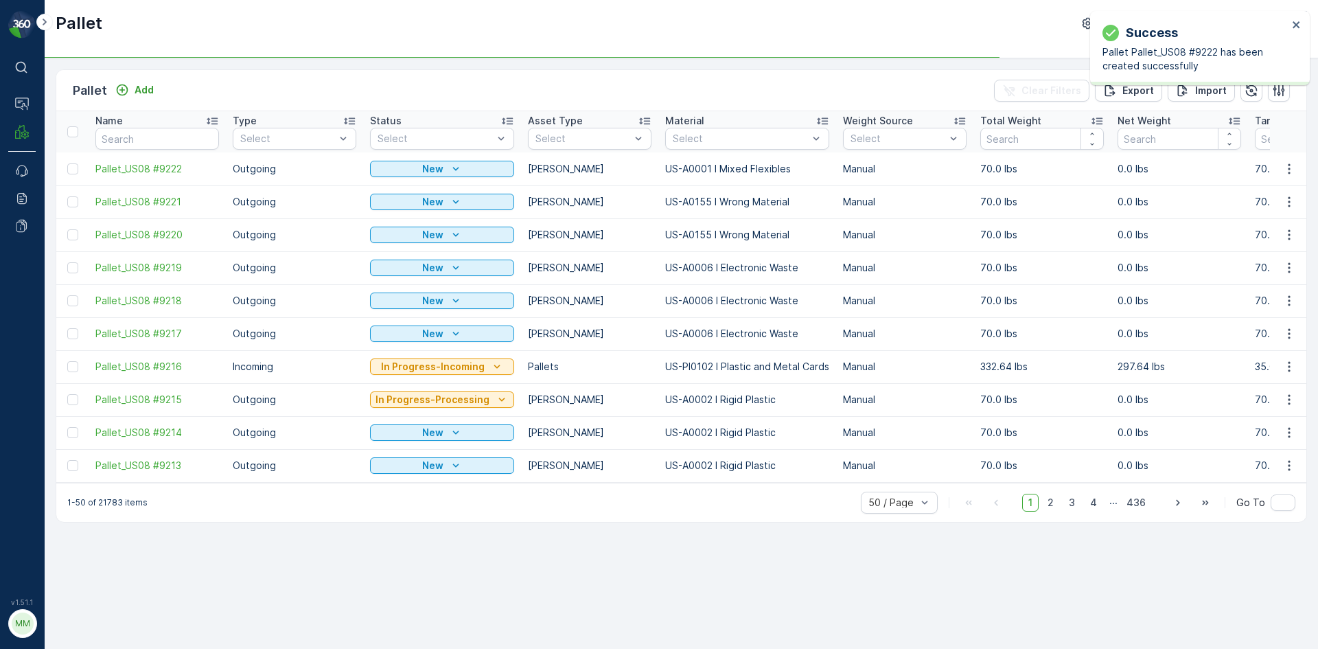
click at [70, 373] on td at bounding box center [72, 366] width 32 height 33
click at [71, 371] on div at bounding box center [72, 366] width 11 height 11
click at [67, 361] on input "checkbox" at bounding box center [67, 361] width 0 height 0
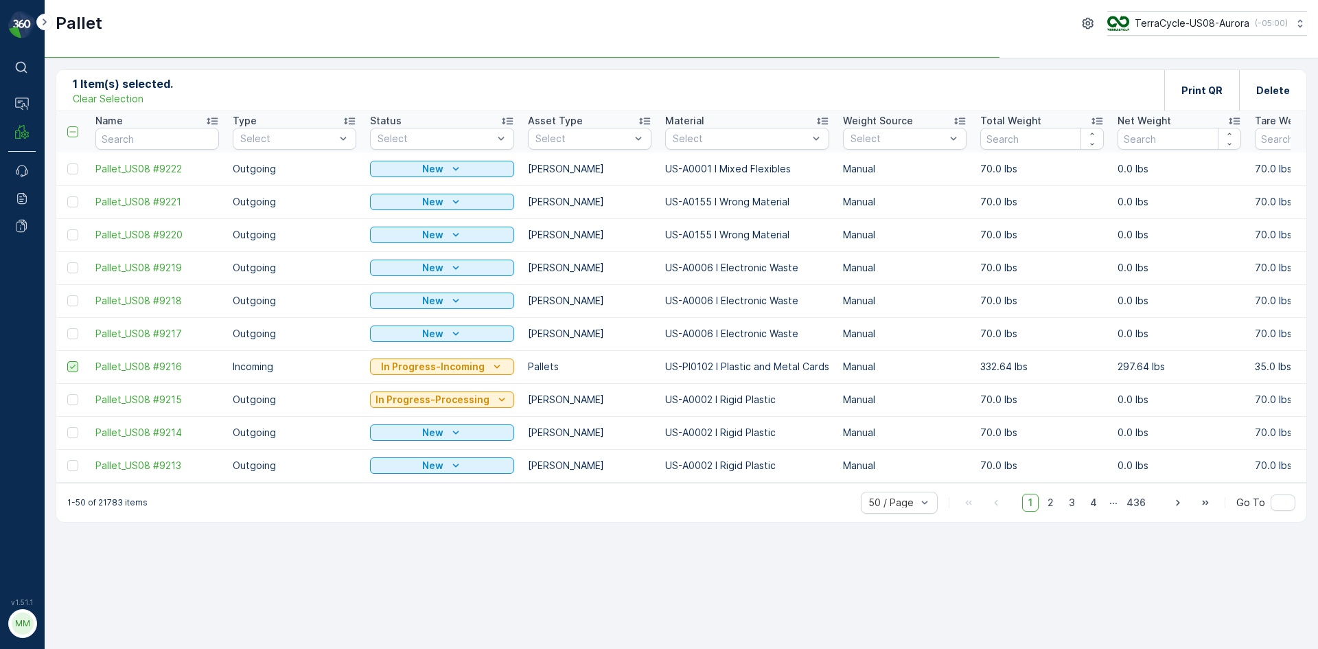
click at [71, 371] on icon at bounding box center [73, 367] width 10 height 10
click at [67, 361] on input "checkbox" at bounding box center [67, 361] width 0 height 0
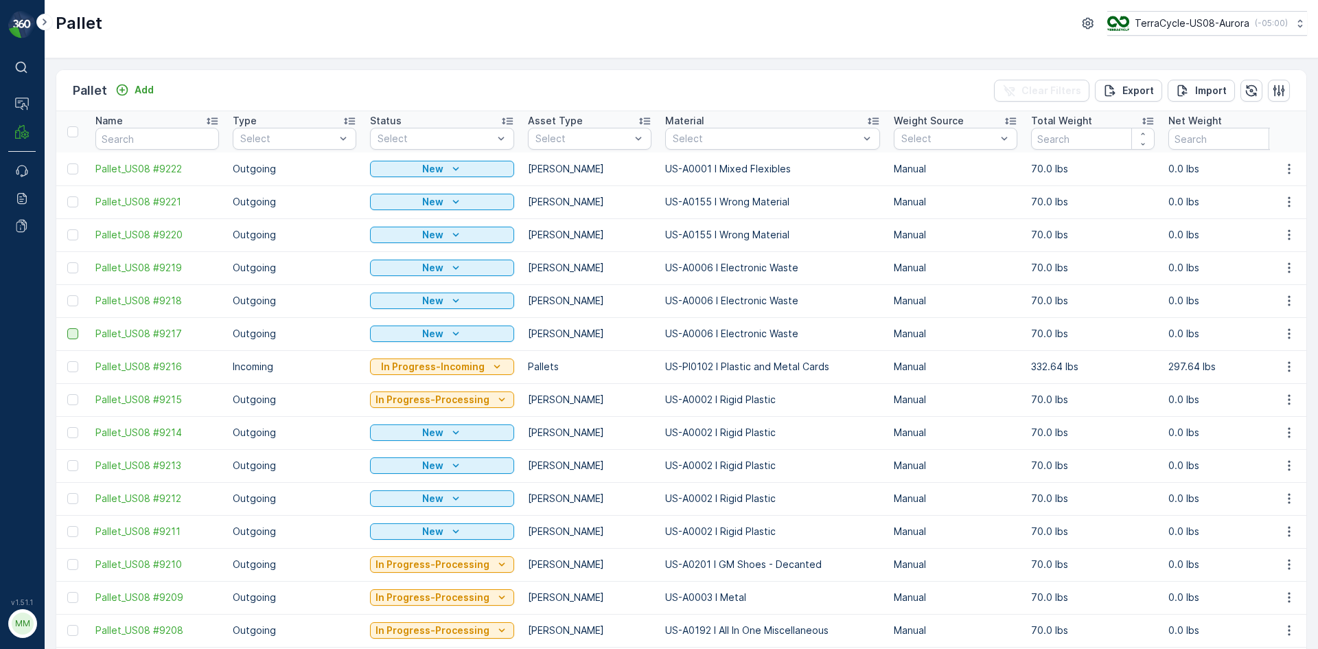
click at [75, 331] on div at bounding box center [72, 333] width 11 height 11
click at [67, 328] on input "checkbox" at bounding box center [67, 328] width 0 height 0
drag, startPoint x: 72, startPoint y: 301, endPoint x: 71, endPoint y: 272, distance: 29.5
click at [72, 301] on div at bounding box center [72, 300] width 11 height 11
click at [67, 295] on input "checkbox" at bounding box center [67, 295] width 0 height 0
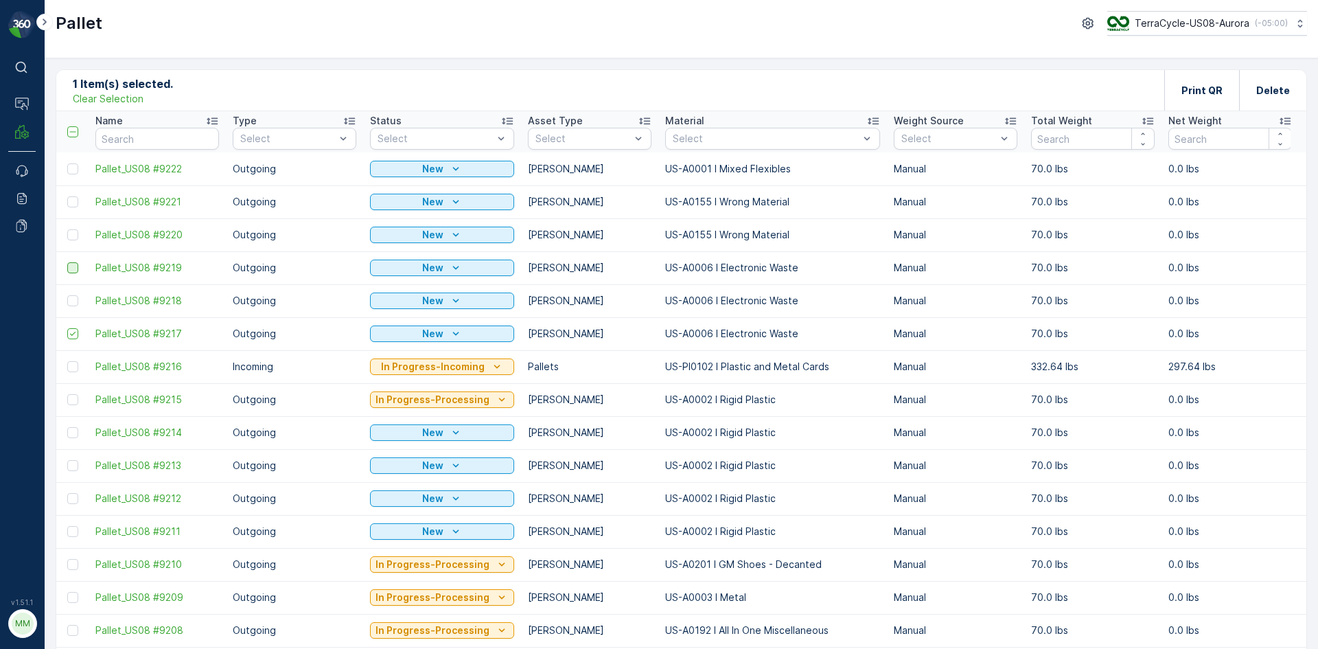
click at [71, 272] on div at bounding box center [72, 267] width 11 height 11
click at [67, 262] on input "checkbox" at bounding box center [67, 262] width 0 height 0
click at [75, 236] on div at bounding box center [72, 234] width 11 height 11
click at [67, 229] on input "checkbox" at bounding box center [67, 229] width 0 height 0
click at [74, 207] on div at bounding box center [72, 201] width 11 height 11
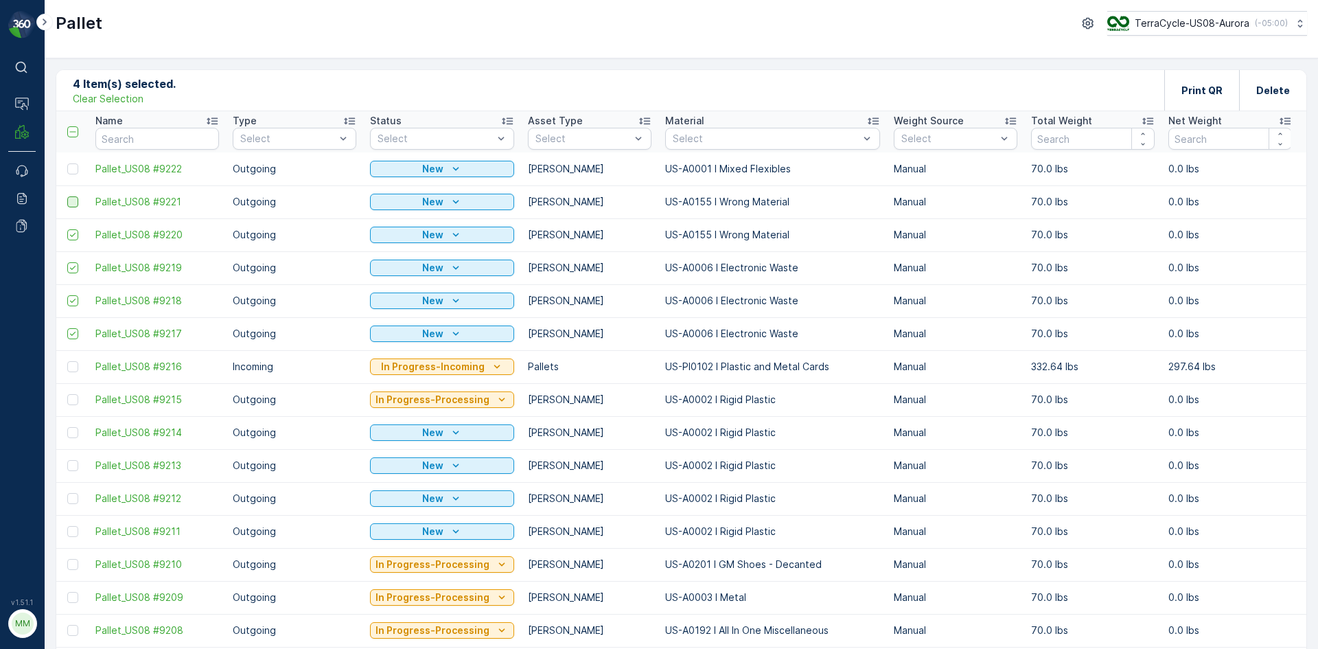
click at [67, 196] on input "checkbox" at bounding box center [67, 196] width 0 height 0
click at [73, 171] on div at bounding box center [72, 168] width 11 height 11
click at [67, 163] on input "checkbox" at bounding box center [67, 163] width 0 height 0
click at [1194, 84] on p "Print QR" at bounding box center [1201, 91] width 41 height 14
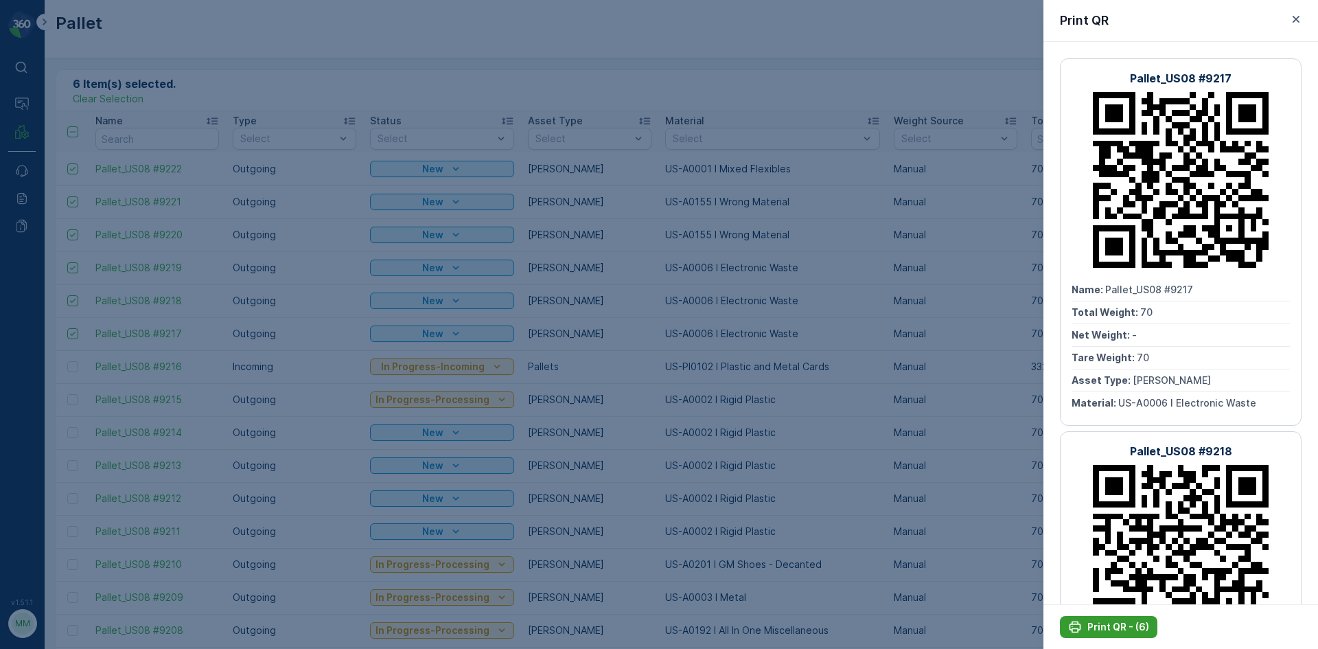
click at [1117, 632] on p "Print QR - (6)" at bounding box center [1118, 627] width 62 height 14
click at [1299, 22] on icon "button" at bounding box center [1296, 19] width 14 height 14
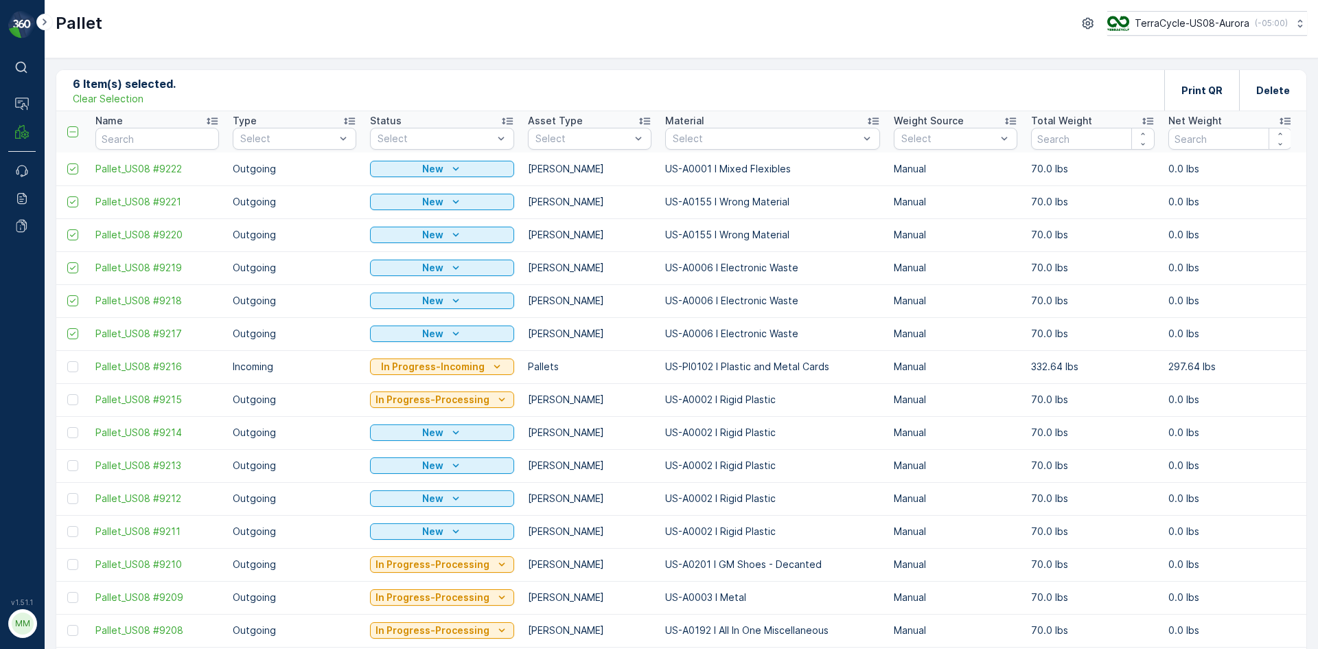
click at [93, 102] on p "Clear Selection" at bounding box center [108, 99] width 71 height 14
click at [132, 92] on div "Add" at bounding box center [134, 90] width 38 height 14
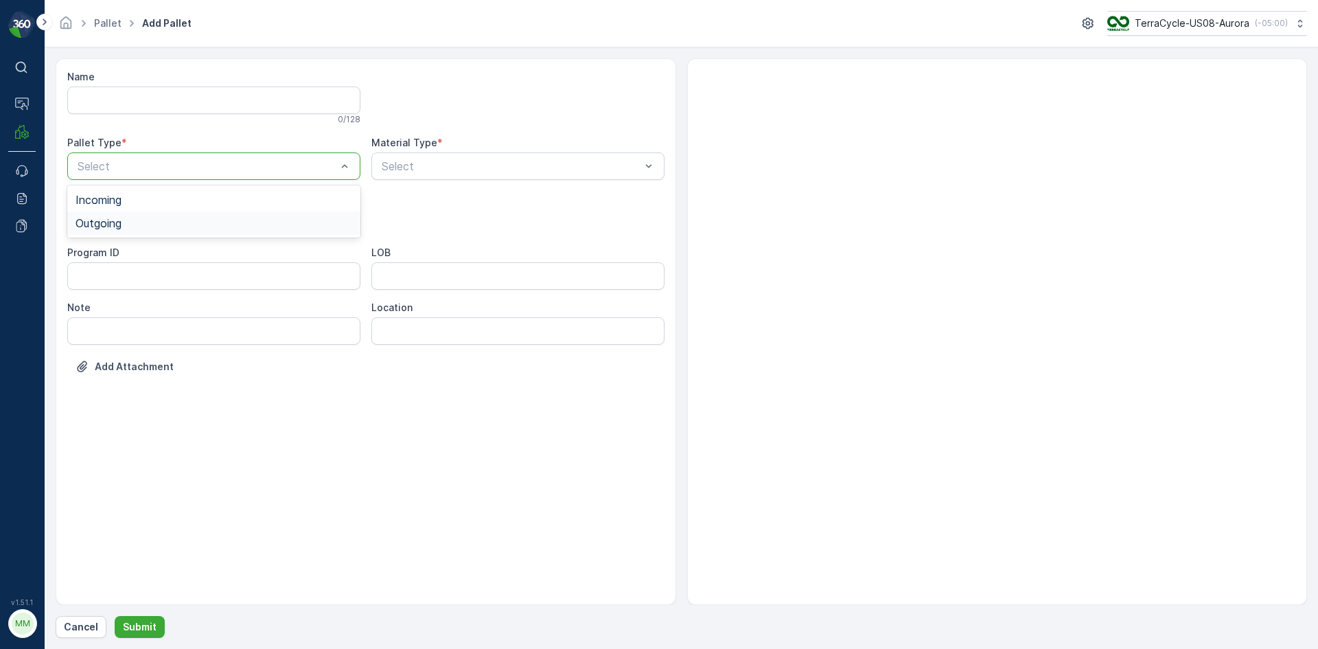
click at [104, 229] on span "Outgoing" at bounding box center [98, 223] width 46 height 12
click at [115, 201] on label "Asset Type" at bounding box center [94, 197] width 55 height 12
click at [119, 253] on div "Gaylord" at bounding box center [213, 254] width 277 height 12
type input "0006"
click at [443, 172] on div at bounding box center [517, 165] width 293 height 27
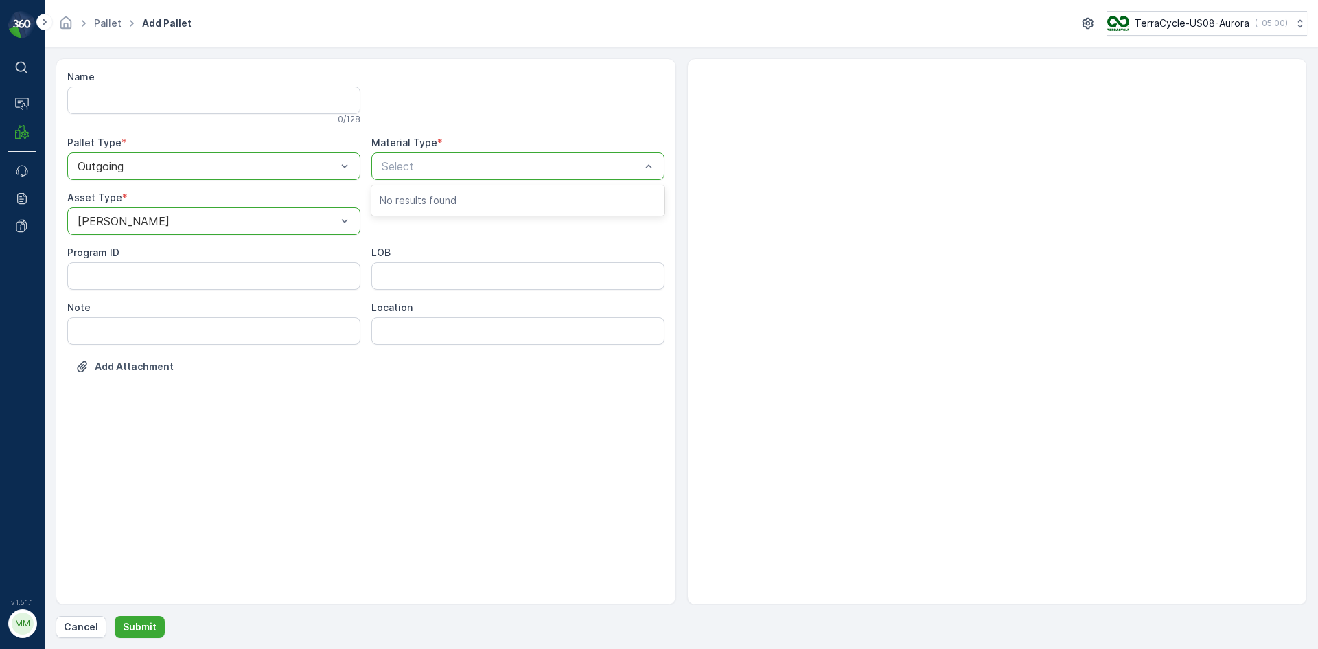
click at [443, 172] on p "Select" at bounding box center [511, 166] width 259 height 16
type input "0006"
click at [454, 206] on span "US-A0006 I Electronic Waste" at bounding box center [456, 200] width 152 height 12
click at [136, 628] on p "Submit" at bounding box center [140, 627] width 34 height 14
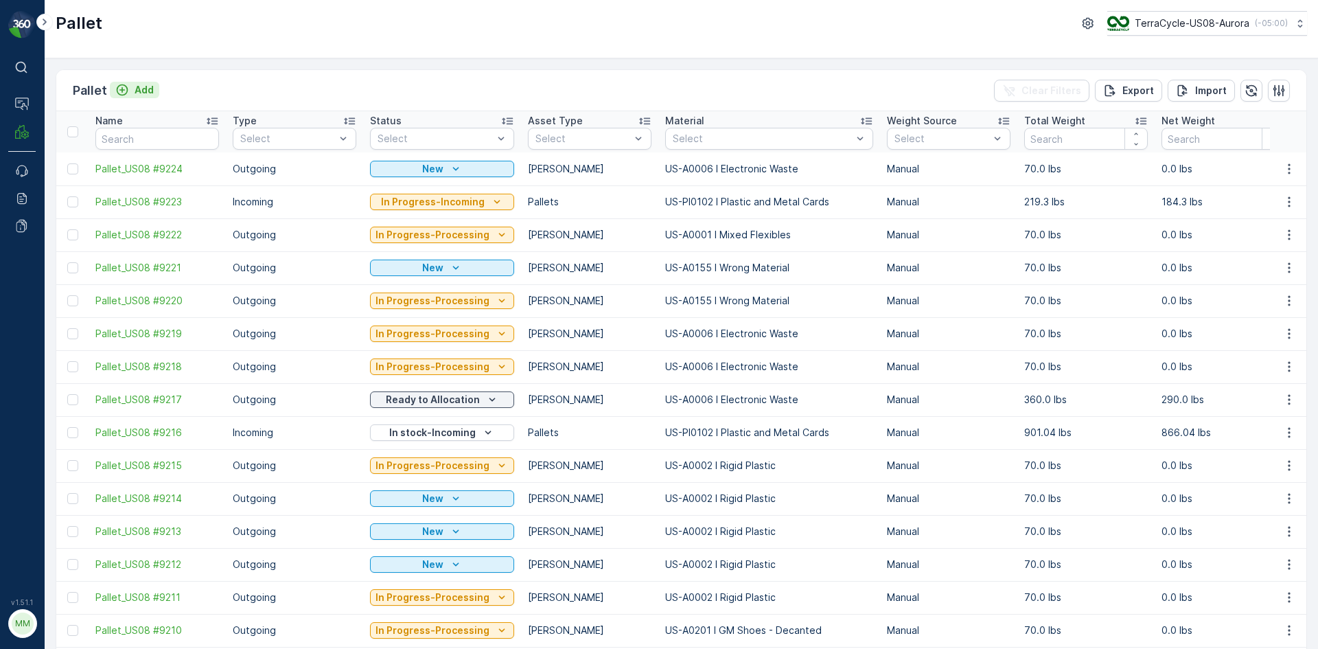
click at [146, 86] on p "Add" at bounding box center [144, 90] width 19 height 14
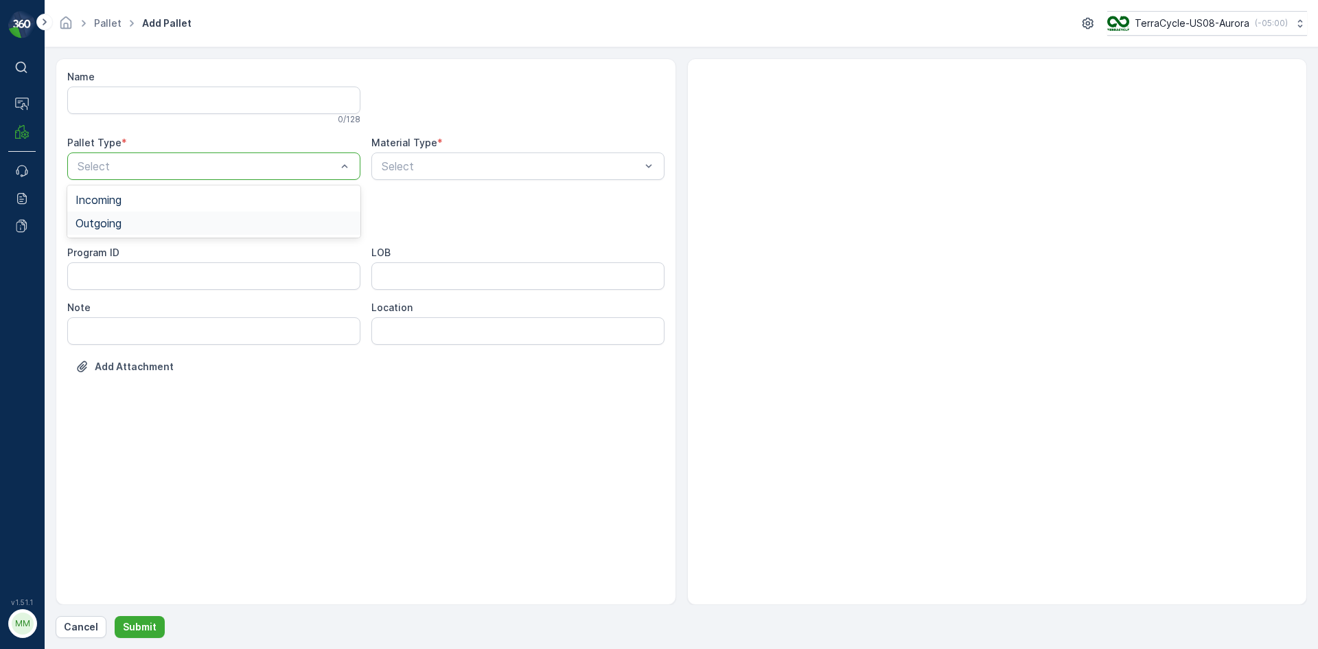
click at [102, 223] on span "Outgoing" at bounding box center [98, 223] width 46 height 12
click at [124, 250] on div "Gaylord" at bounding box center [213, 254] width 277 height 12
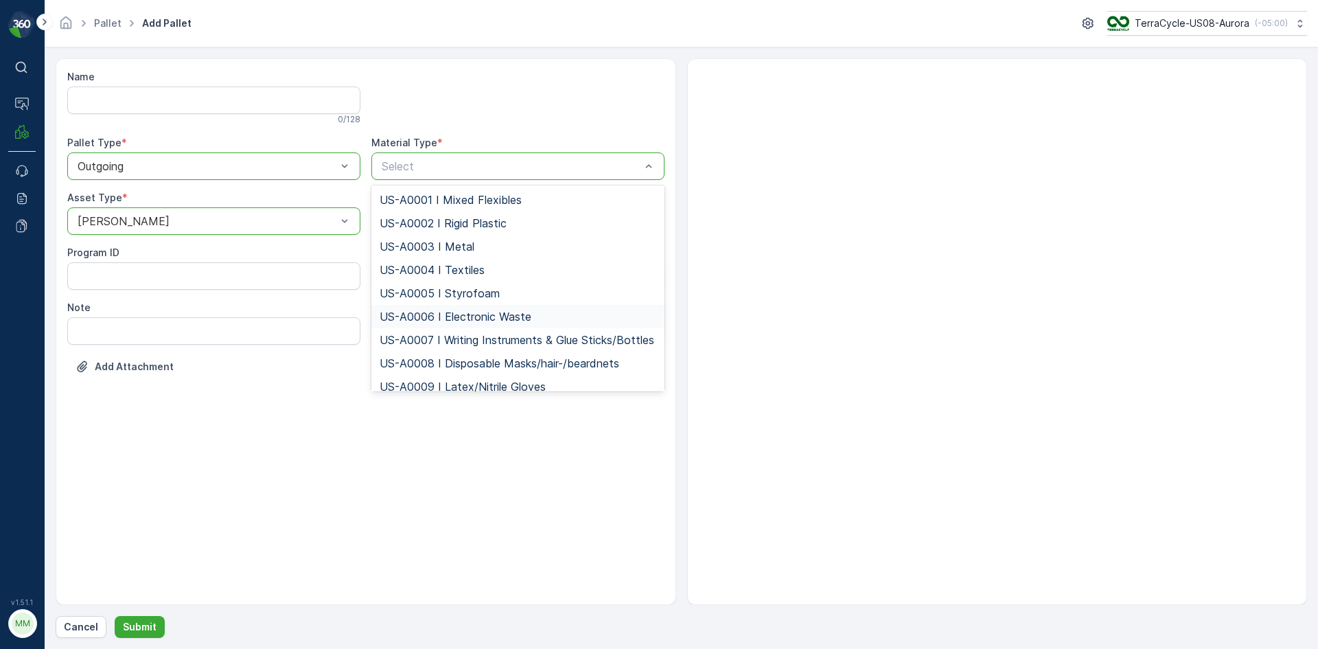
click at [447, 313] on span "US-A0006 I Electronic Waste" at bounding box center [456, 316] width 152 height 12
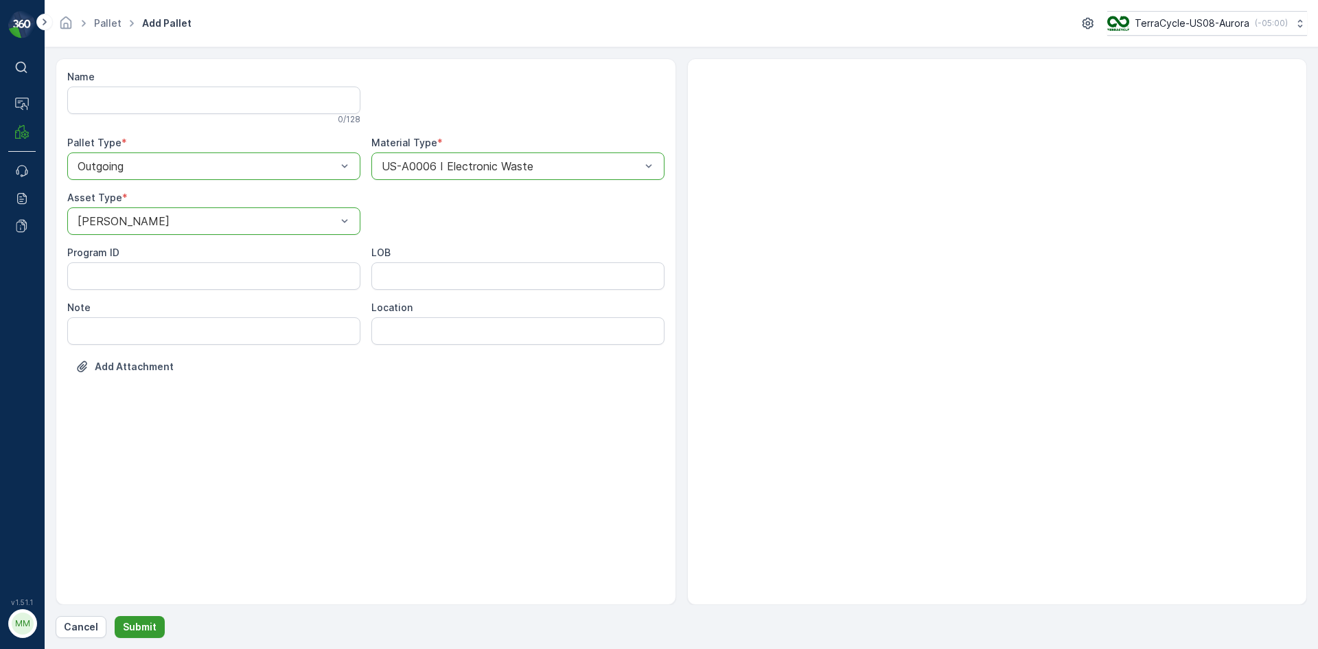
click at [154, 631] on button "Submit" at bounding box center [140, 627] width 50 height 22
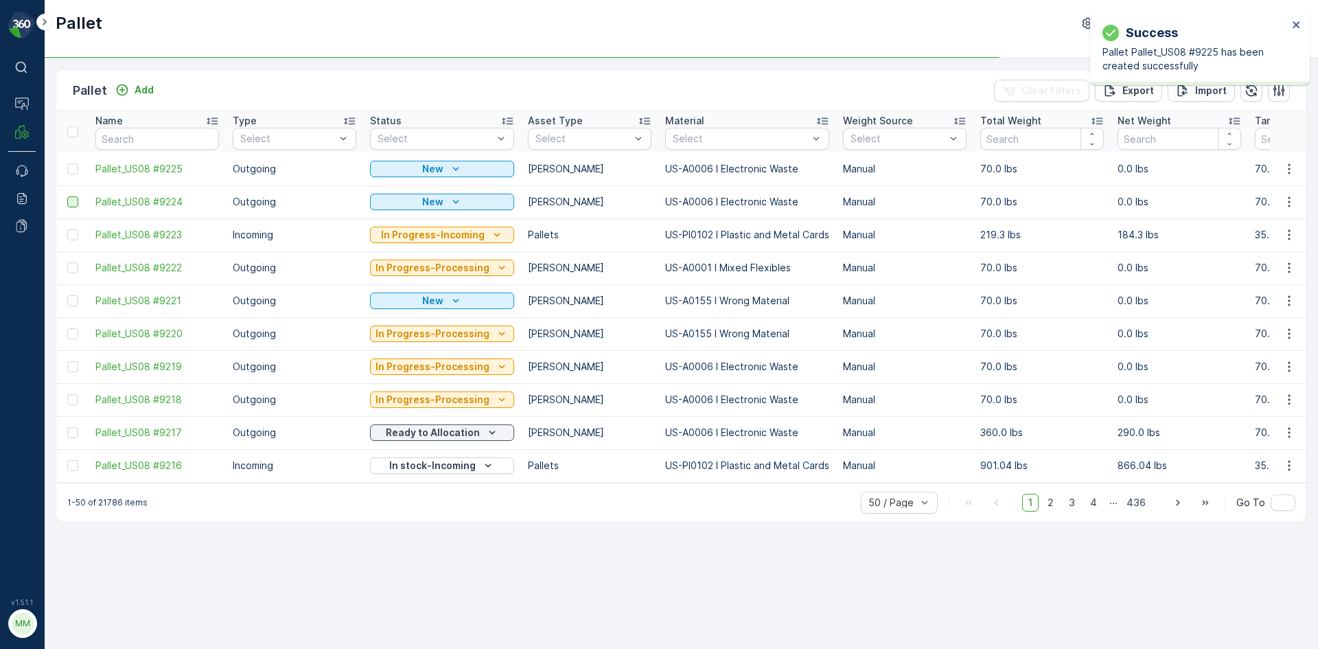
click at [73, 202] on div at bounding box center [72, 201] width 11 height 11
click at [67, 196] on input "checkbox" at bounding box center [67, 196] width 0 height 0
click at [71, 173] on div at bounding box center [72, 168] width 11 height 11
click at [67, 163] on input "checkbox" at bounding box center [67, 163] width 0 height 0
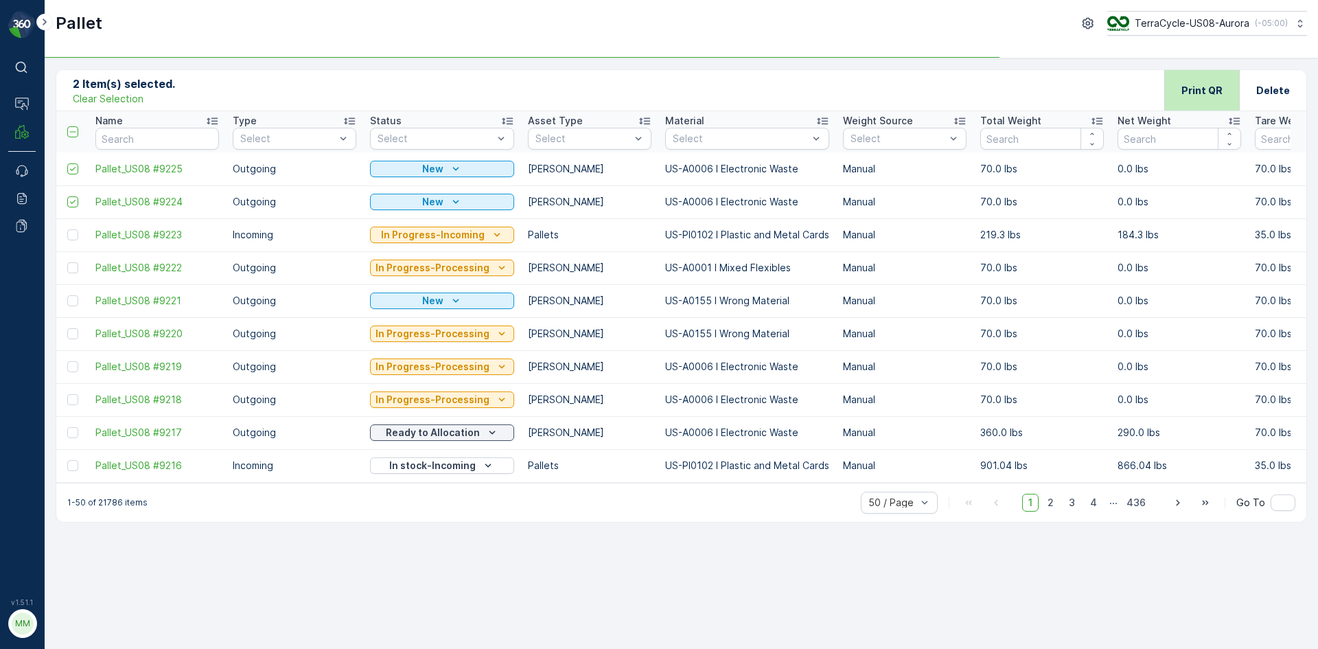
click at [1186, 86] on p "Print QR" at bounding box center [1201, 91] width 41 height 14
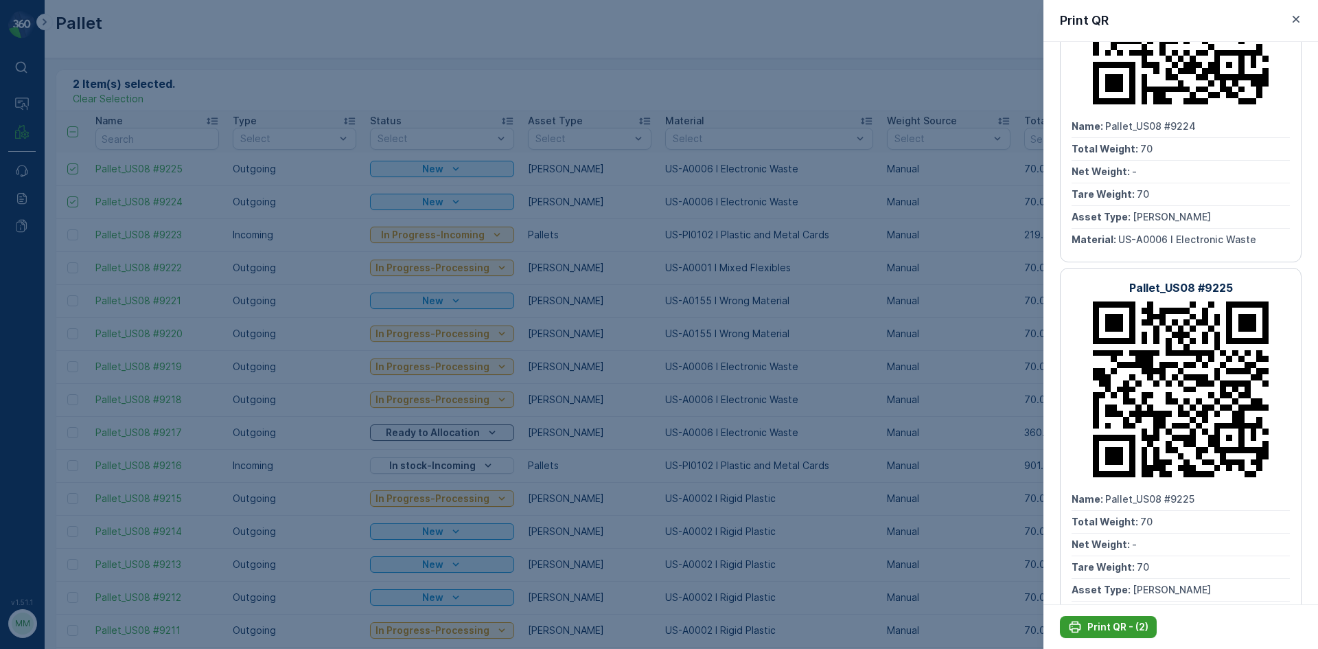
scroll to position [142, 0]
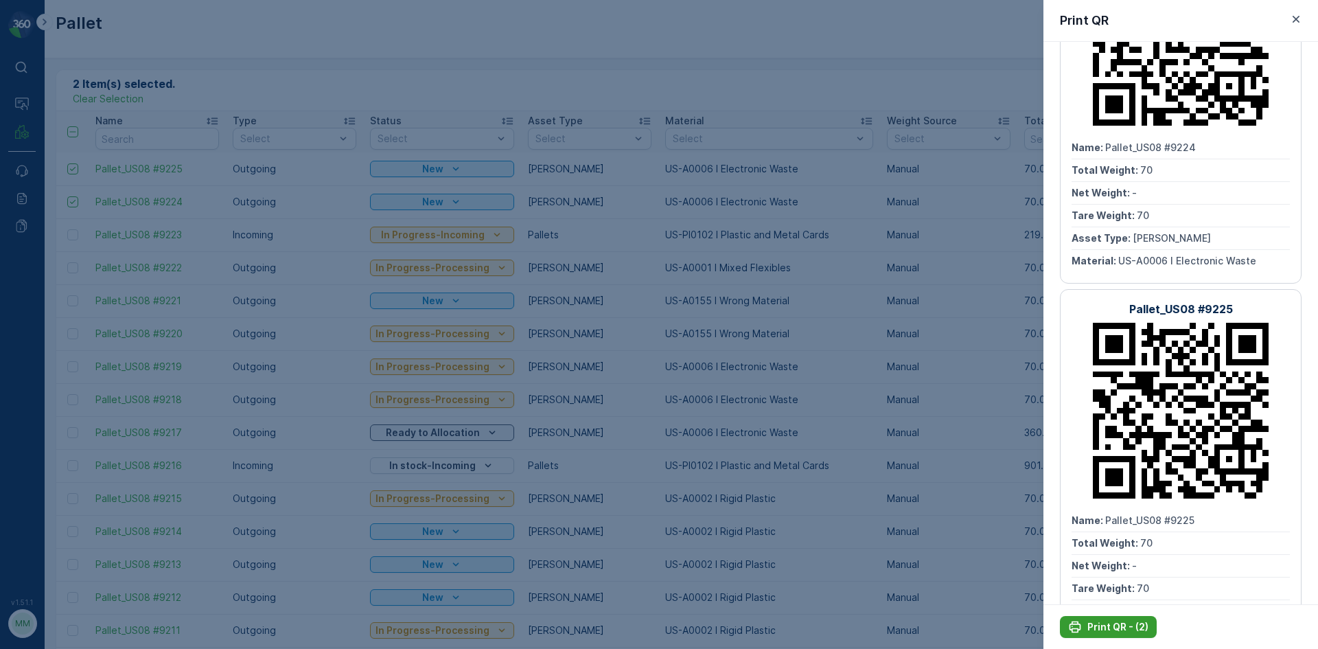
click at [1137, 629] on p "Print QR - (2)" at bounding box center [1117, 627] width 61 height 14
click at [1303, 14] on button "button" at bounding box center [1296, 19] width 16 height 16
